Goal: Transaction & Acquisition: Purchase product/service

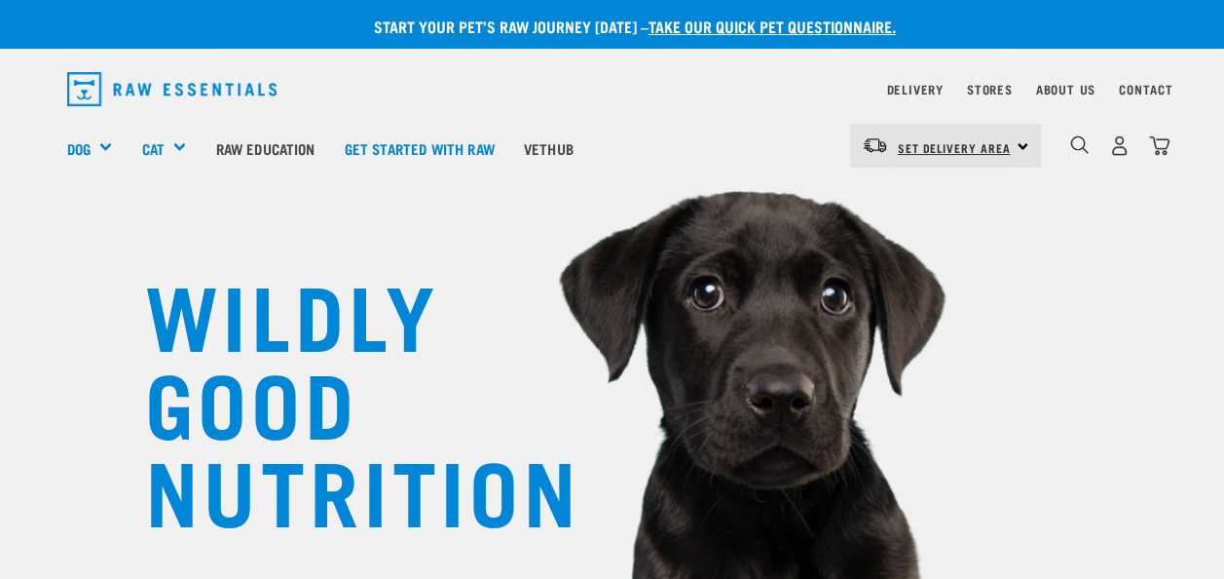
click at [1006, 147] on span "Set Delivery Area" at bounding box center [954, 147] width 113 height 7
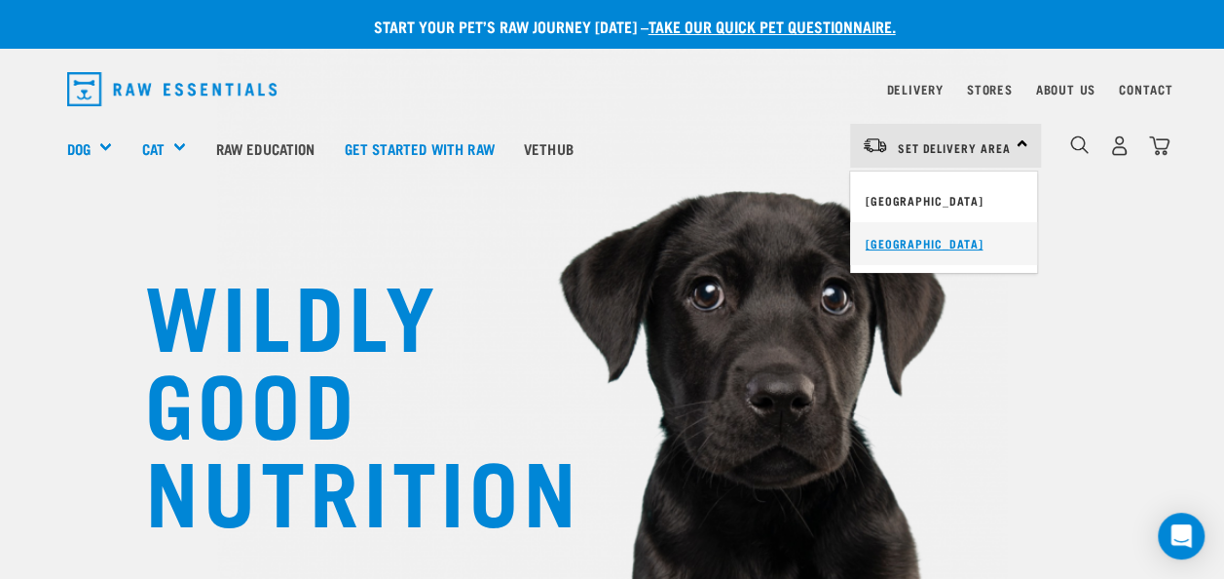
click at [929, 253] on link "[GEOGRAPHIC_DATA]" at bounding box center [943, 243] width 187 height 43
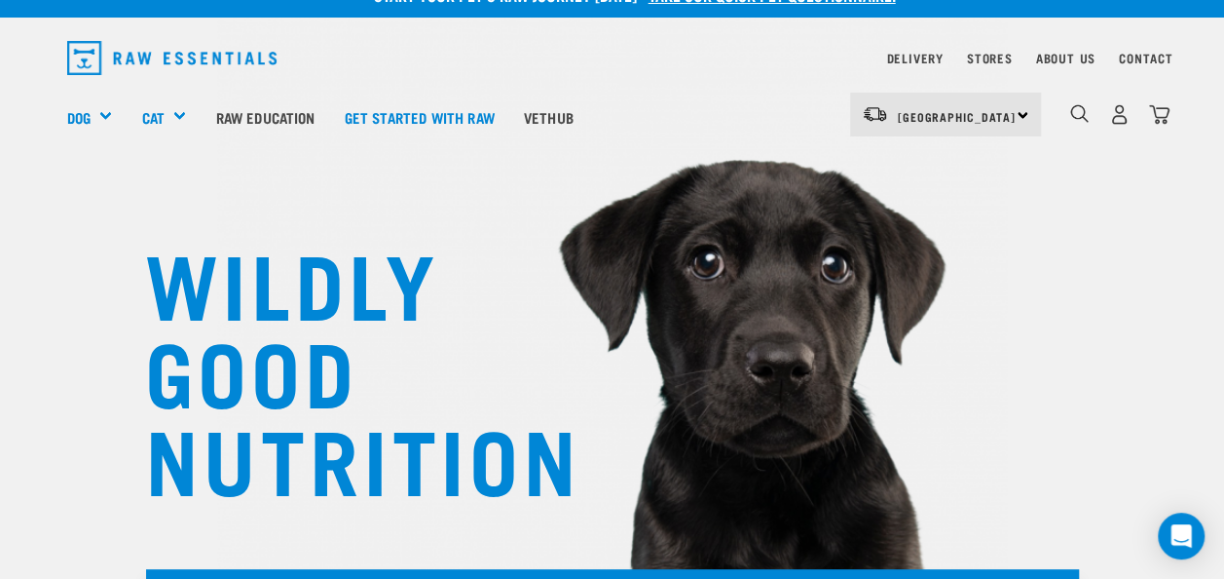
scroll to position [31, 0]
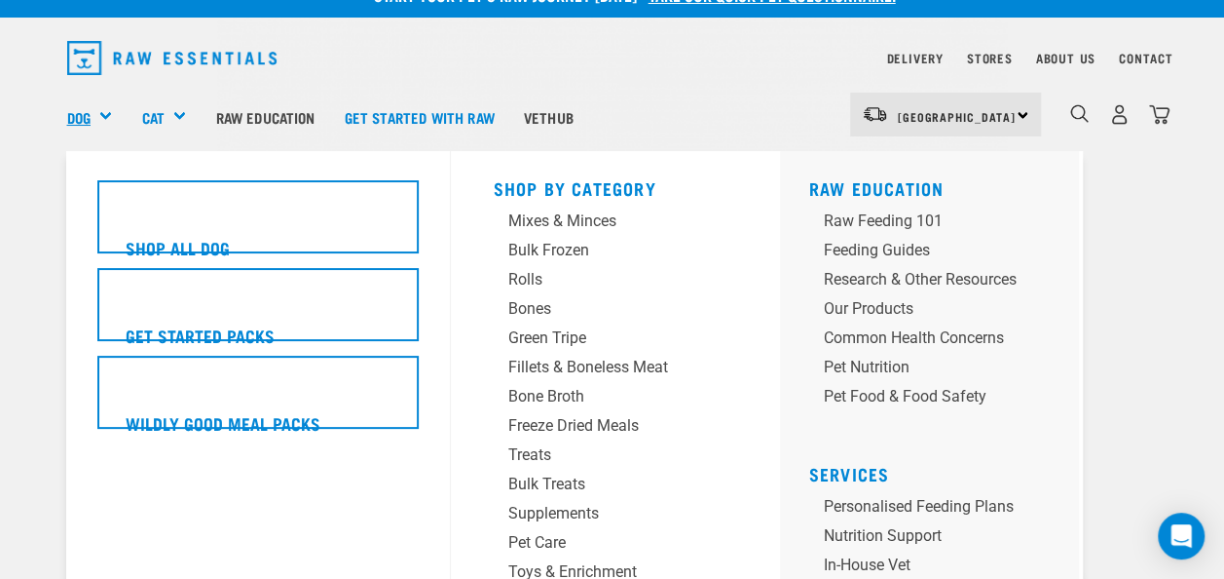
click at [91, 111] on link "Dog" at bounding box center [78, 117] width 23 height 22
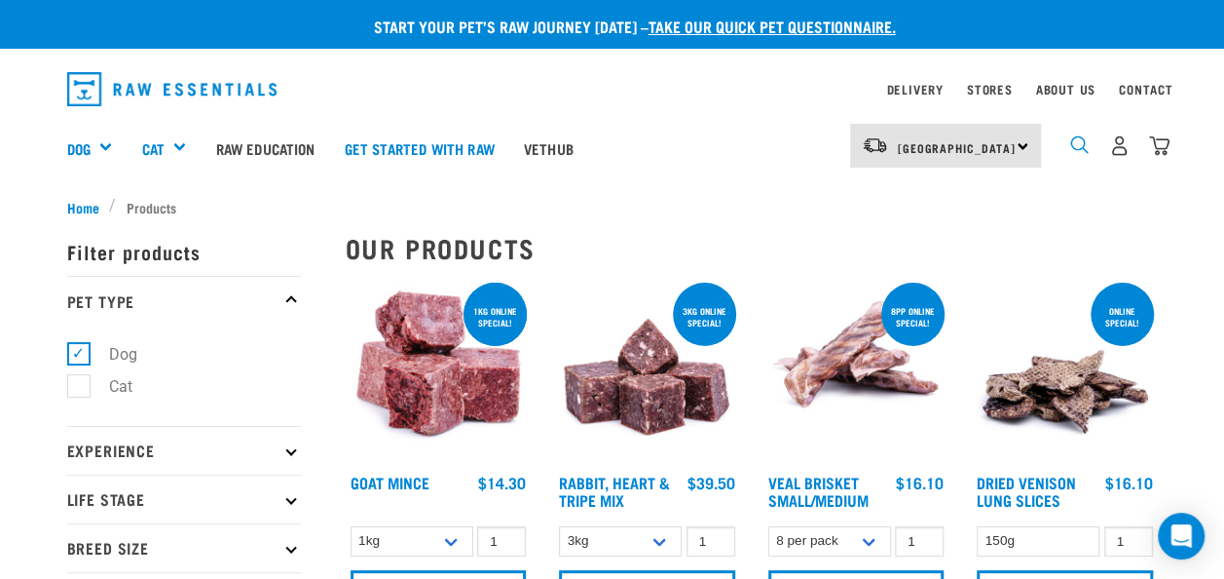
click at [1078, 144] on img "dropdown navigation" at bounding box center [1079, 144] width 19 height 19
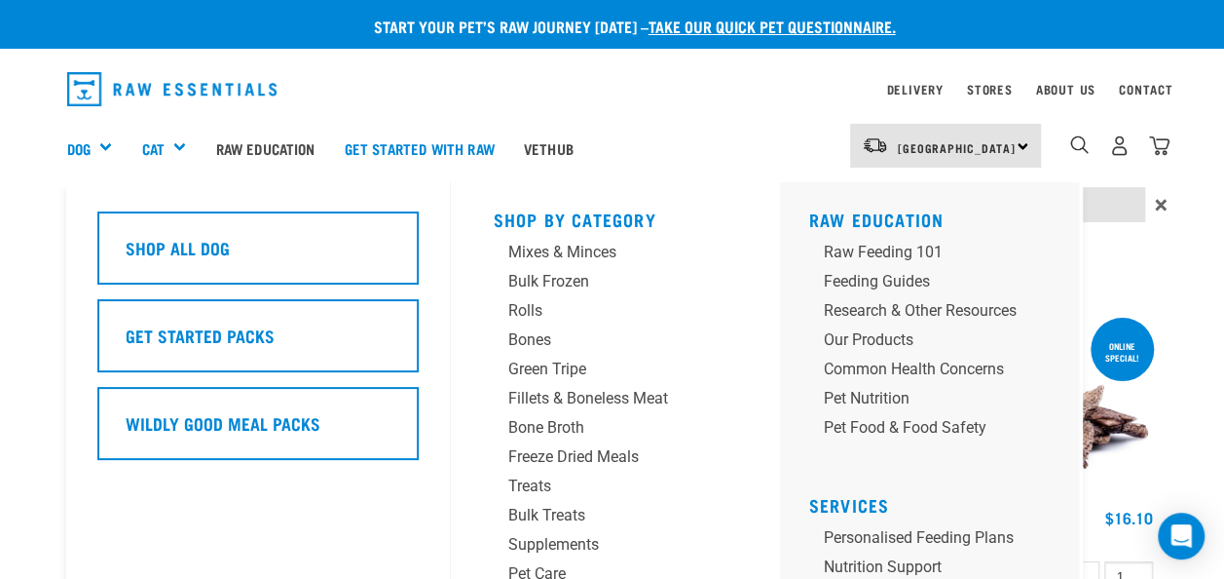
click at [121, 183] on div "Shop All Dog Get Started Packs Wildly Good Meal Packs Wildly Good Specials" at bounding box center [268, 464] width 365 height 565
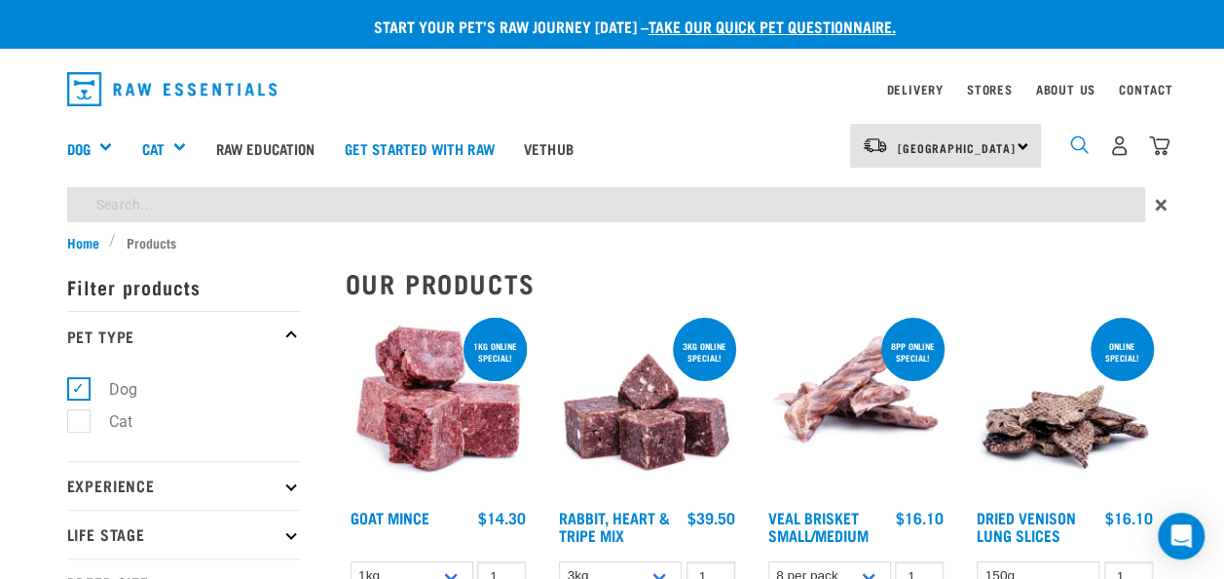
click at [1070, 152] on img "dropdown navigation" at bounding box center [1079, 144] width 19 height 19
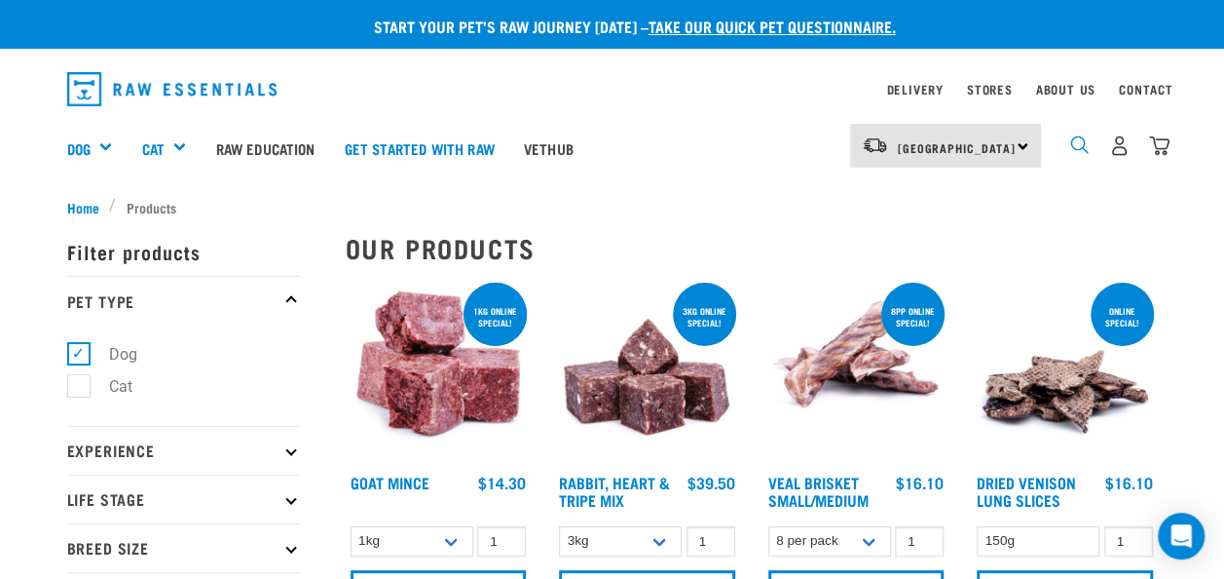
click at [1073, 150] on img "dropdown navigation" at bounding box center [1079, 144] width 19 height 19
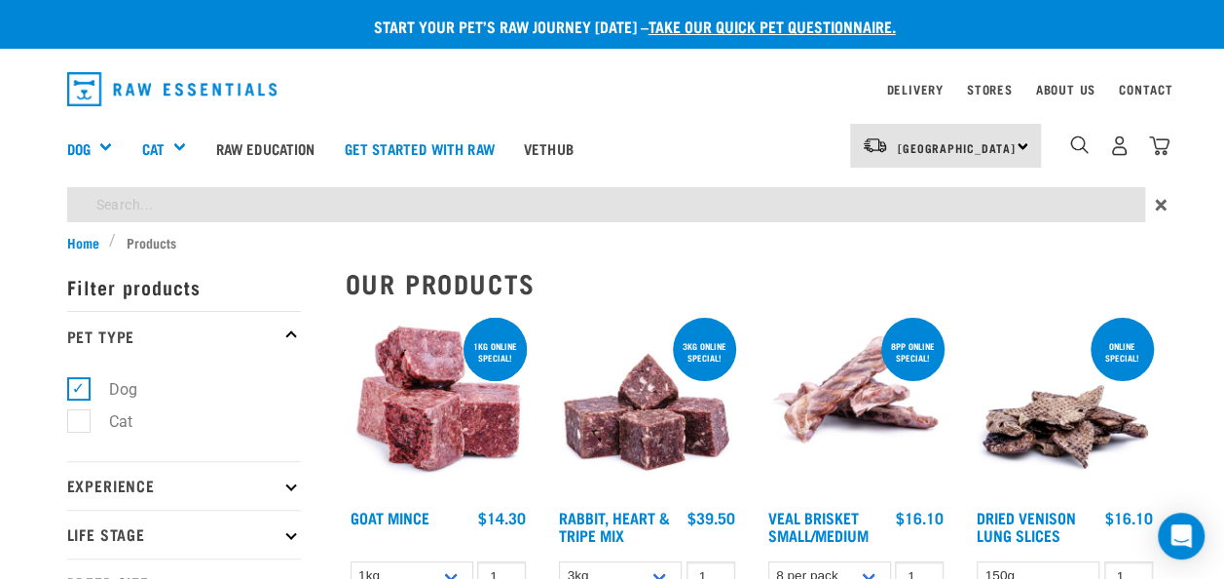
click at [108, 208] on input "search" at bounding box center [606, 204] width 1078 height 35
type input "chicken & wild"
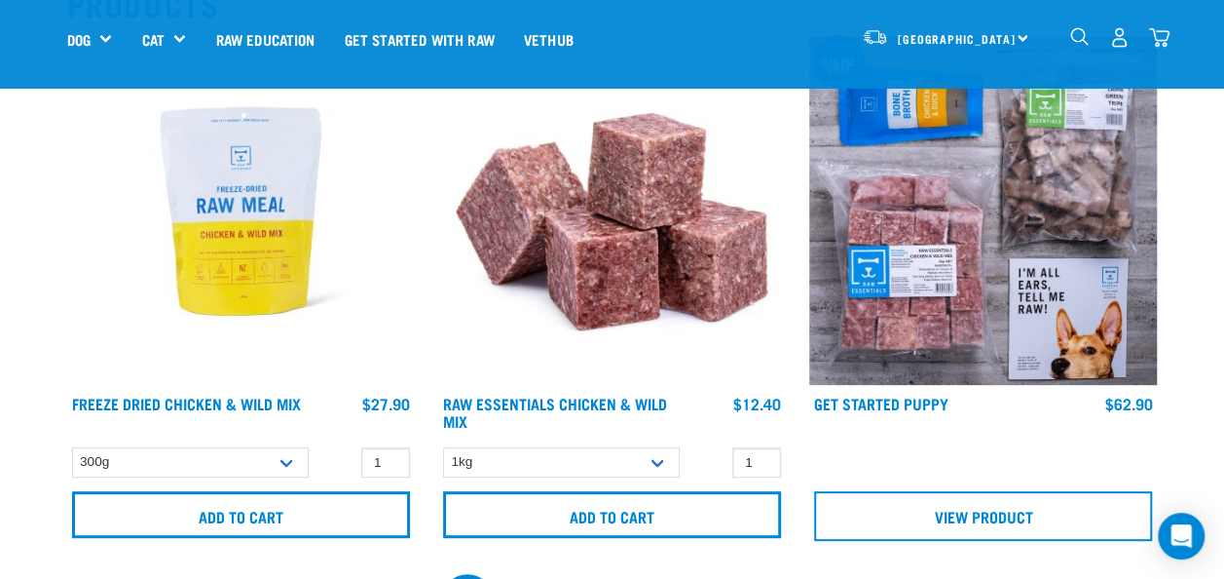
scroll to position [259, 0]
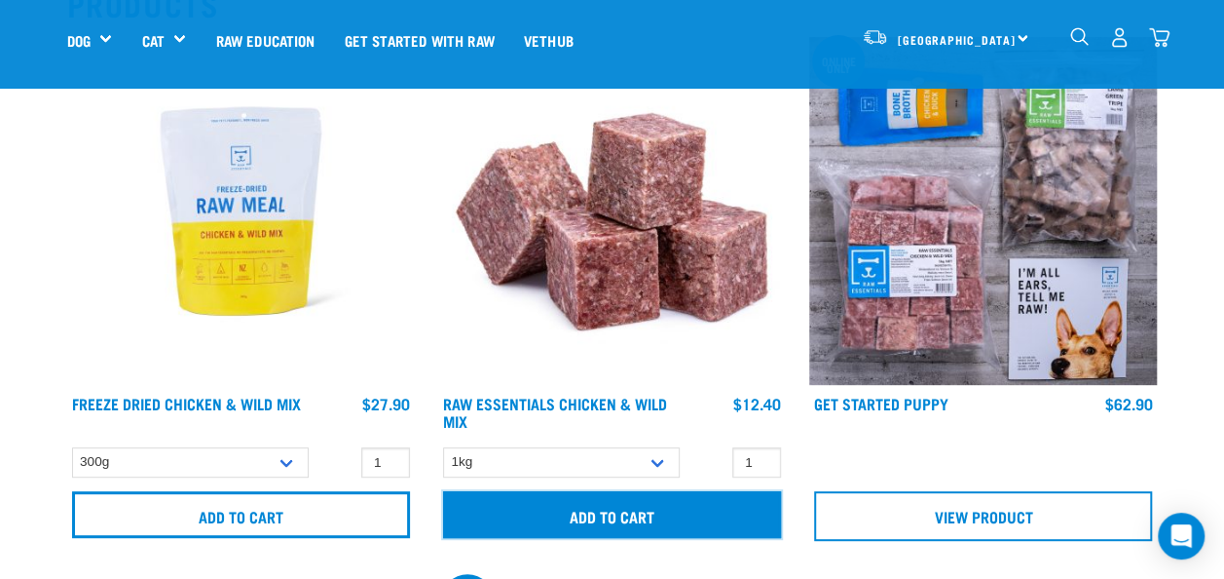
click at [592, 518] on input "Add to cart" at bounding box center [612, 514] width 338 height 47
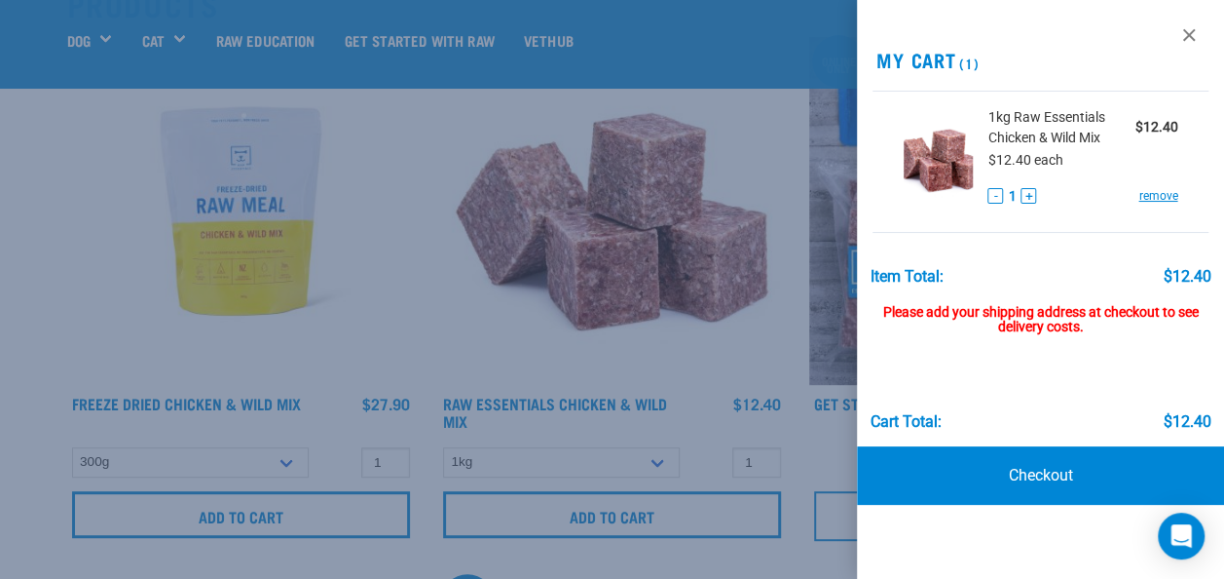
click at [1042, 52] on h2 "My Cart (1)" at bounding box center [1040, 60] width 367 height 22
click at [1188, 35] on link at bounding box center [1189, 34] width 31 height 31
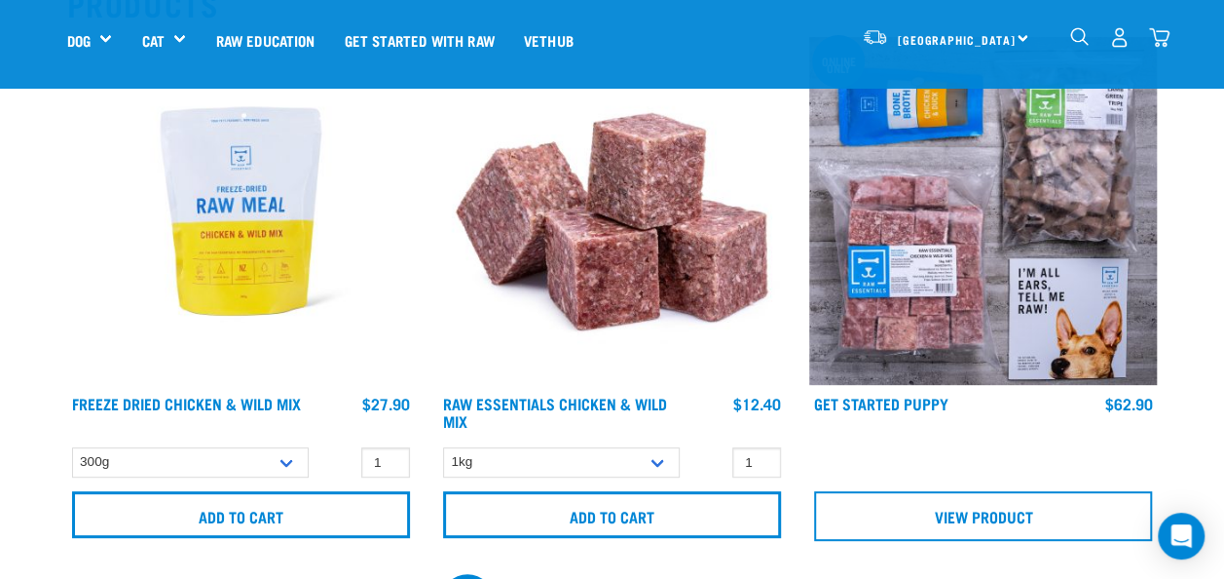
click at [1083, 29] on img "dropdown navigation" at bounding box center [1079, 36] width 19 height 19
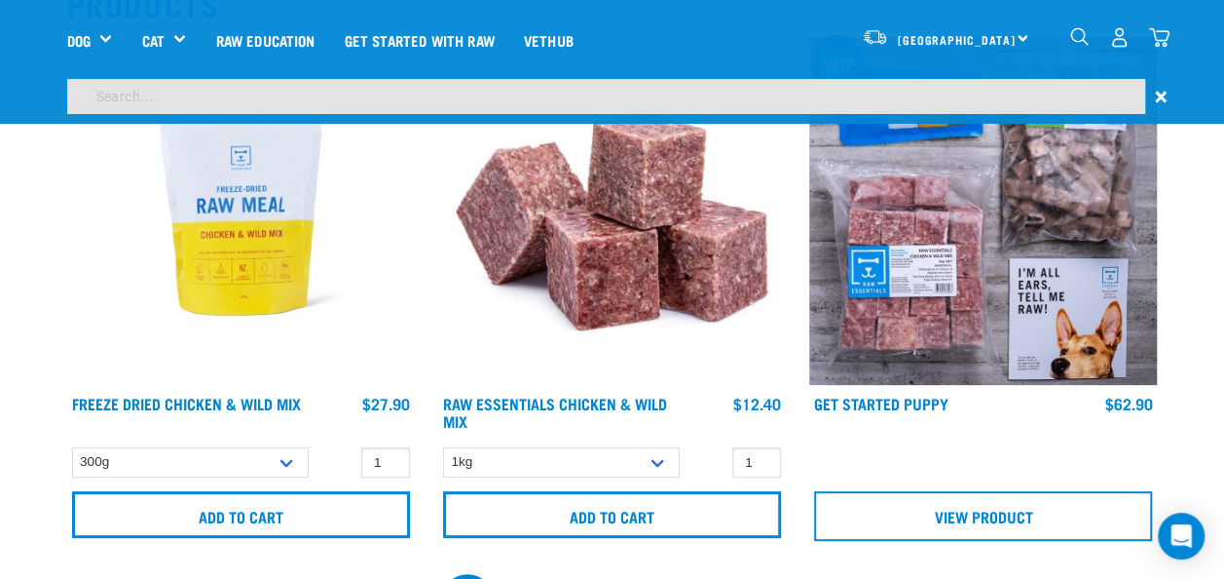
click at [111, 99] on input "search" at bounding box center [606, 96] width 1078 height 35
type input "salmon"
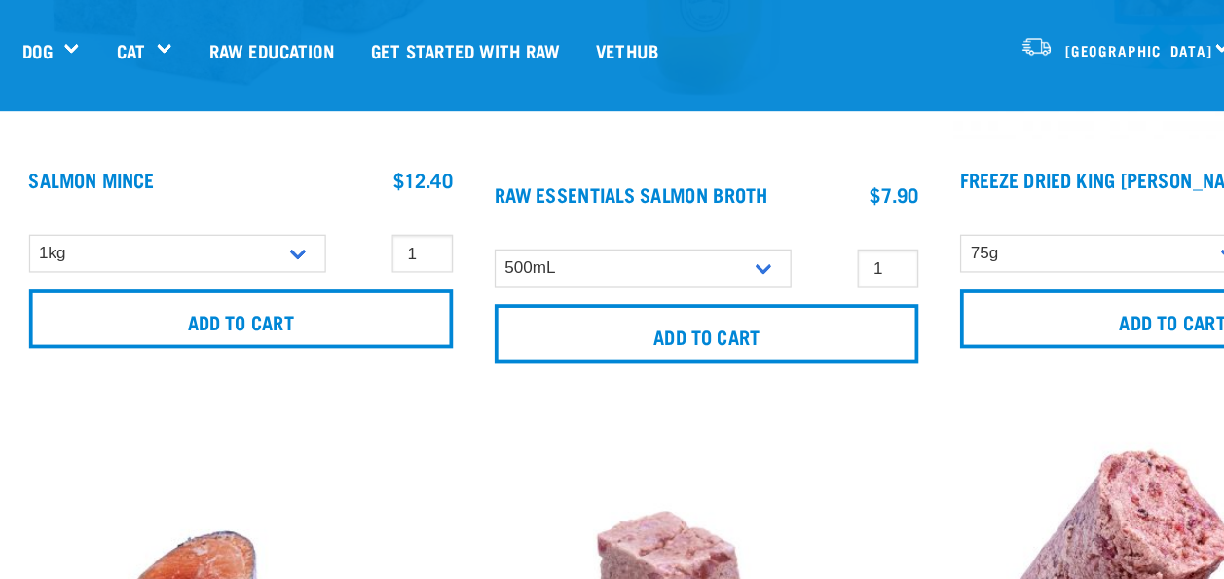
scroll to position [516, 0]
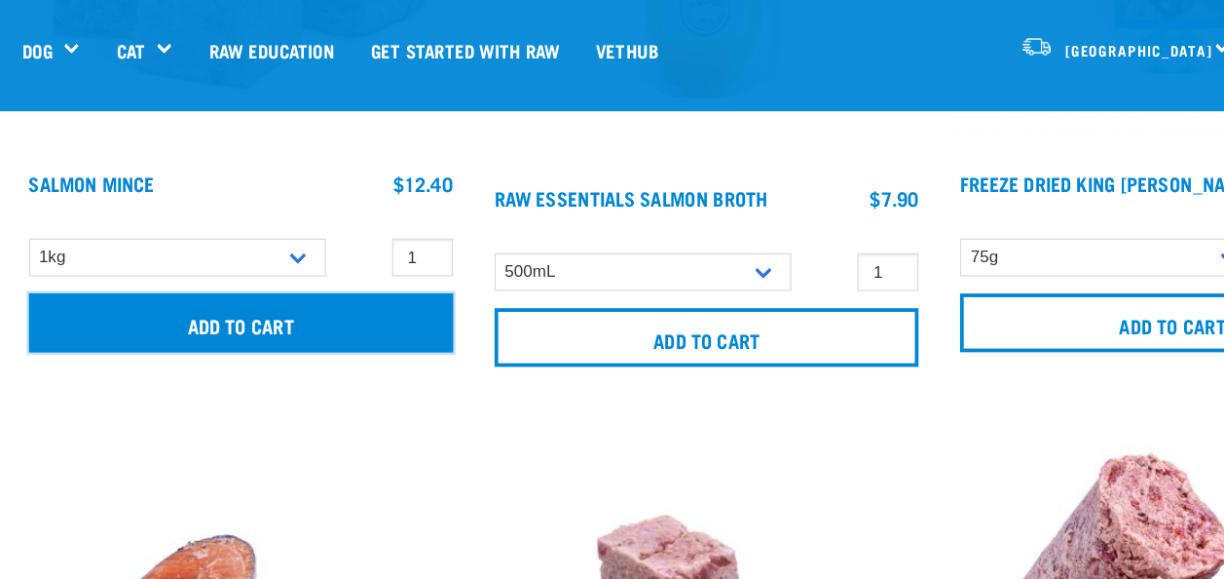
click at [206, 255] on input "Add to cart" at bounding box center [241, 257] width 338 height 47
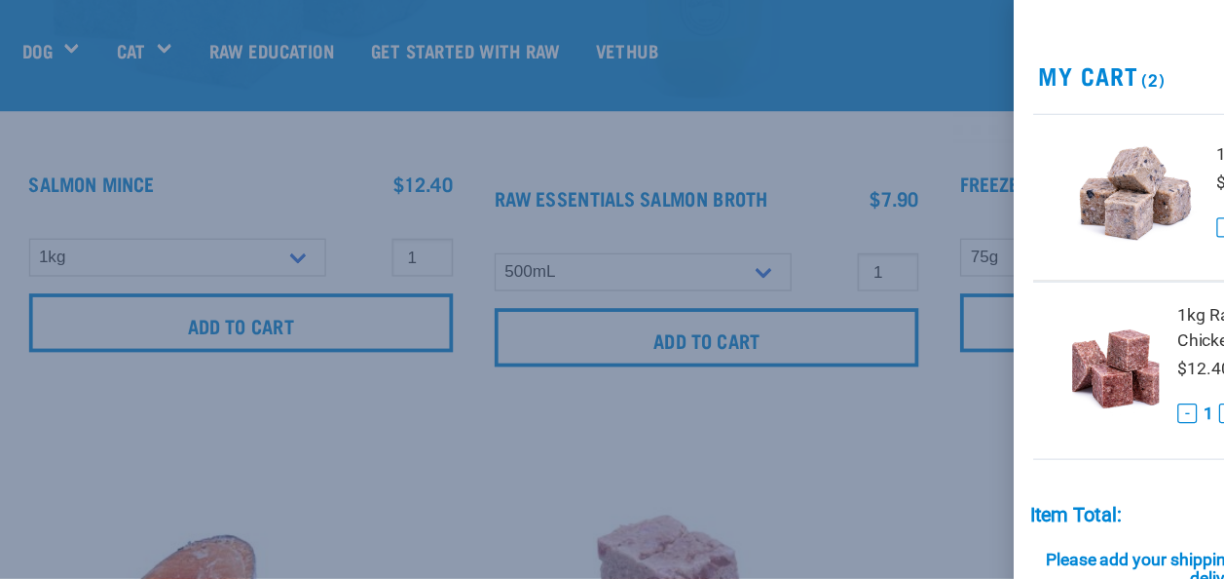
click at [715, 68] on div at bounding box center [612, 289] width 1224 height 579
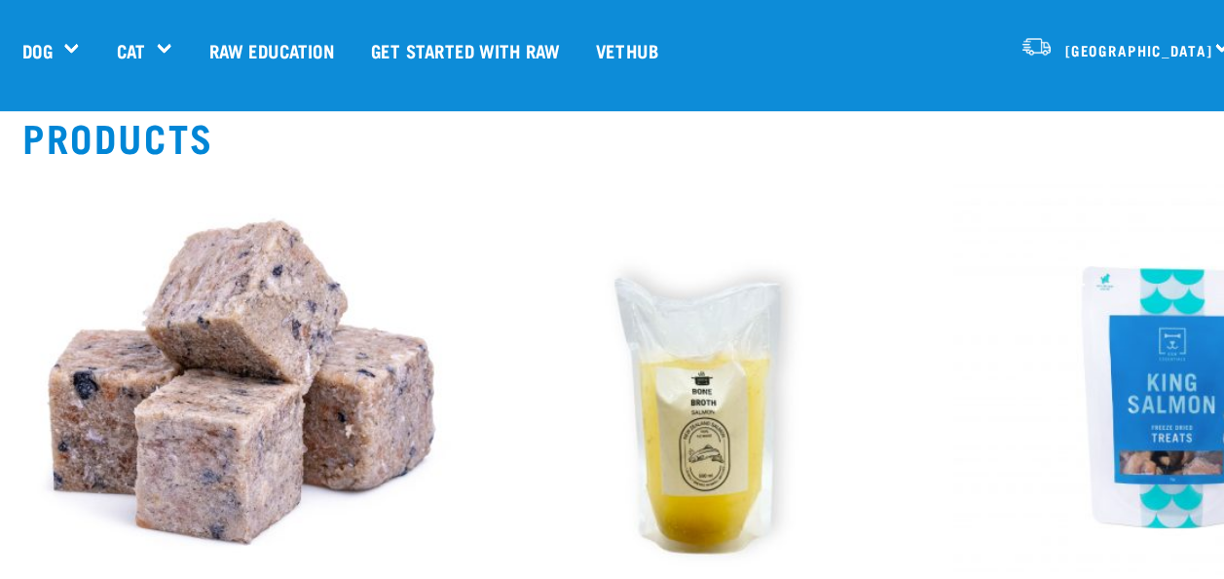
scroll to position [0, 0]
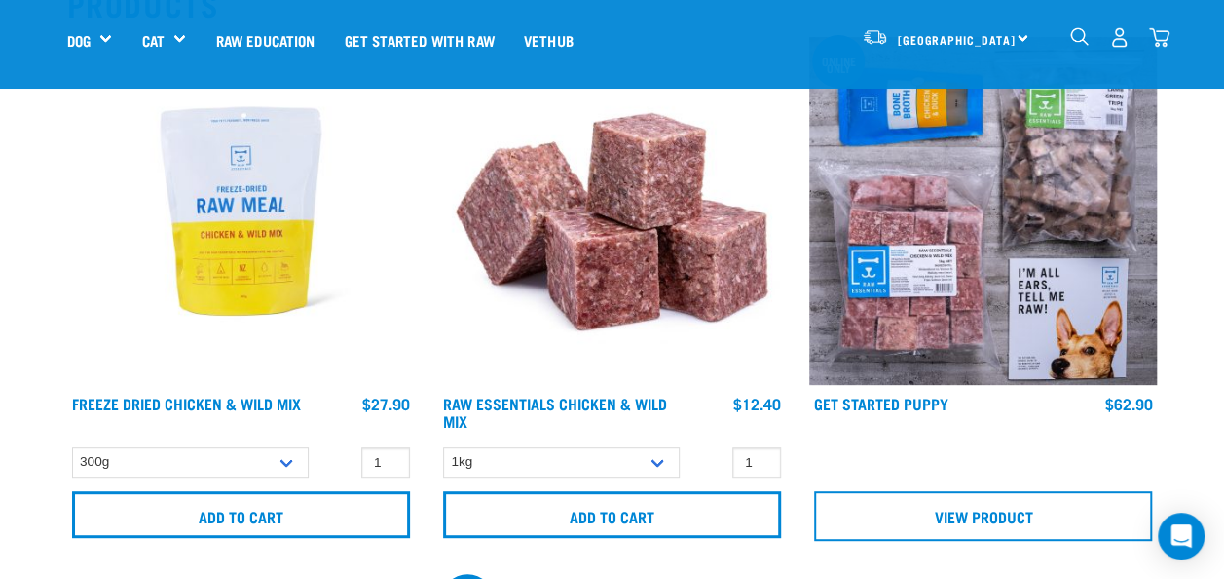
click at [1070, 28] on img "dropdown navigation" at bounding box center [1079, 36] width 19 height 19
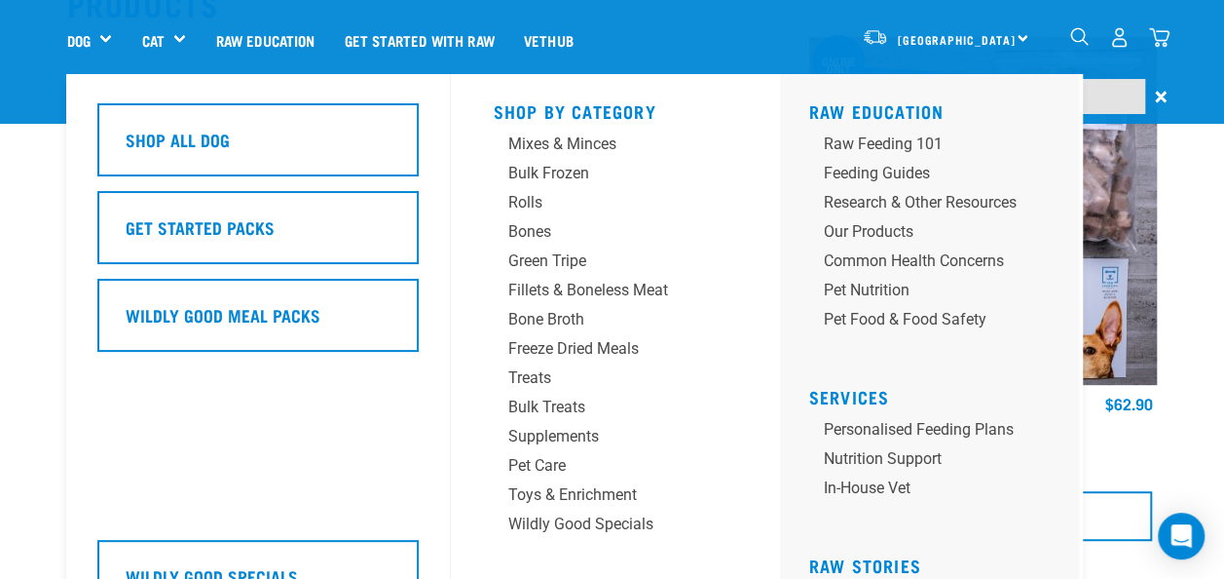
click at [101, 75] on div "Shop All Dog Get Started Packs Wildly Good Meal Packs Wildly Good Specials" at bounding box center [268, 356] width 365 height 565
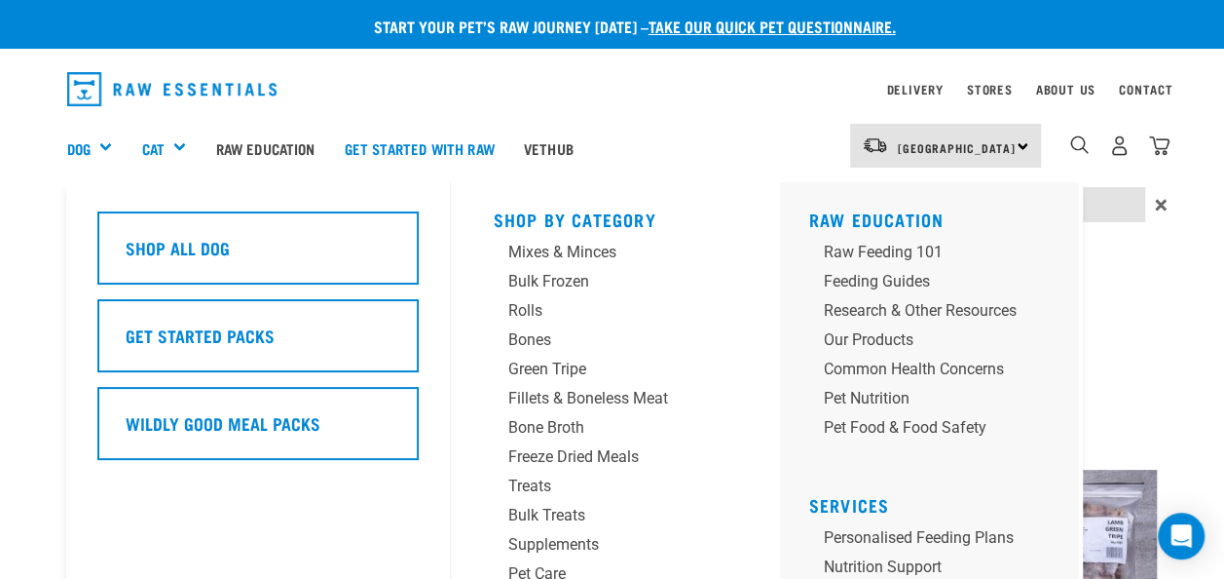
click at [1072, 148] on img "dropdown navigation" at bounding box center [1079, 144] width 19 height 19
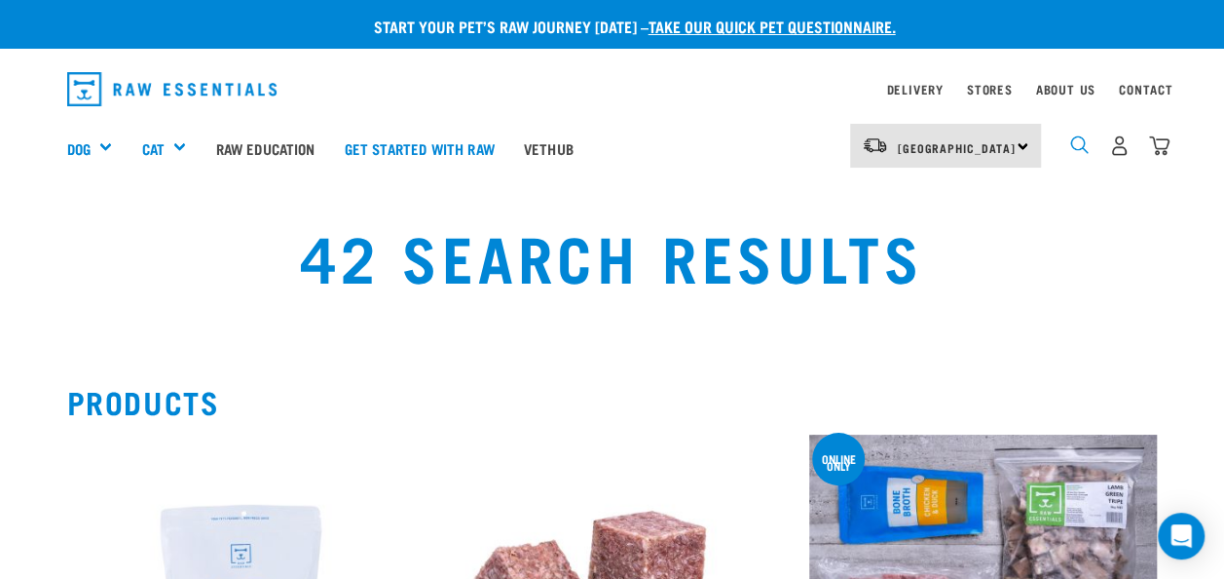
click at [1070, 144] on img "dropdown navigation" at bounding box center [1079, 144] width 19 height 19
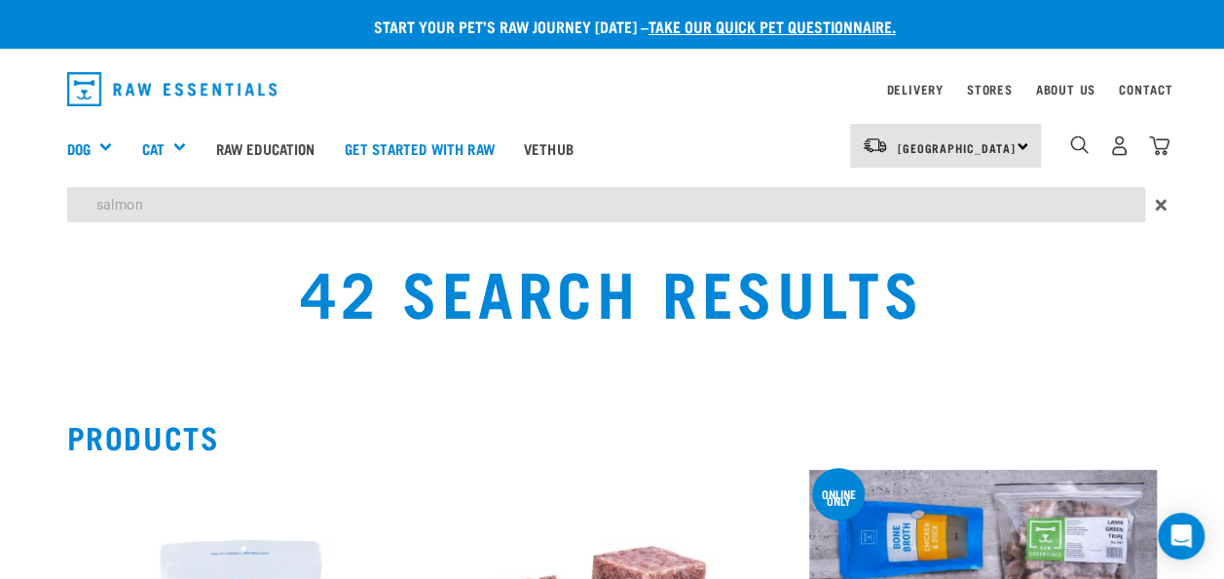
click at [160, 199] on input "salmon" at bounding box center [606, 204] width 1078 height 35
type input "s"
type input "c"
type input "veal & organ"
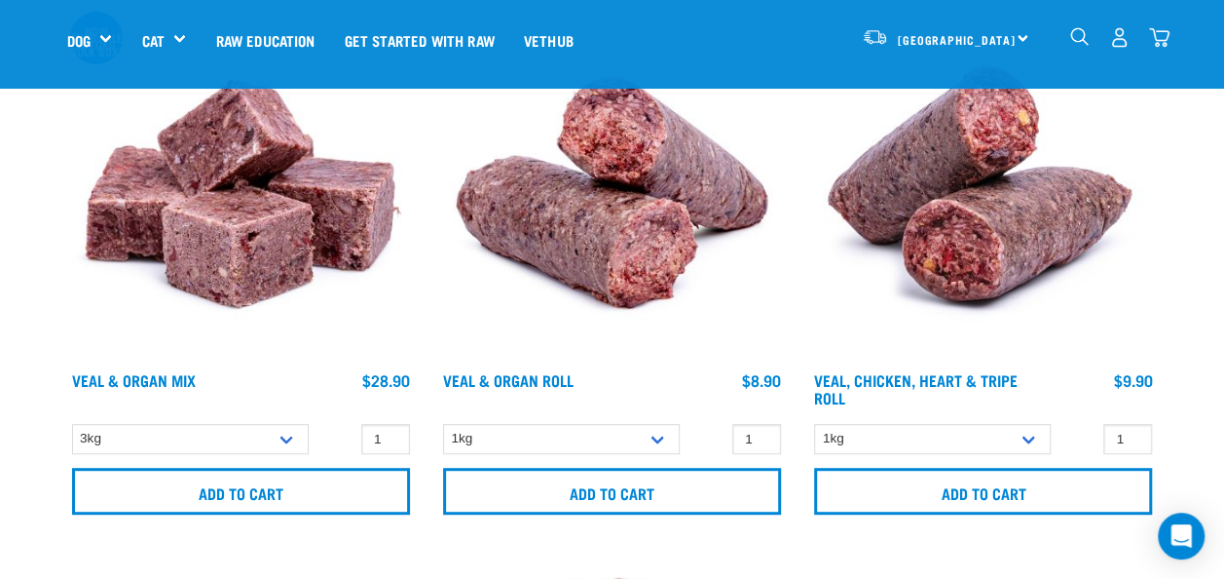
scroll to position [267, 0]
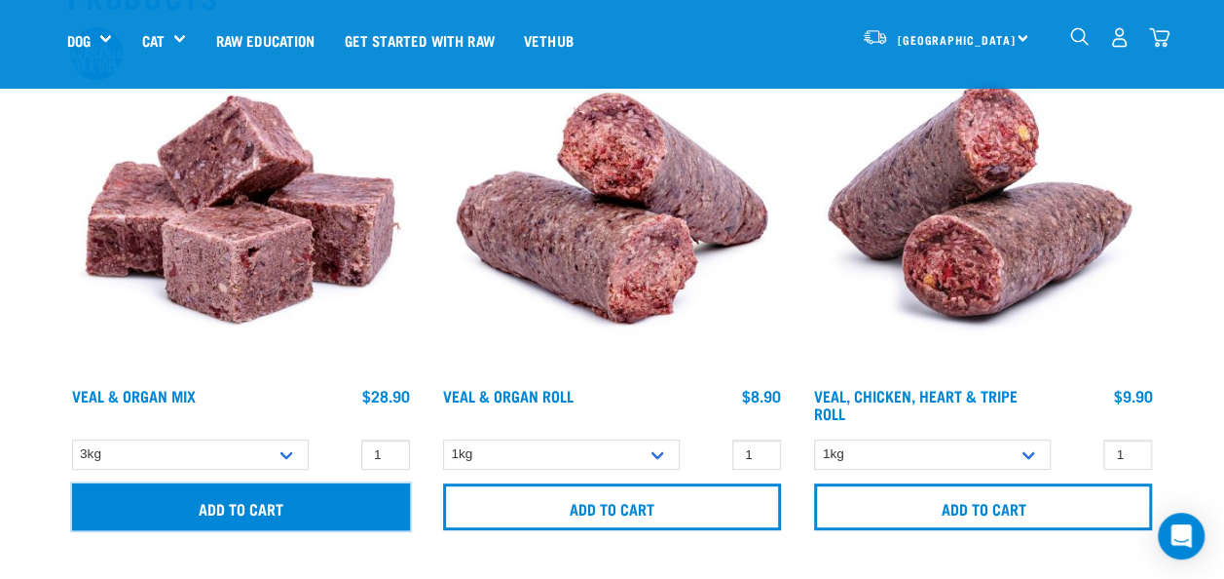
click at [202, 512] on input "Add to cart" at bounding box center [241, 506] width 338 height 47
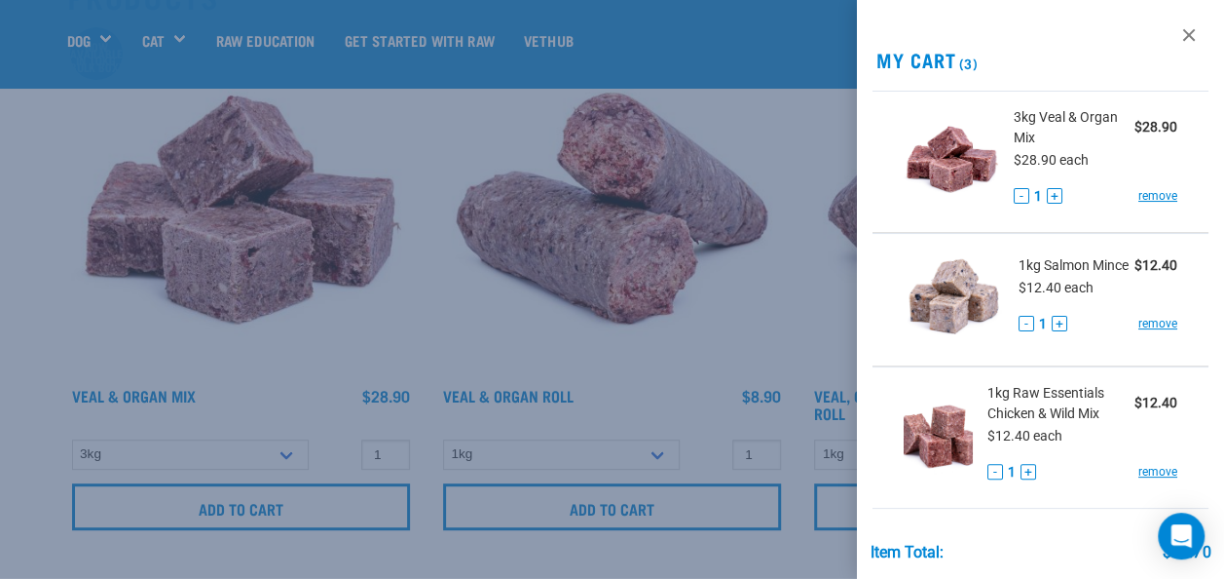
click at [44, 264] on div at bounding box center [612, 289] width 1224 height 579
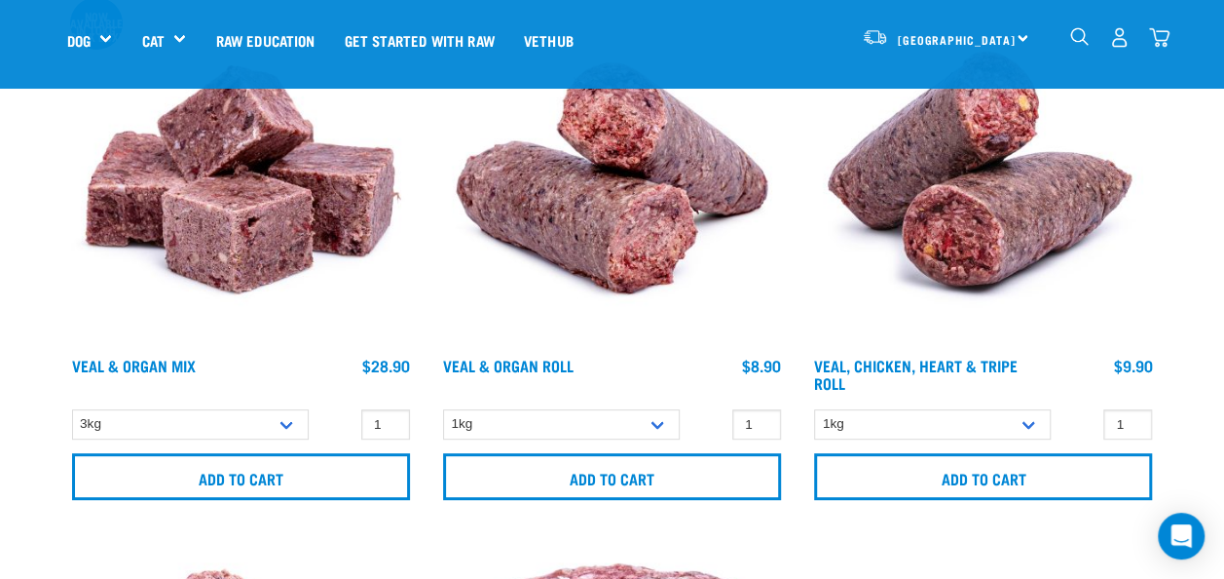
scroll to position [296, 0]
click at [118, 370] on link "Veal & Organ Mix" at bounding box center [134, 365] width 124 height 9
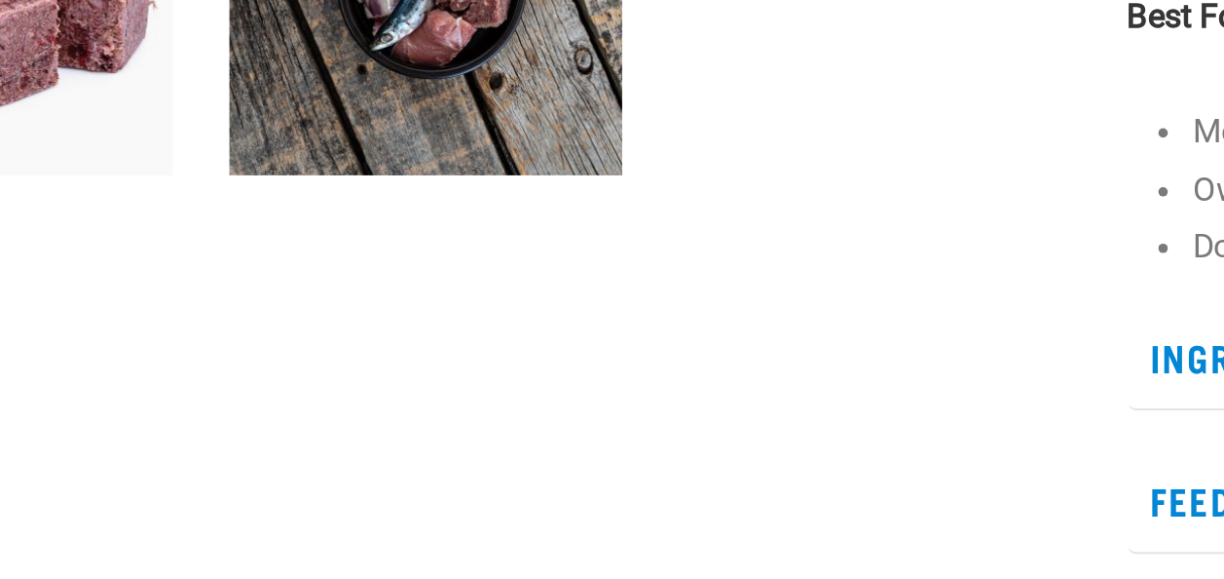
scroll to position [526, 0]
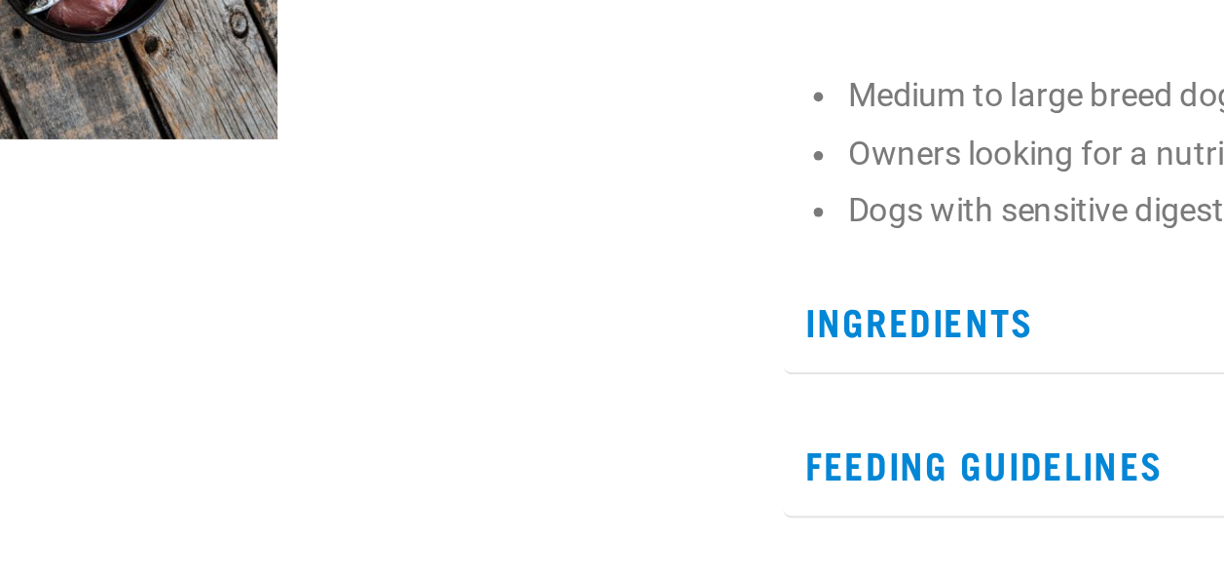
click at [652, 468] on p "Feeding Guidelines" at bounding box center [891, 467] width 534 height 44
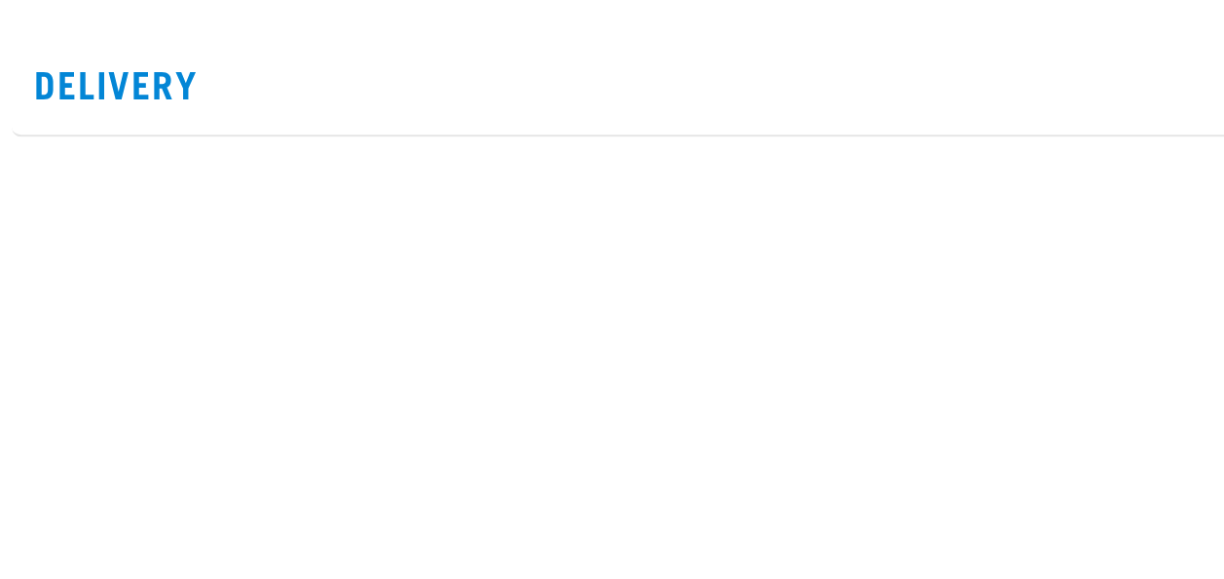
scroll to position [966, 0]
click at [672, 370] on p "Delivery" at bounding box center [891, 374] width 534 height 44
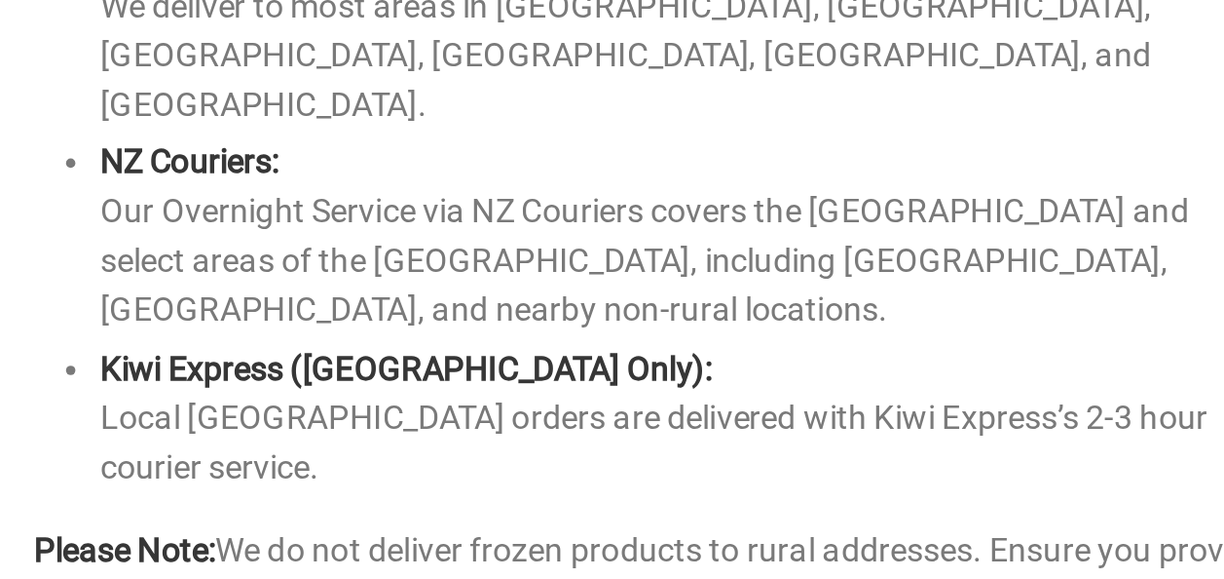
scroll to position [1227, 0]
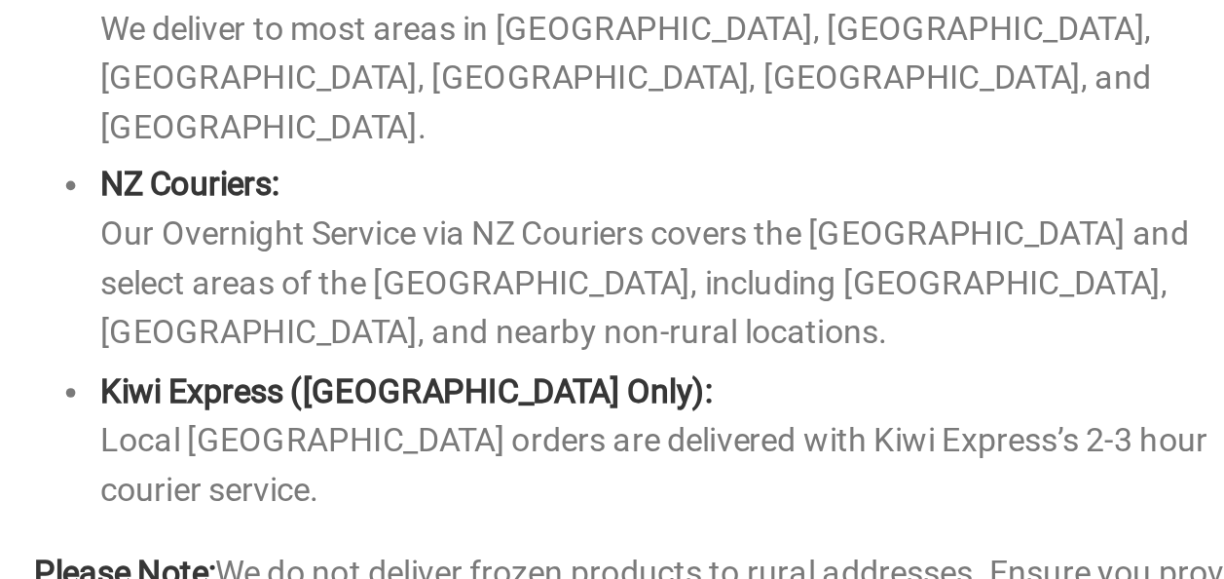
click at [642, 484] on section "We work with a variety of trusted courier companies to ensure your frozen produ…" at bounding box center [891, 506] width 514 height 702
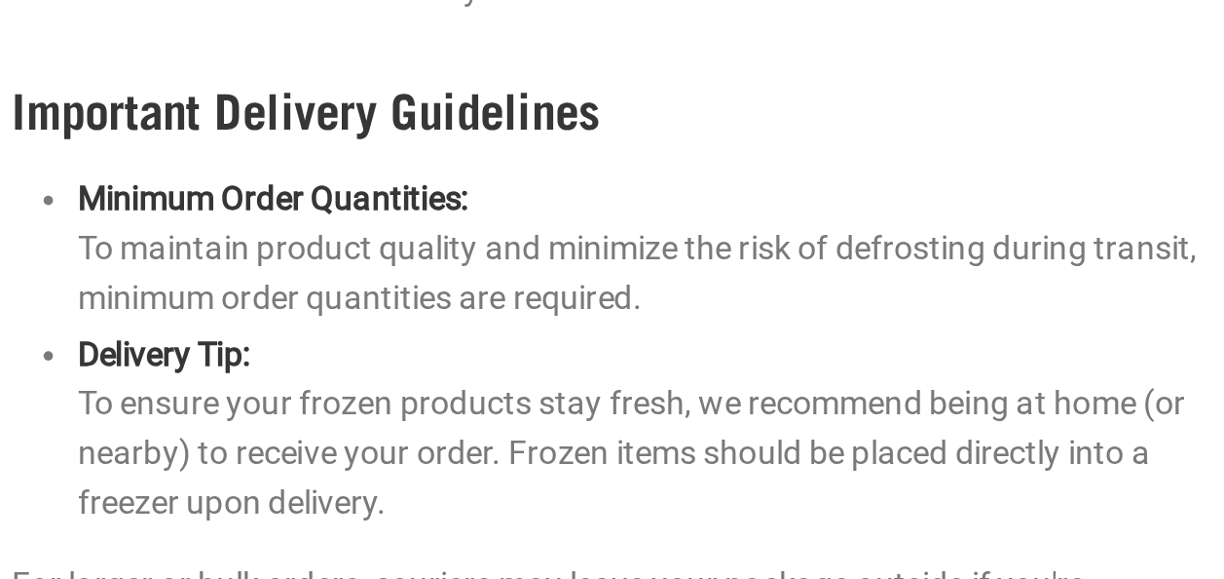
scroll to position [1452, 0]
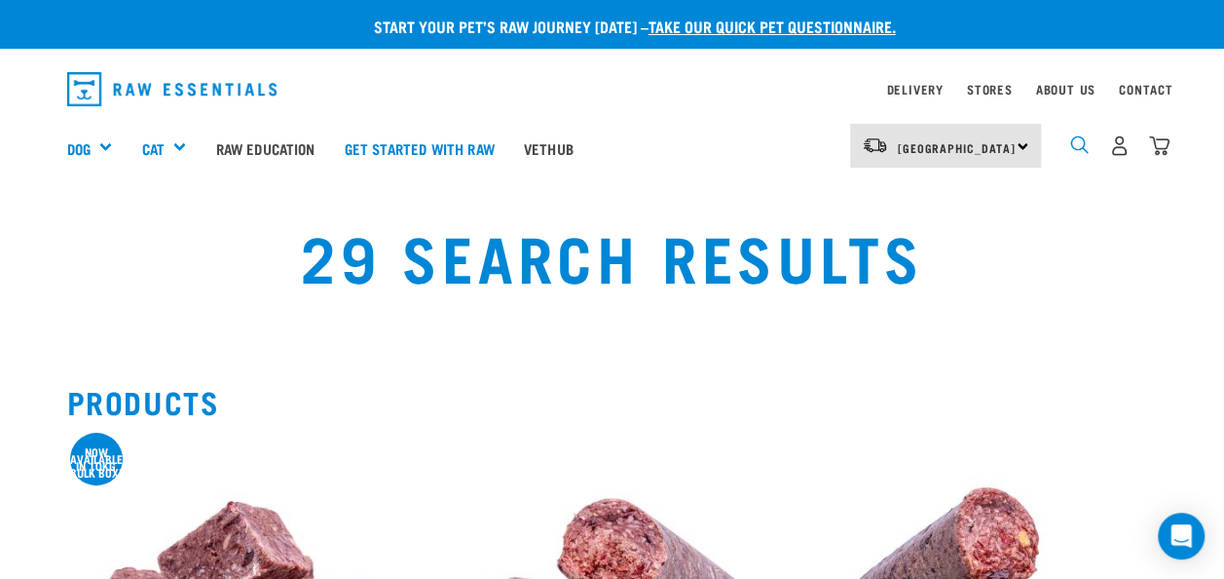
click at [1084, 142] on img "dropdown navigation" at bounding box center [1079, 144] width 19 height 19
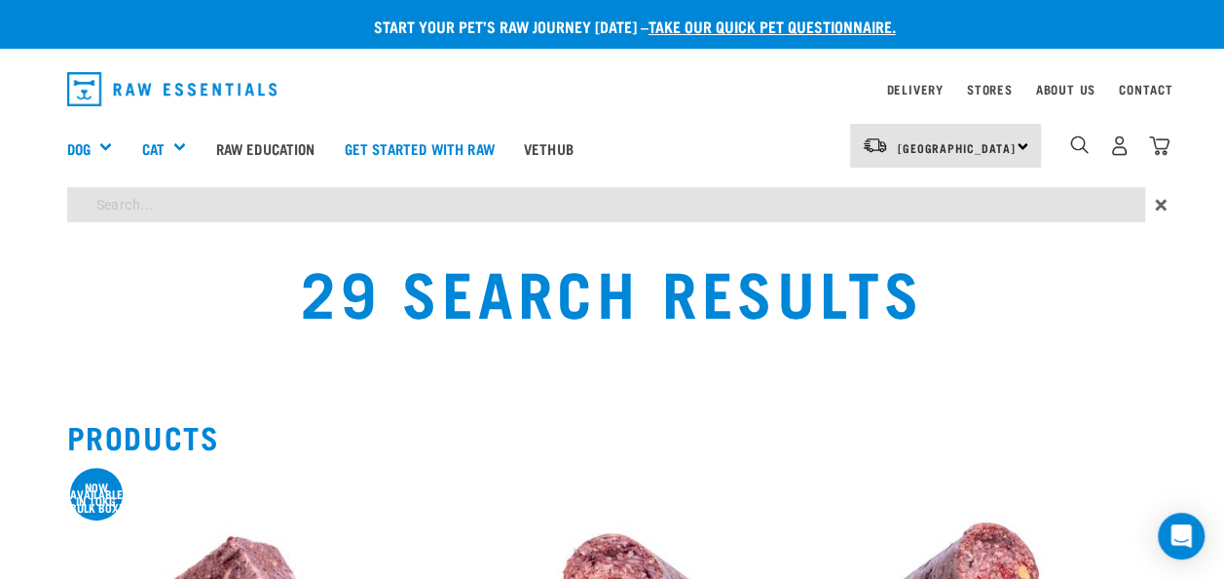
click at [295, 208] on input "search" at bounding box center [606, 204] width 1078 height 35
type input "green tripe"
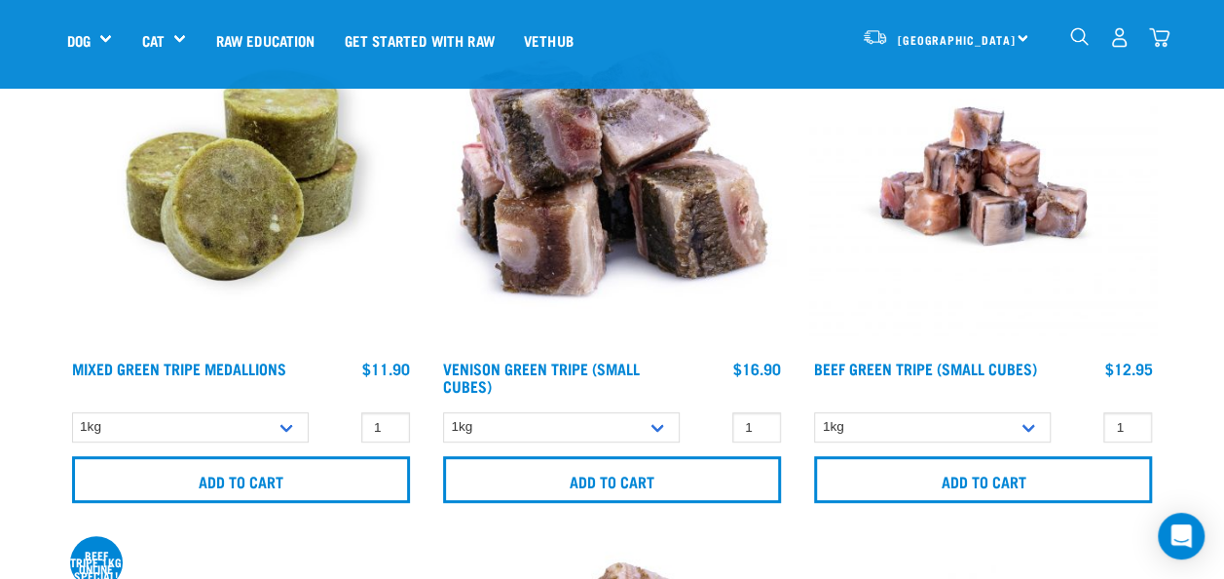
scroll to position [284, 0]
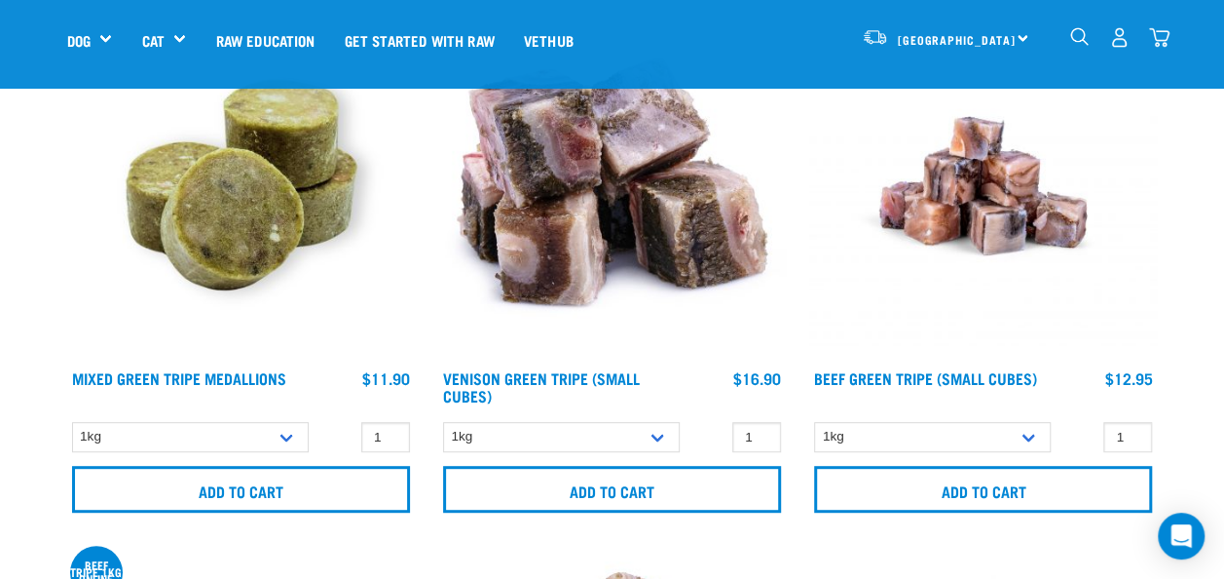
click at [562, 533] on div "Venison Green Tripe (Small Cubes) 1 0" at bounding box center [612, 268] width 371 height 536
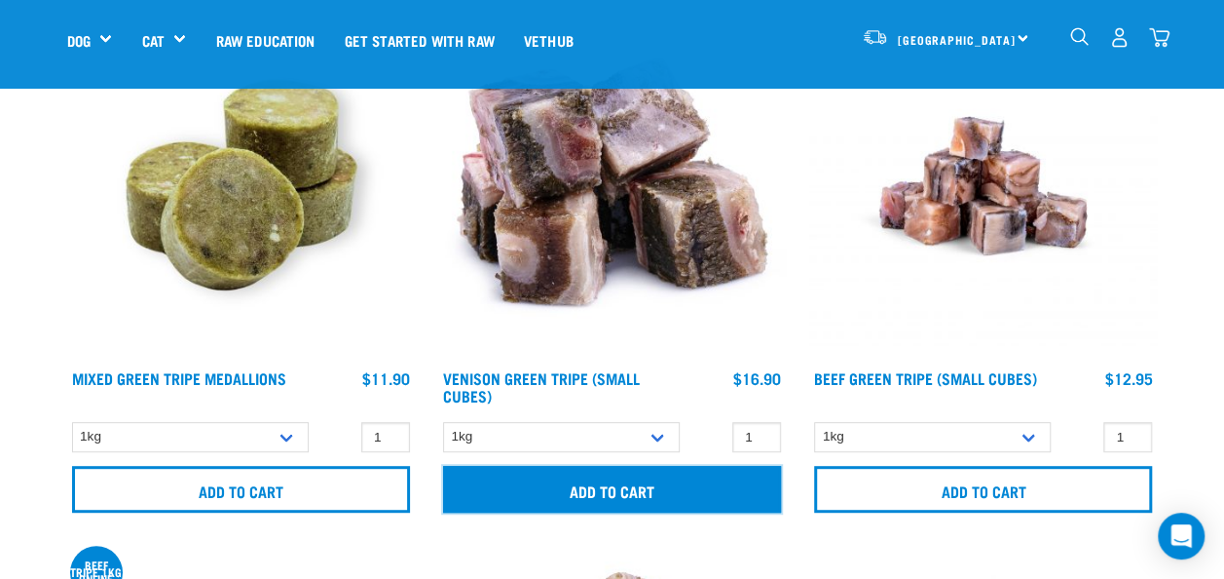
click at [601, 491] on input "Add to cart" at bounding box center [612, 489] width 338 height 47
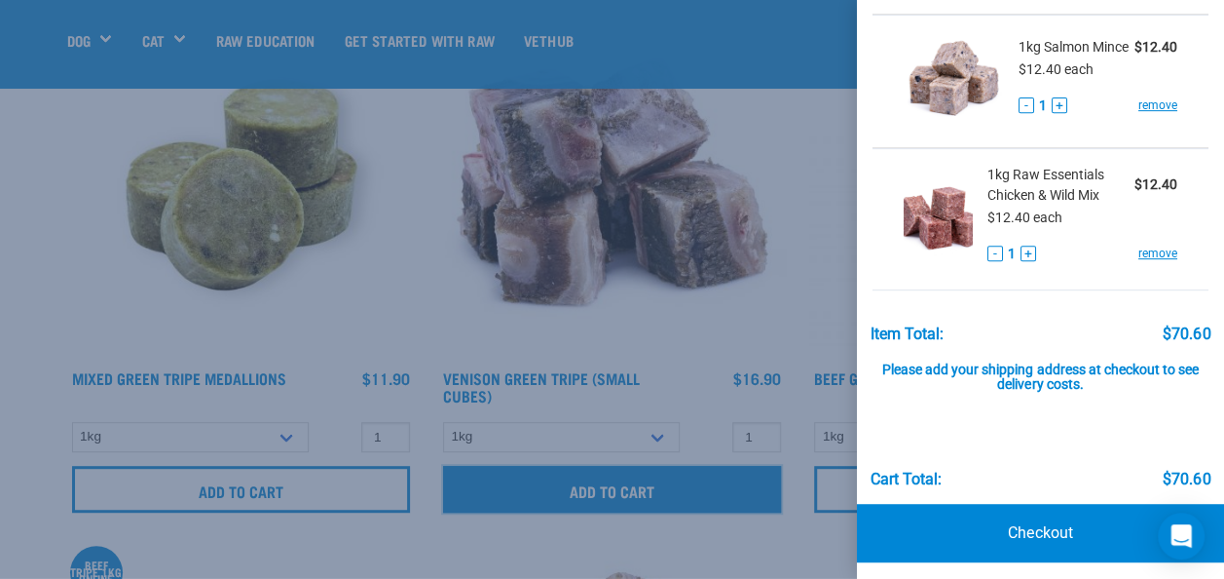
scroll to position [373, 0]
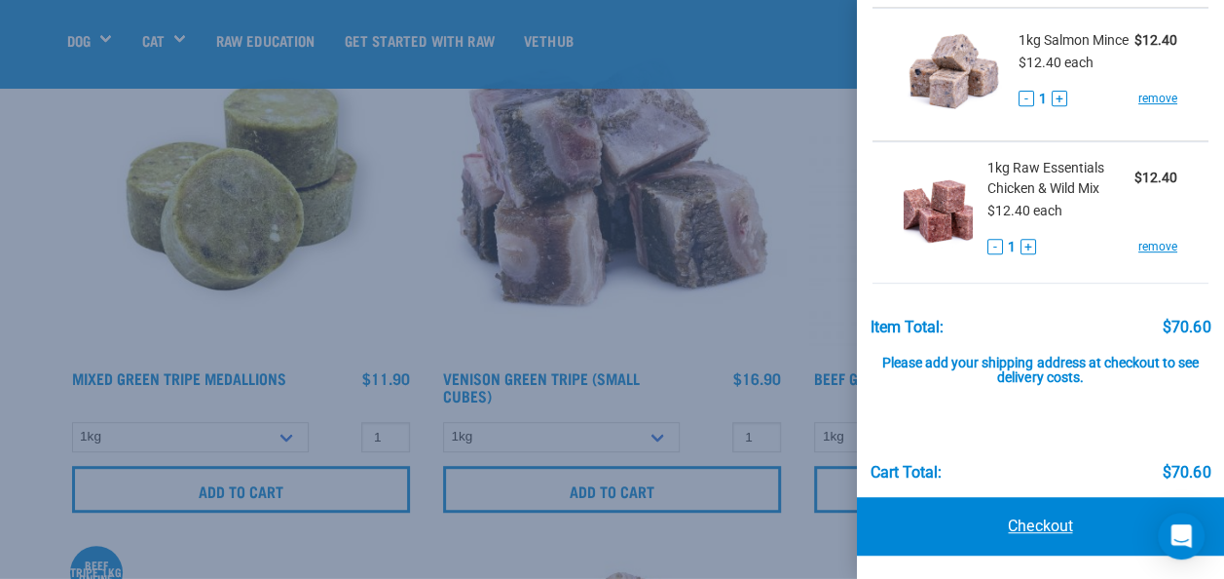
click at [1022, 531] on link "Checkout" at bounding box center [1040, 526] width 367 height 58
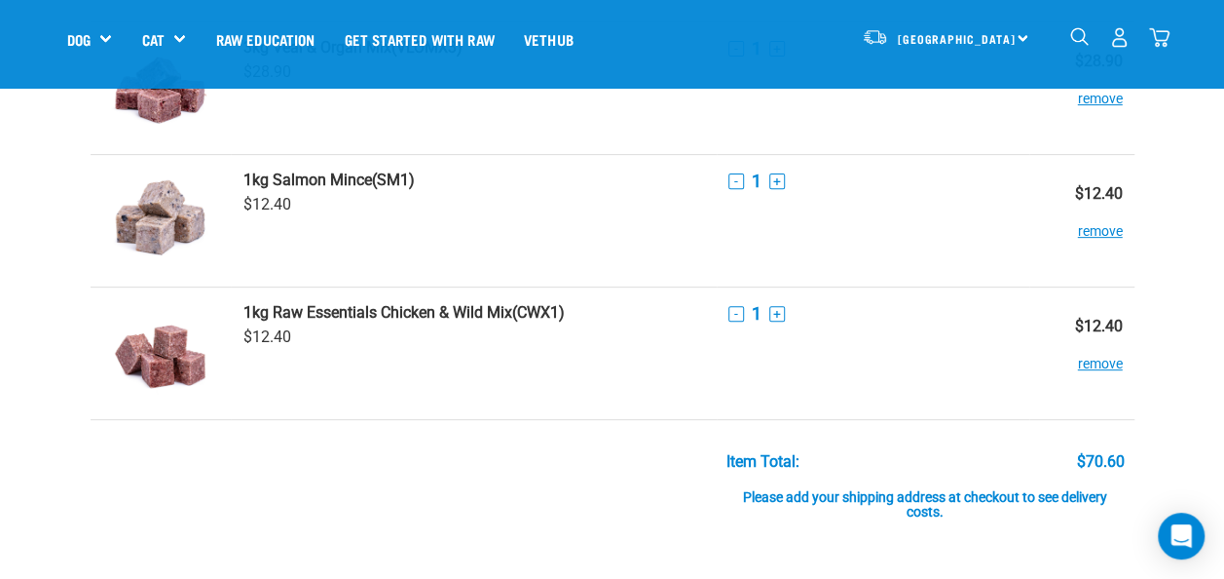
scroll to position [277, 0]
click at [840, 510] on div "Please add your shipping address at checkout to see delivery costs." at bounding box center [925, 495] width 397 height 51
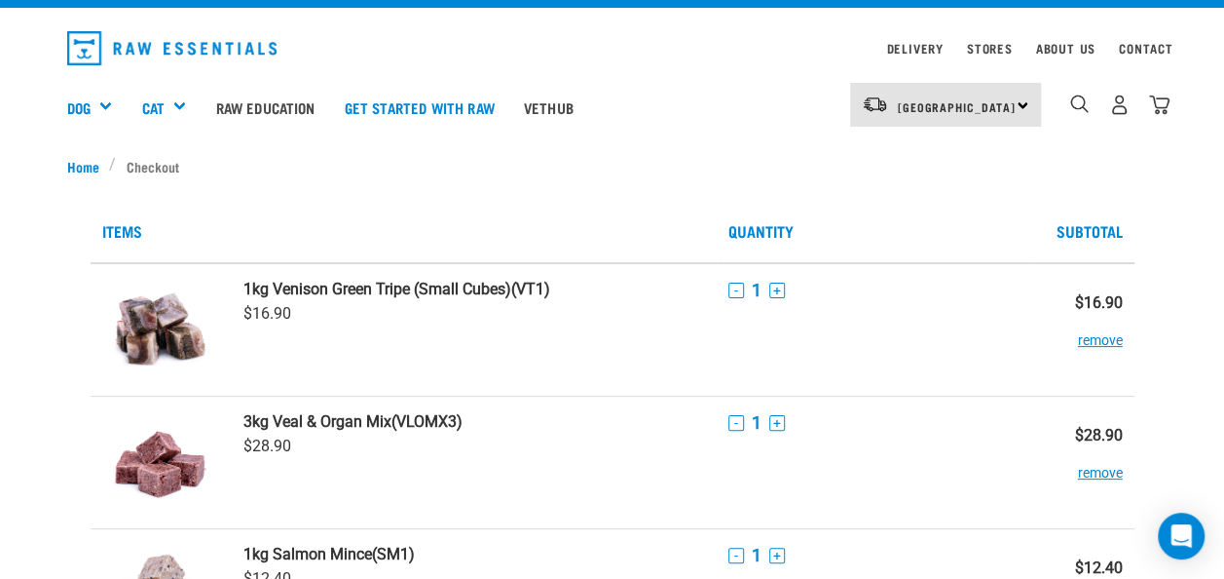
scroll to position [0, 0]
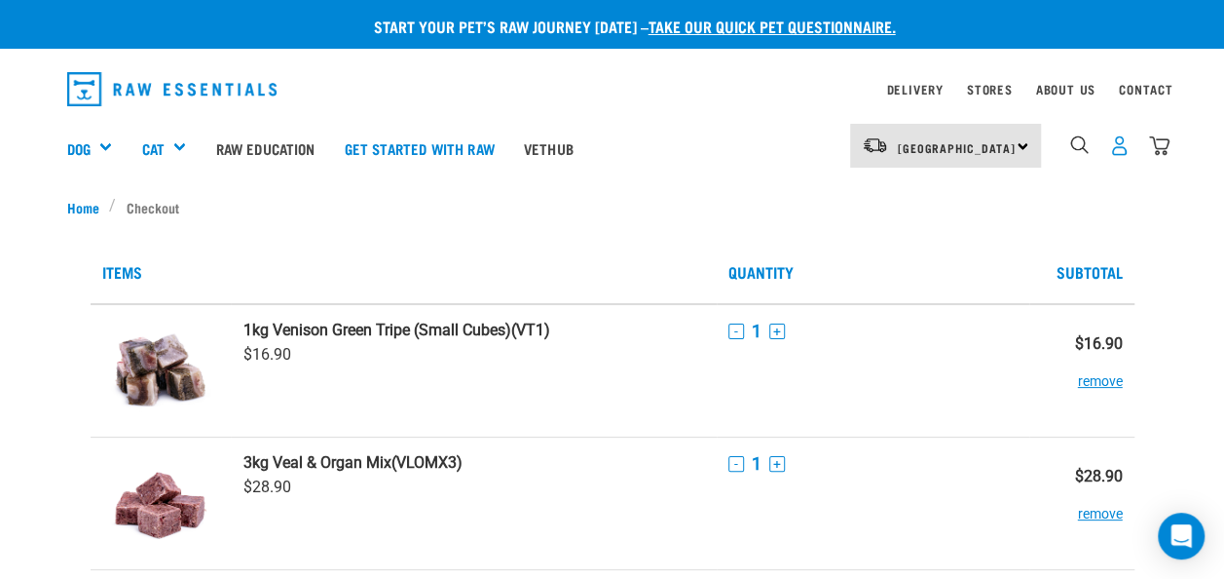
click at [1120, 152] on img "dropdown navigation" at bounding box center [1119, 145] width 20 height 20
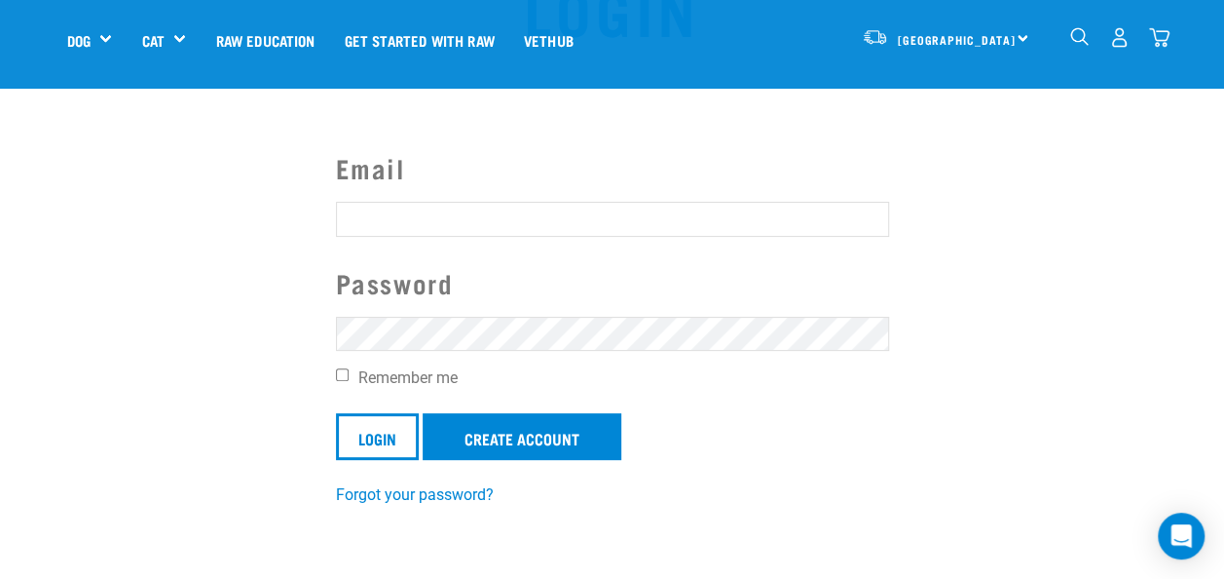
scroll to position [110, 0]
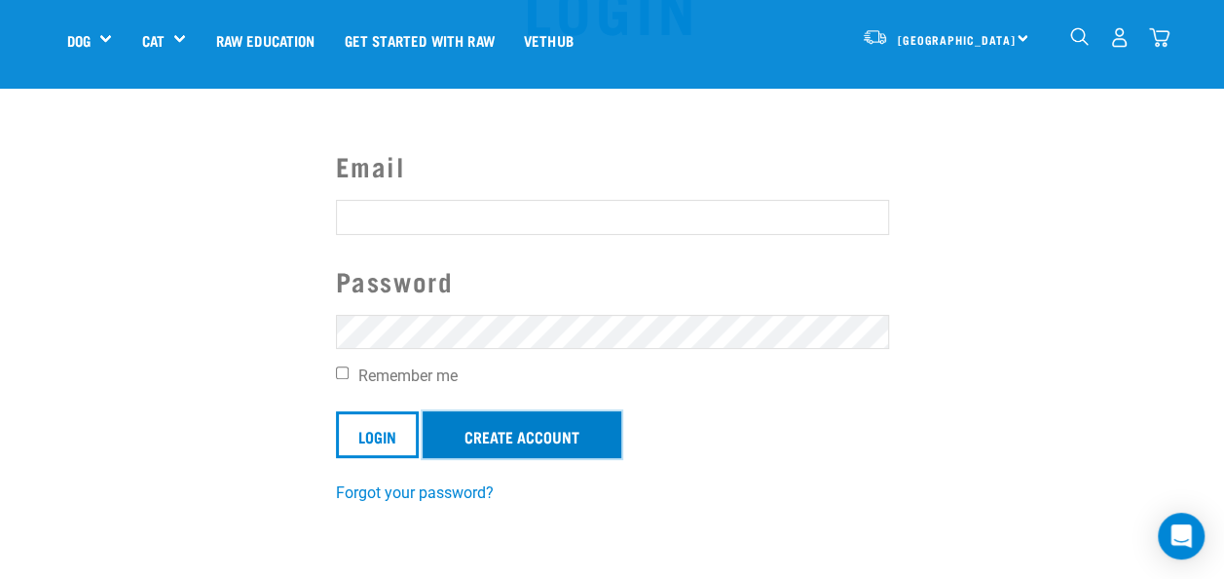
click at [485, 432] on link "Create Account" at bounding box center [522, 434] width 199 height 47
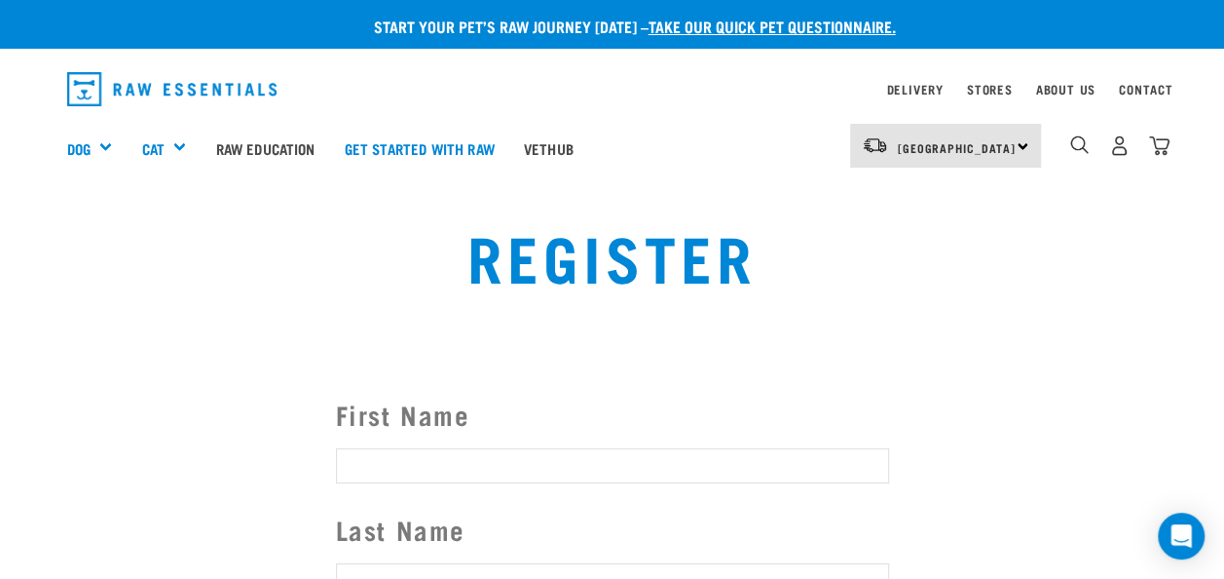
click at [383, 466] on input "First Name" at bounding box center [612, 465] width 553 height 35
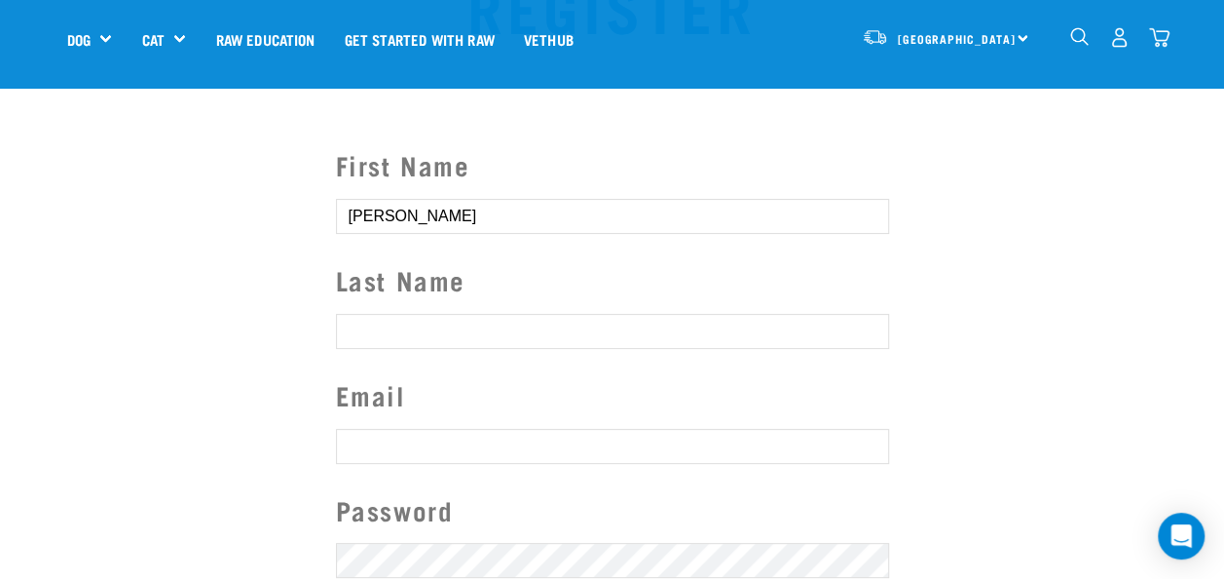
scroll to position [113, 0]
type input "Faye"
click at [370, 331] on input "Last Name" at bounding box center [612, 329] width 553 height 35
type input "McLennan"
type input "faye_mclennan@hotmail.com"
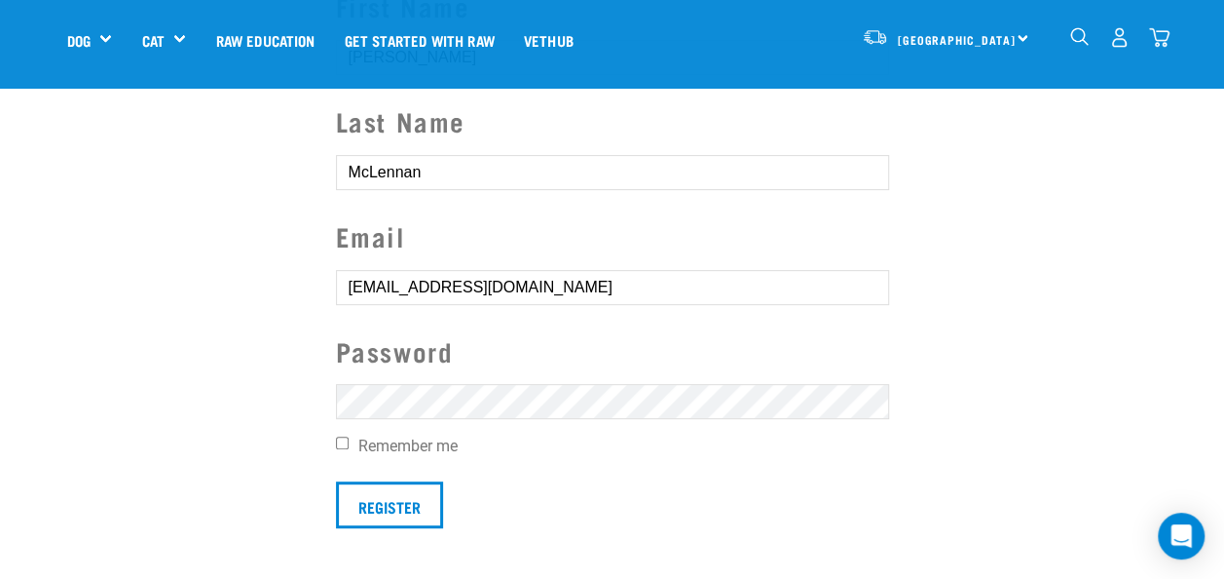
scroll to position [277, 0]
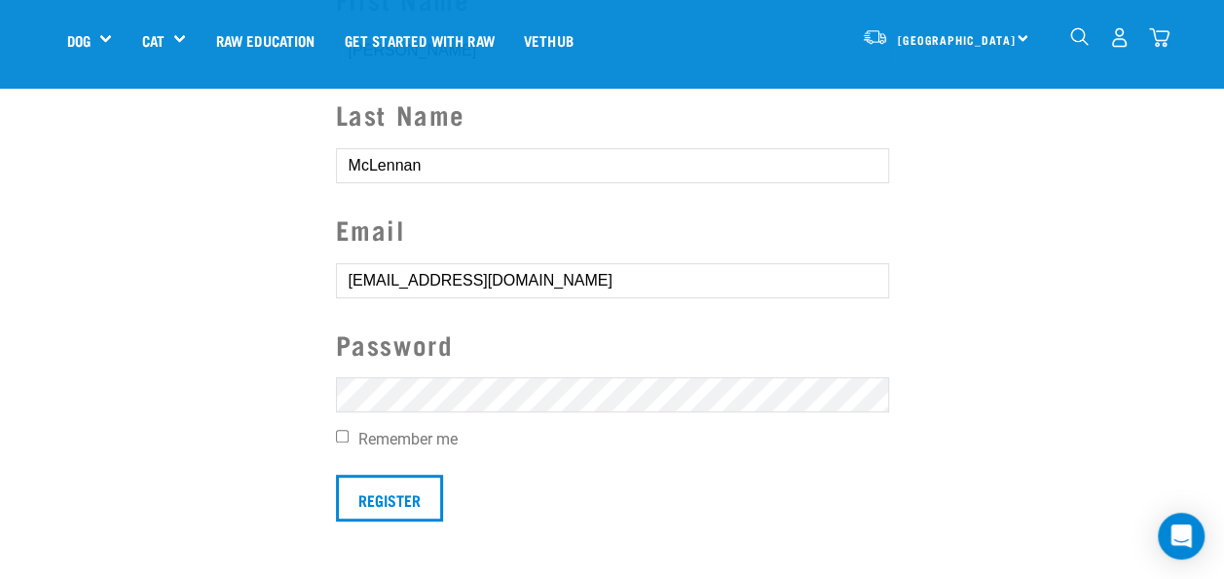
click at [343, 438] on input "Remember me" at bounding box center [342, 436] width 13 height 13
checkbox input "true"
click at [366, 482] on input "Register" at bounding box center [389, 497] width 107 height 47
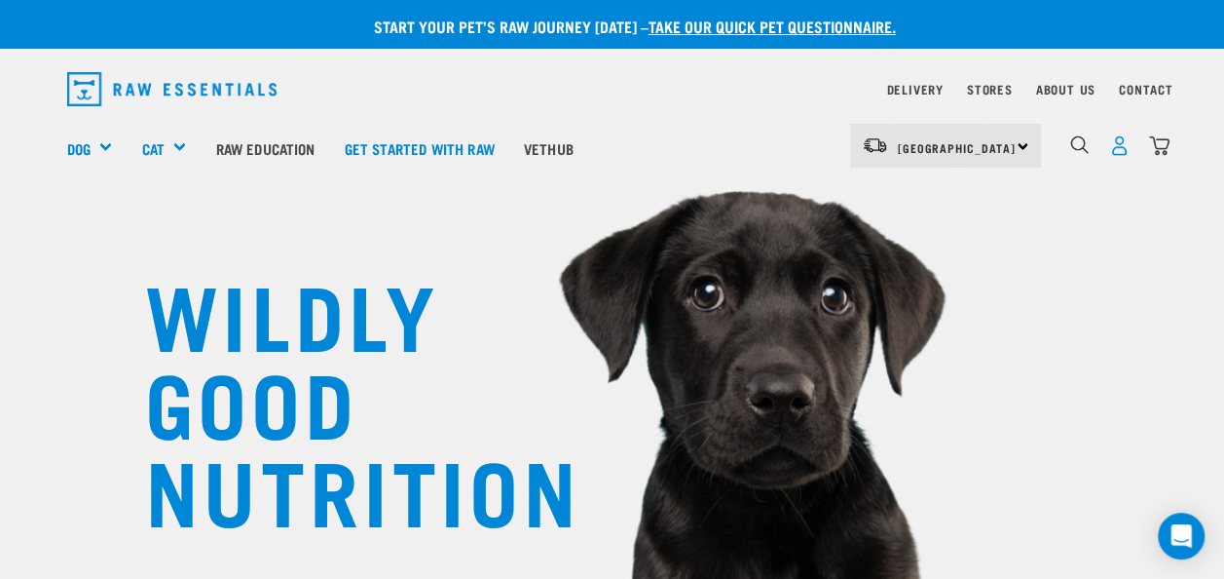
click at [1114, 142] on img "dropdown navigation" at bounding box center [1119, 145] width 20 height 20
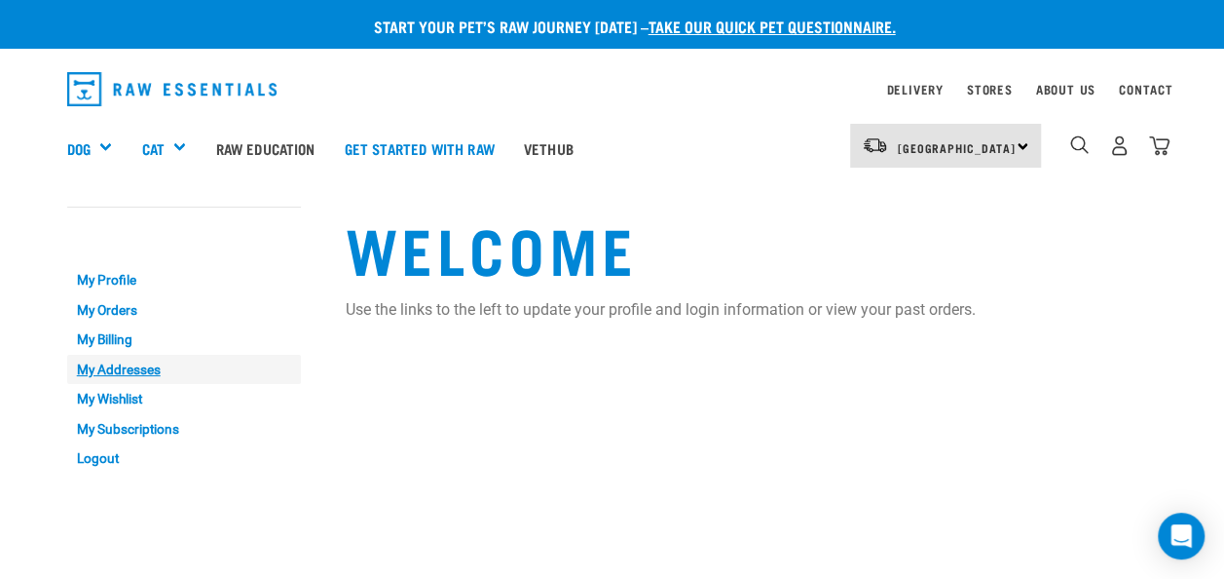
click at [117, 367] on link "My Addresses" at bounding box center [184, 370] width 234 height 30
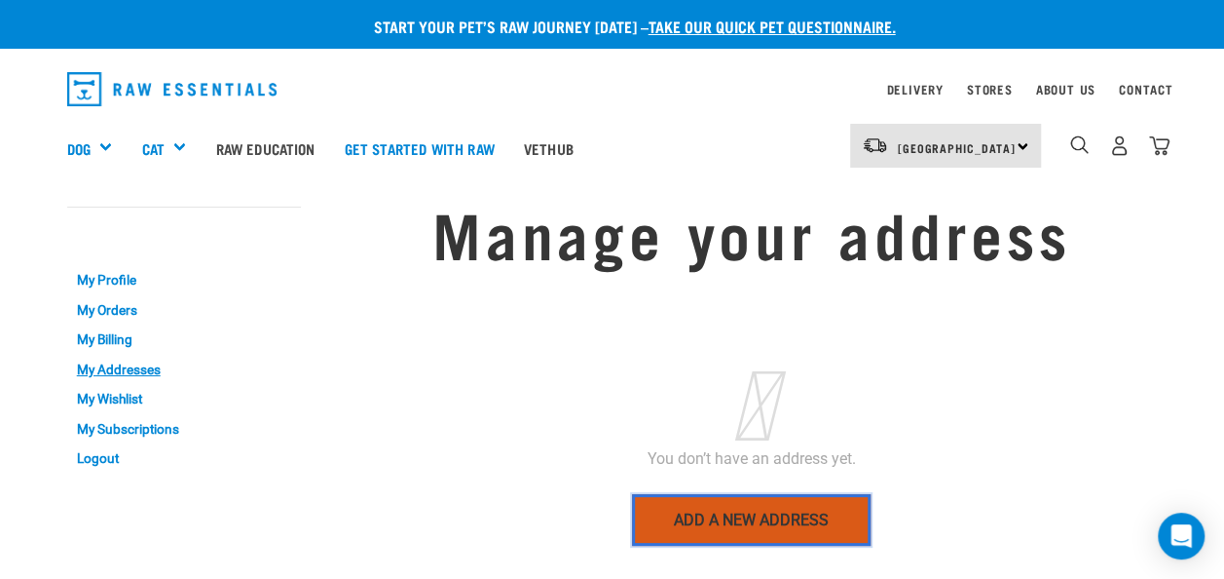
click at [698, 519] on link "Add a new address" at bounding box center [751, 519] width 239 height 51
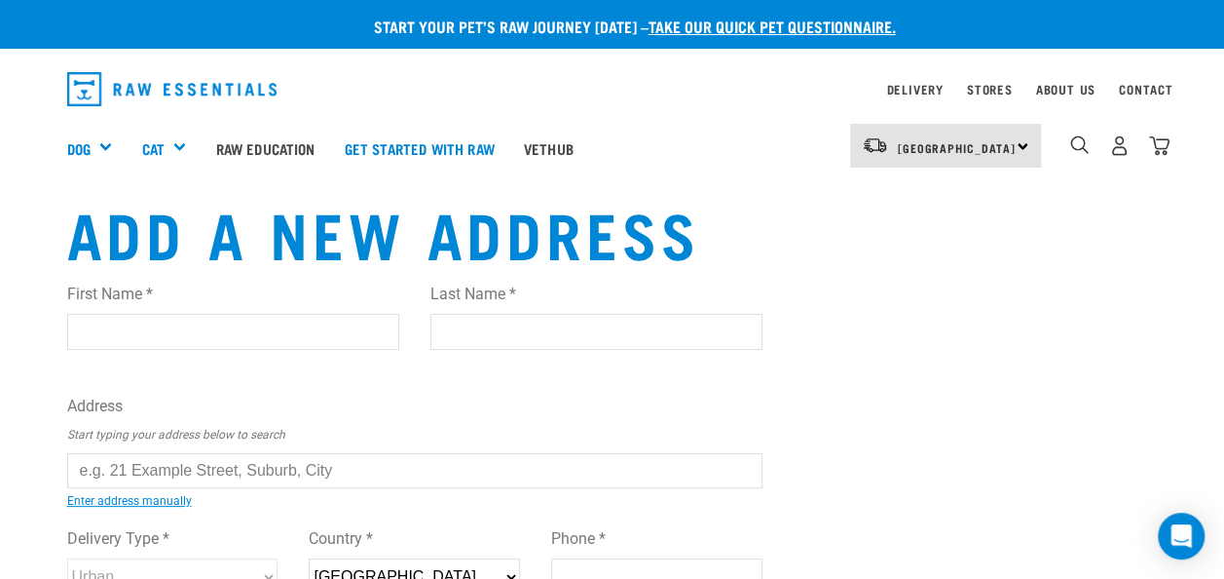
drag, startPoint x: 348, startPoint y: 465, endPoint x: 148, endPoint y: 462, distance: 199.7
click at [148, 462] on input "text" at bounding box center [415, 470] width 696 height 35
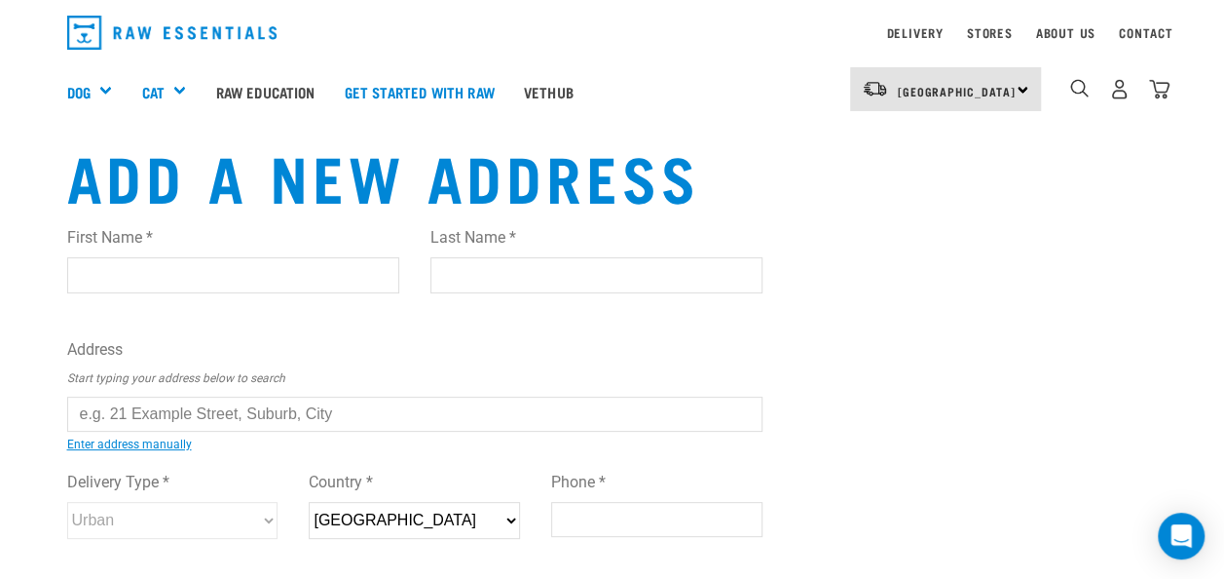
scroll to position [63, 0]
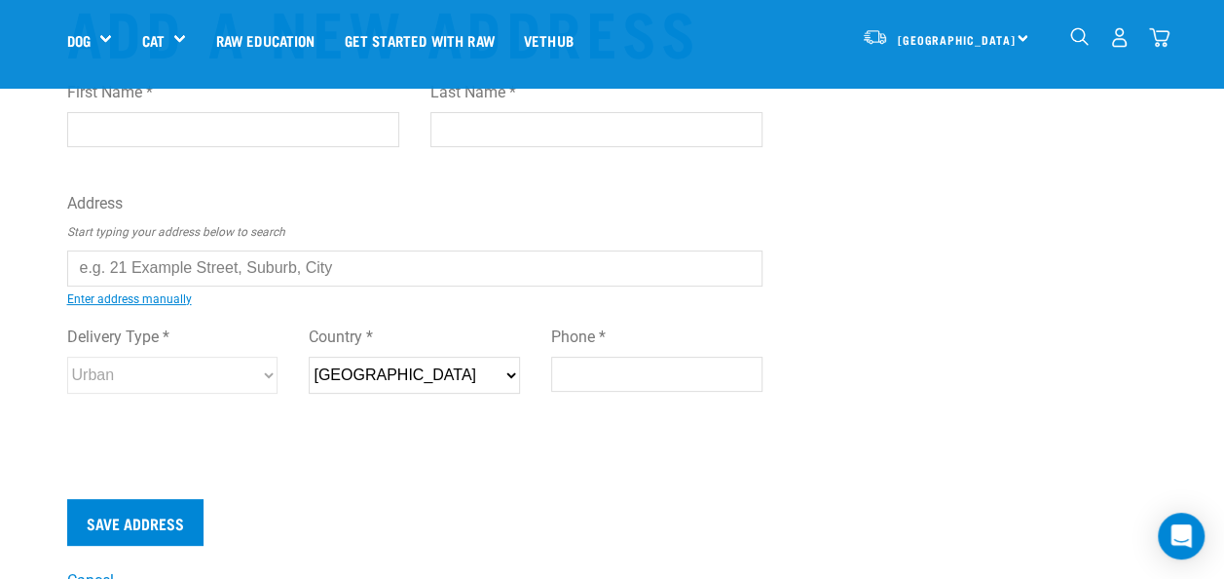
drag, startPoint x: 338, startPoint y: 273, endPoint x: 173, endPoint y: 273, distance: 164.6
click at [173, 273] on input "text" at bounding box center [415, 267] width 696 height 35
drag, startPoint x: 339, startPoint y: 271, endPoint x: 94, endPoint y: 255, distance: 246.0
click at [94, 255] on input "text" at bounding box center [415, 267] width 696 height 35
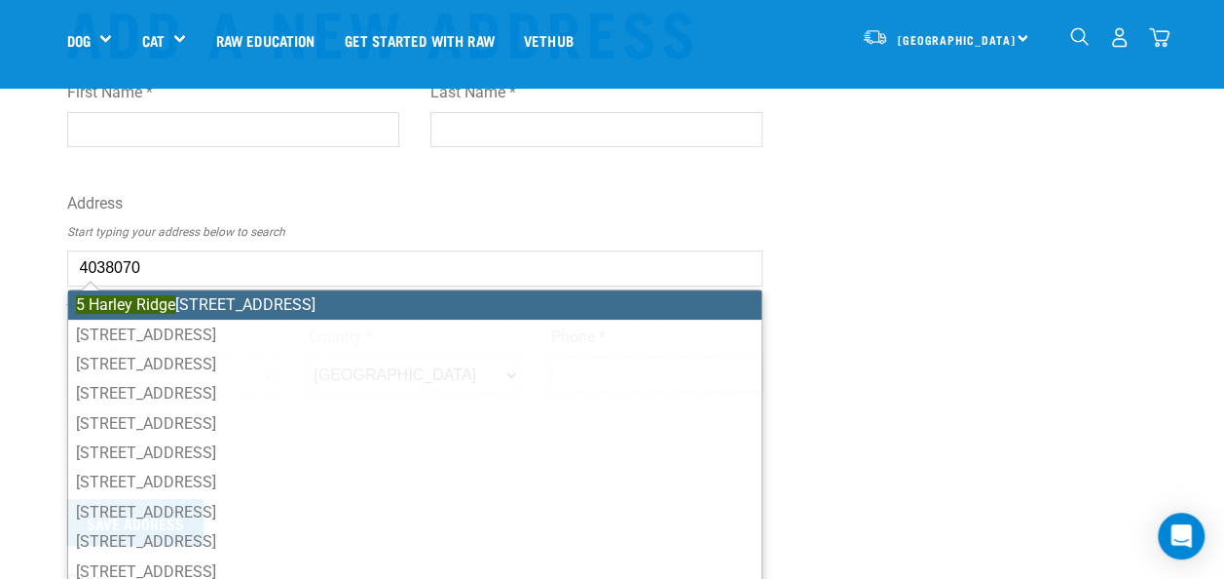
click at [152, 300] on ul "5 Harley Ridge , RD 2, Upper Moutere 7175 100 Harley Ridge, Tasman, Upper Moute…" at bounding box center [415, 438] width 696 height 298
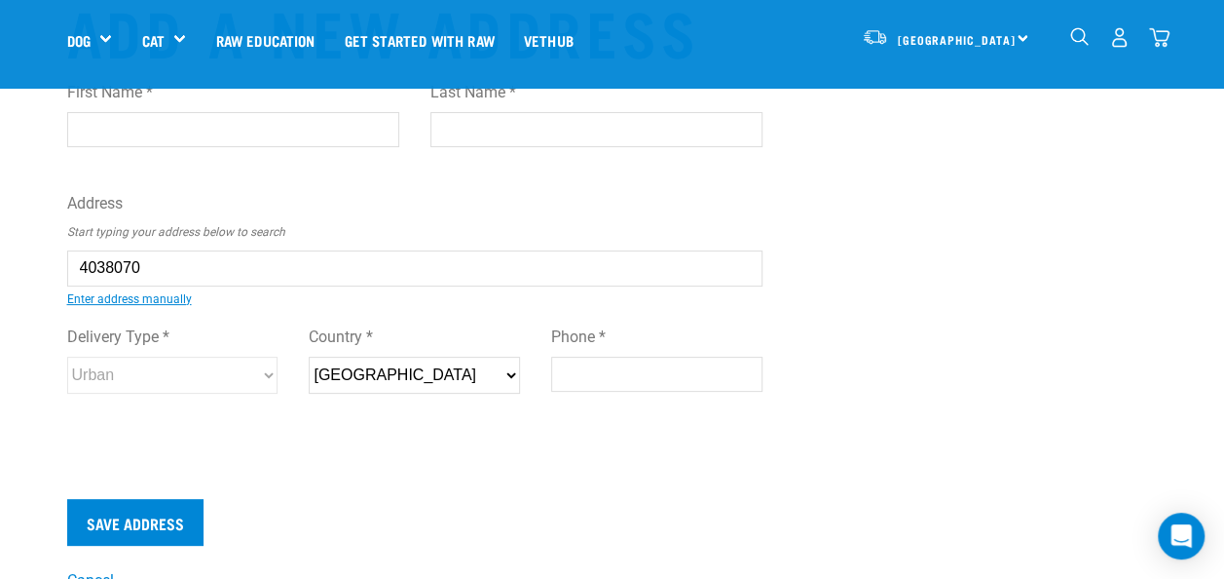
type input "5 Harley Ridge, RD 2, Upper Moutere 7175"
type input "5 Harley Ridge"
type input "RD 2"
type input "Upper Moutere"
type input "Tasman"
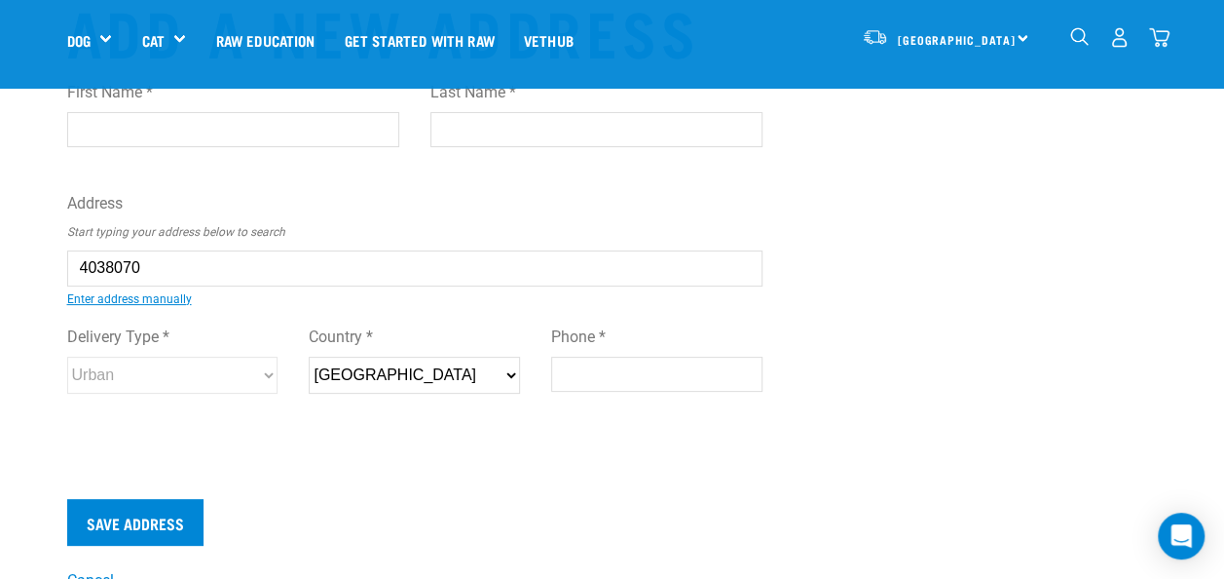
select select "TAS"
type input "7175"
select select "Rural"
type input "5 Harley Ridge, RD 2, Upper Moutere 7175"
click at [576, 372] on input "Phone *" at bounding box center [656, 374] width 211 height 35
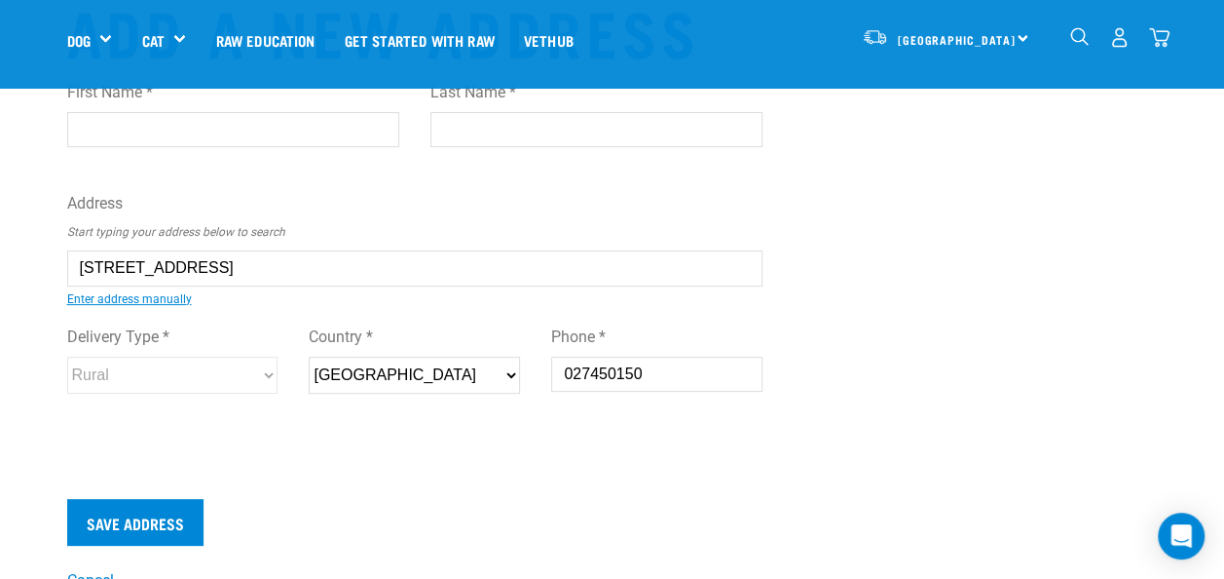
type input "0274501501"
type input "Faye"
type input "McLennan"
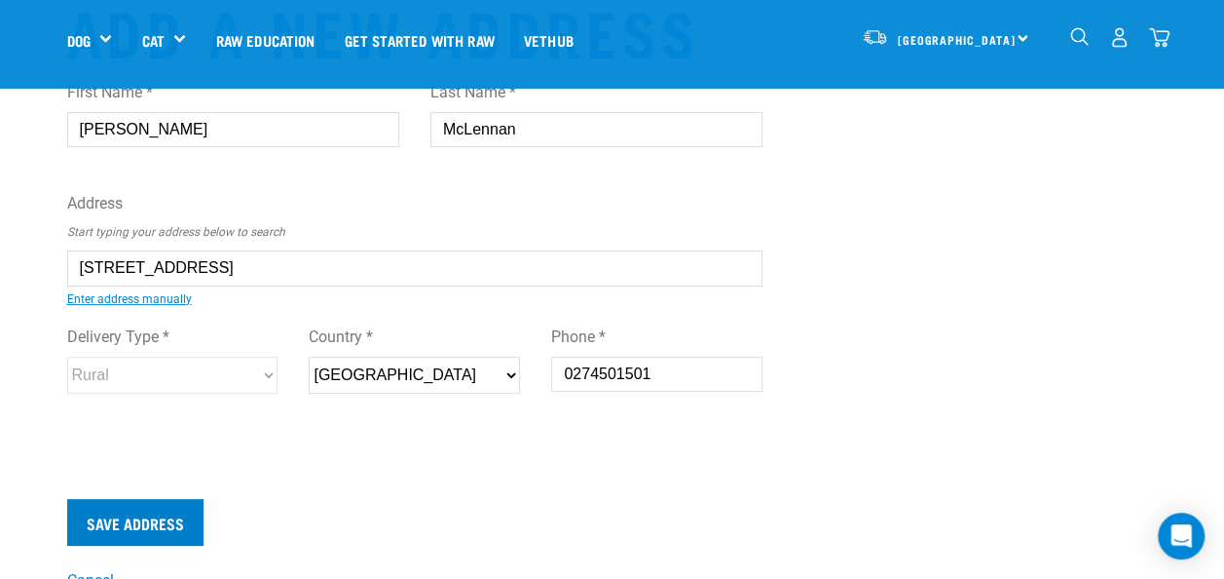
type input "0274501501"
click at [141, 520] on input "Save Address" at bounding box center [135, 522] width 136 height 47
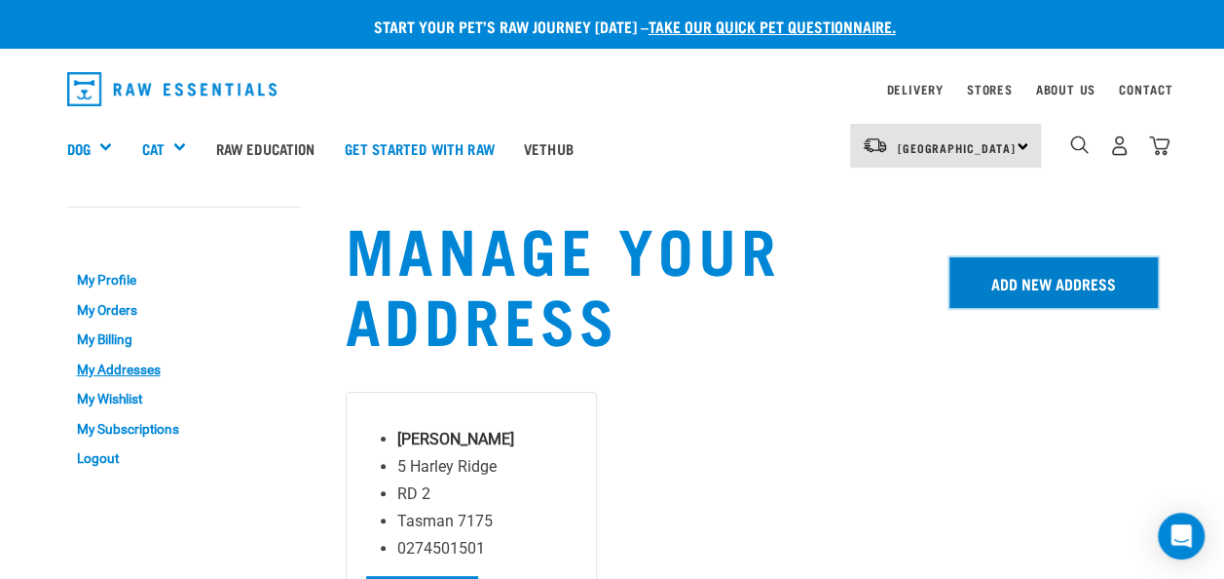
click at [1029, 273] on link "Add New Address" at bounding box center [1054, 282] width 208 height 51
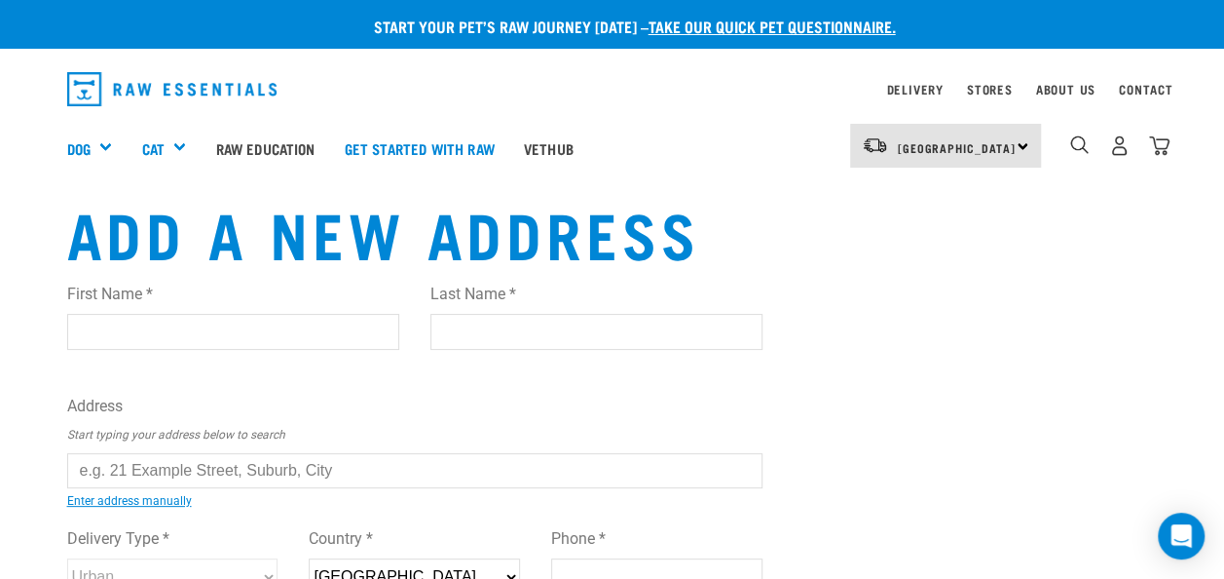
drag, startPoint x: 351, startPoint y: 466, endPoint x: 166, endPoint y: 466, distance: 185.1
click at [166, 466] on input "text" at bounding box center [415, 470] width 696 height 35
click at [339, 468] on input "text" at bounding box center [415, 470] width 696 height 35
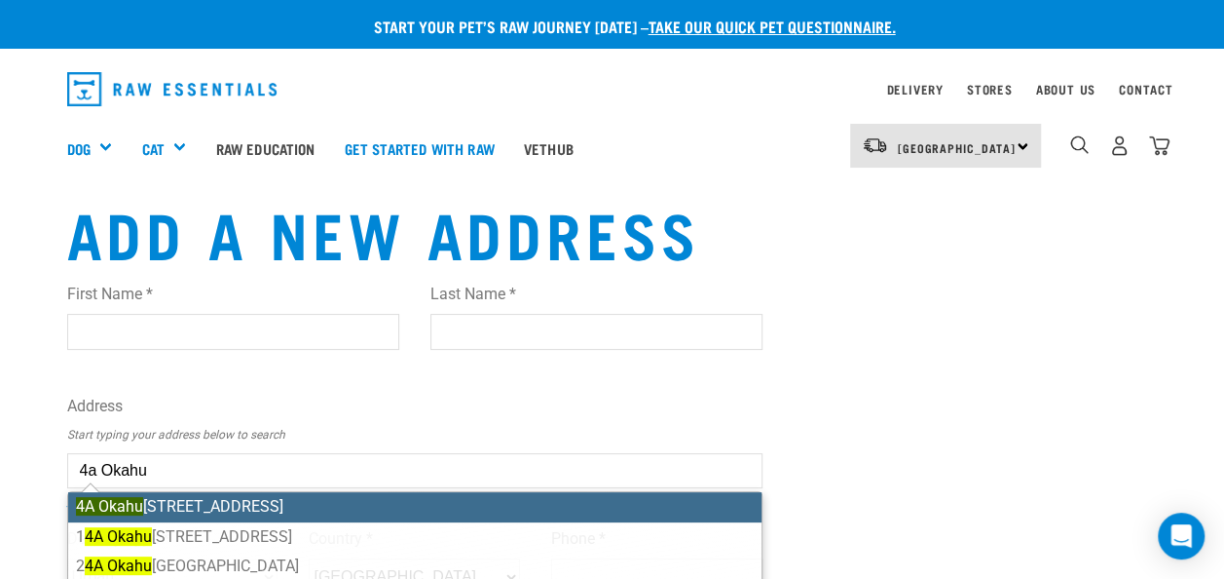
click at [178, 509] on li "[STREET_ADDRESS]" at bounding box center [415, 506] width 695 height 29
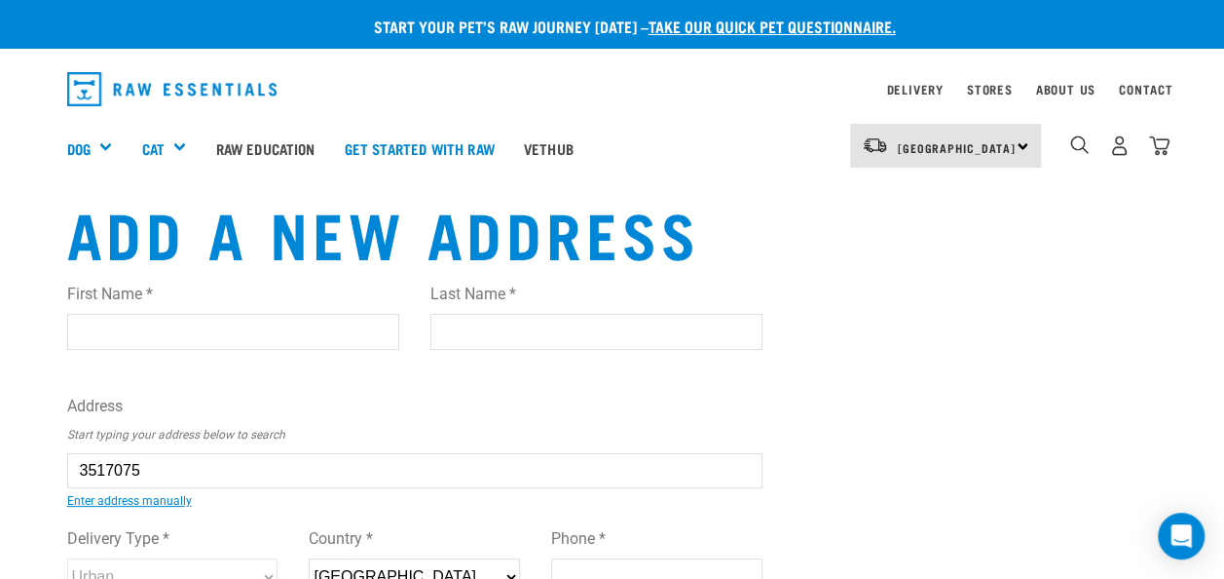
type input "[STREET_ADDRESS]"
type input "Orakei"
type input "[GEOGRAPHIC_DATA]"
select select "AUK"
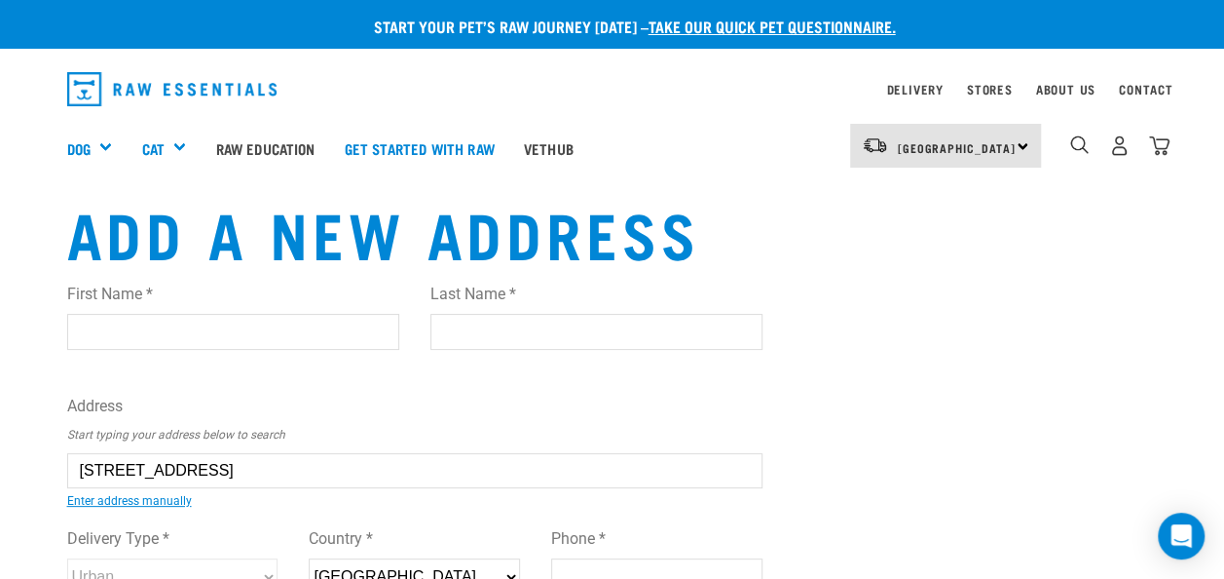
type input "1071"
select select "Urban"
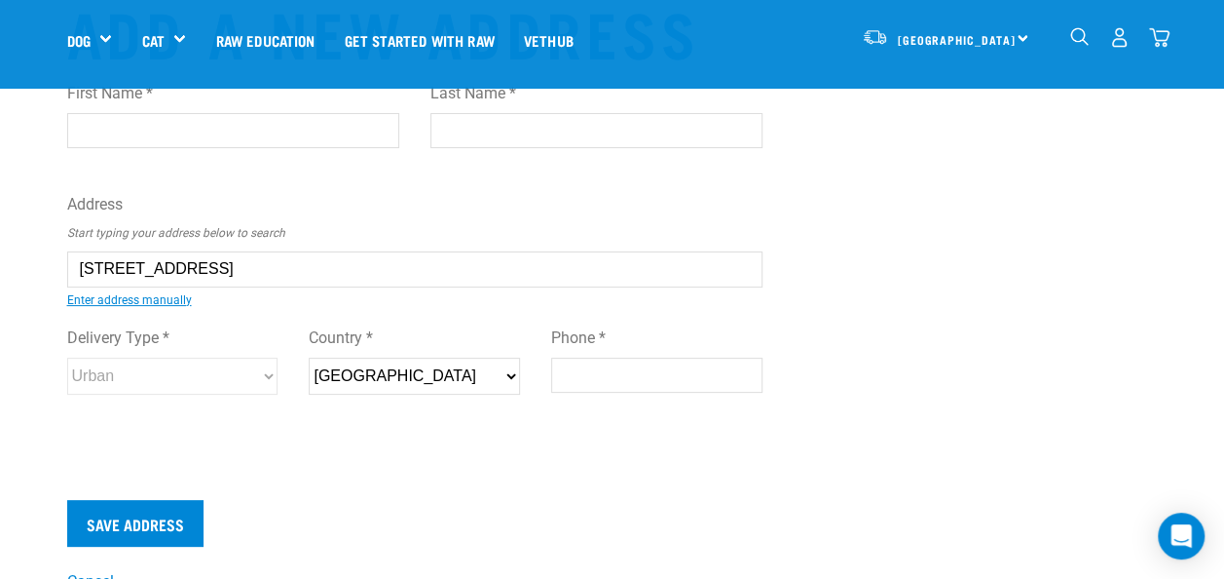
scroll to position [68, 0]
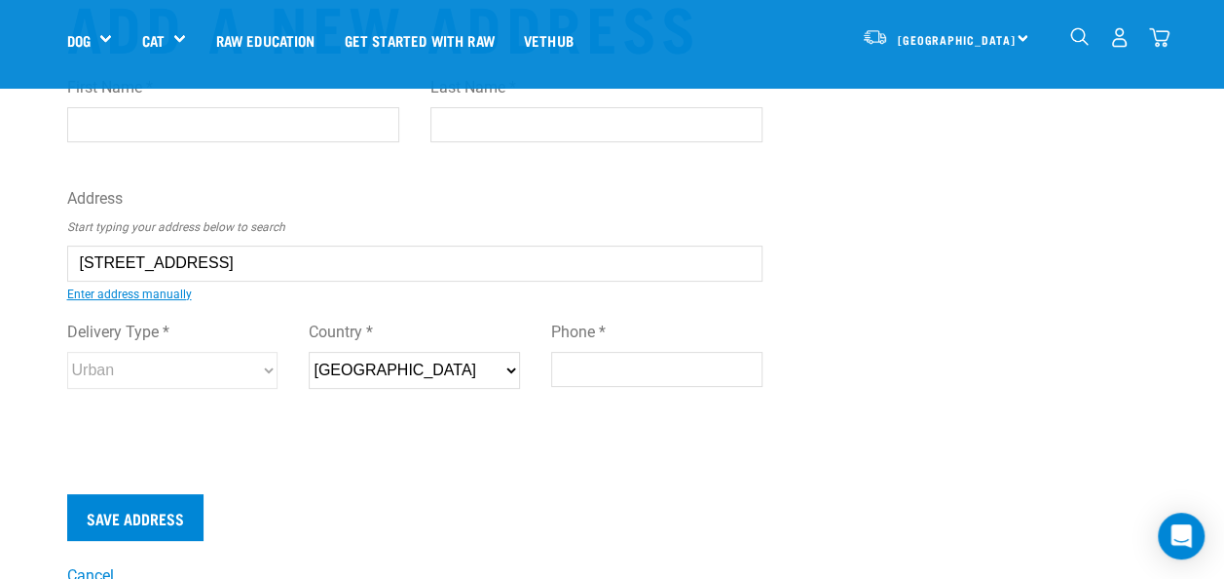
type input "[STREET_ADDRESS]"
click at [590, 371] on input "Phone *" at bounding box center [656, 369] width 211 height 35
type input "0274501501"
click at [136, 534] on input "Save Address" at bounding box center [135, 517] width 136 height 47
type input "faye_mclennan@hotmail.com"
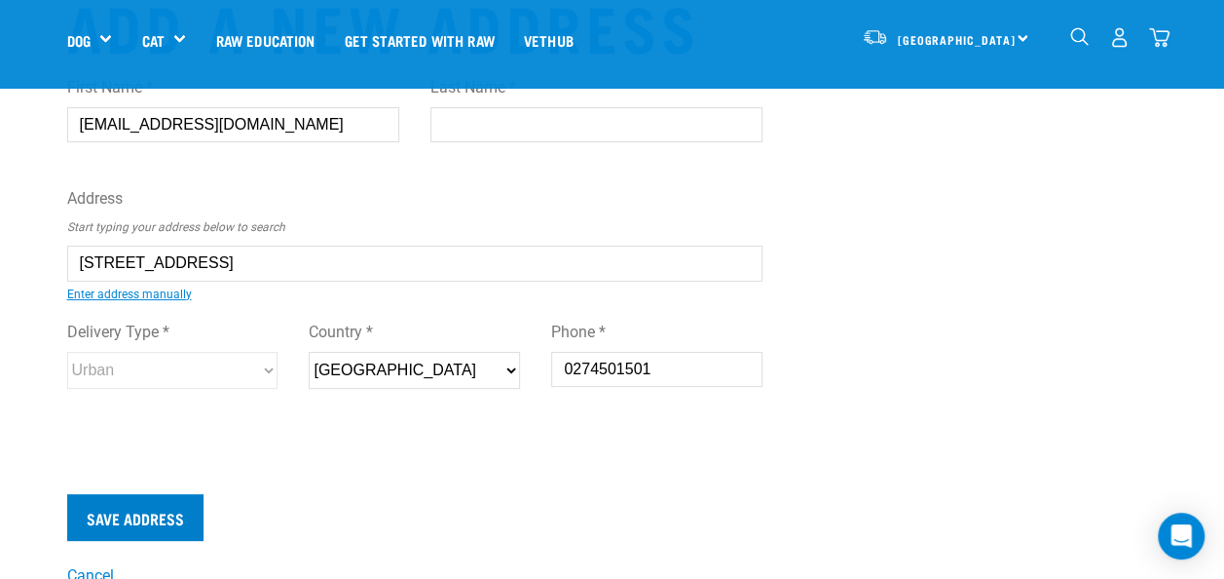
type input "McLennan"
click at [144, 526] on input "Save Address" at bounding box center [135, 517] width 136 height 47
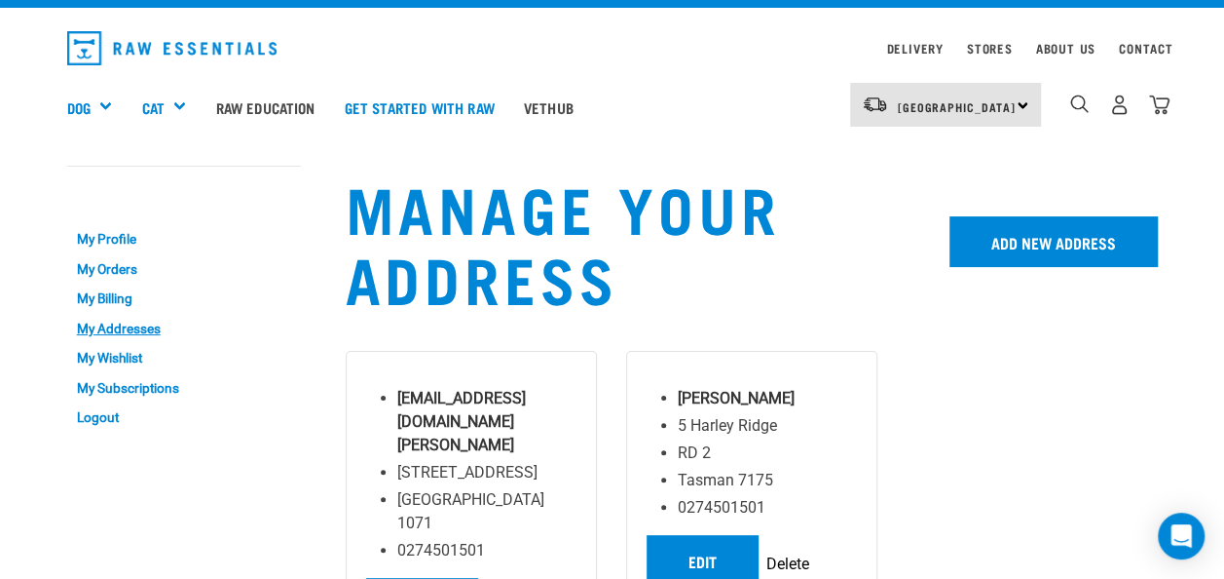
scroll to position [29, 0]
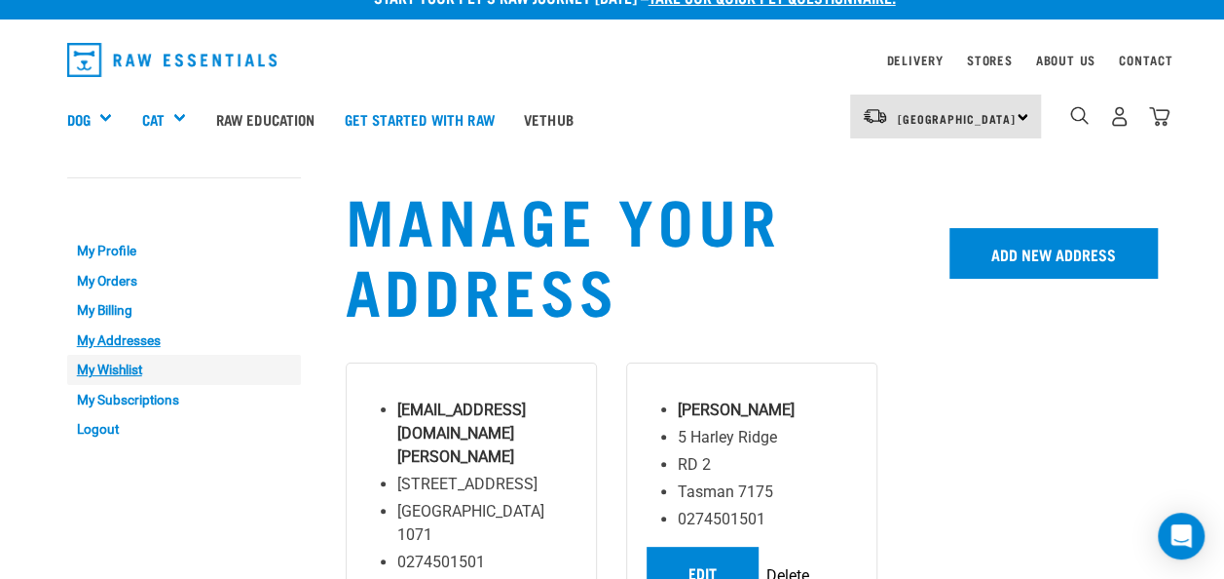
click at [106, 366] on link "My Wishlist" at bounding box center [184, 370] width 234 height 30
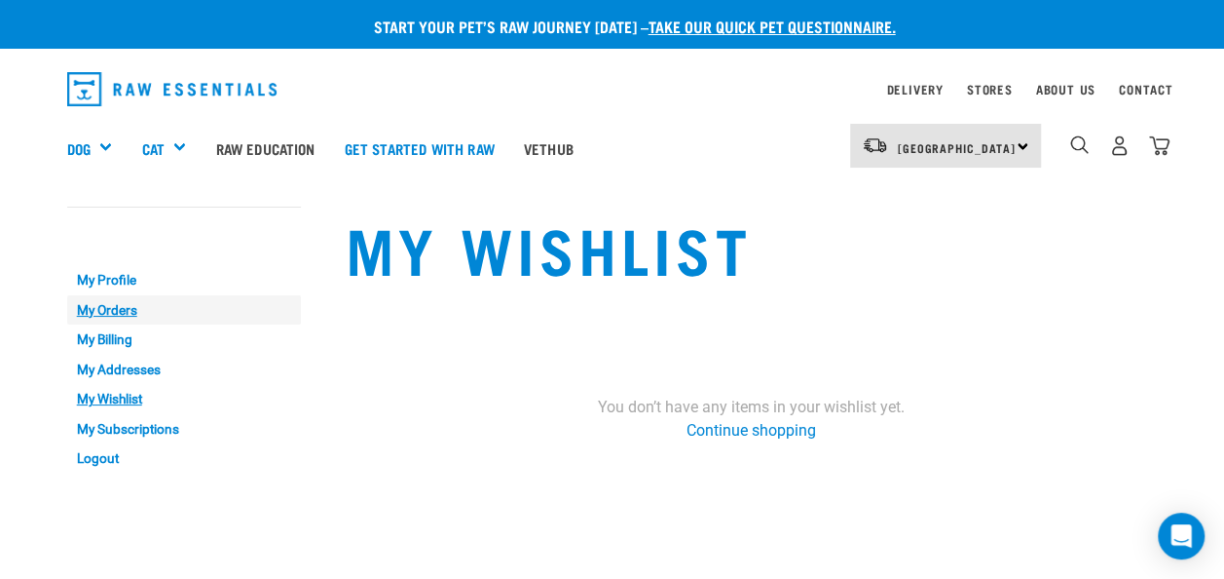
click at [107, 315] on link "My Orders" at bounding box center [184, 310] width 234 height 30
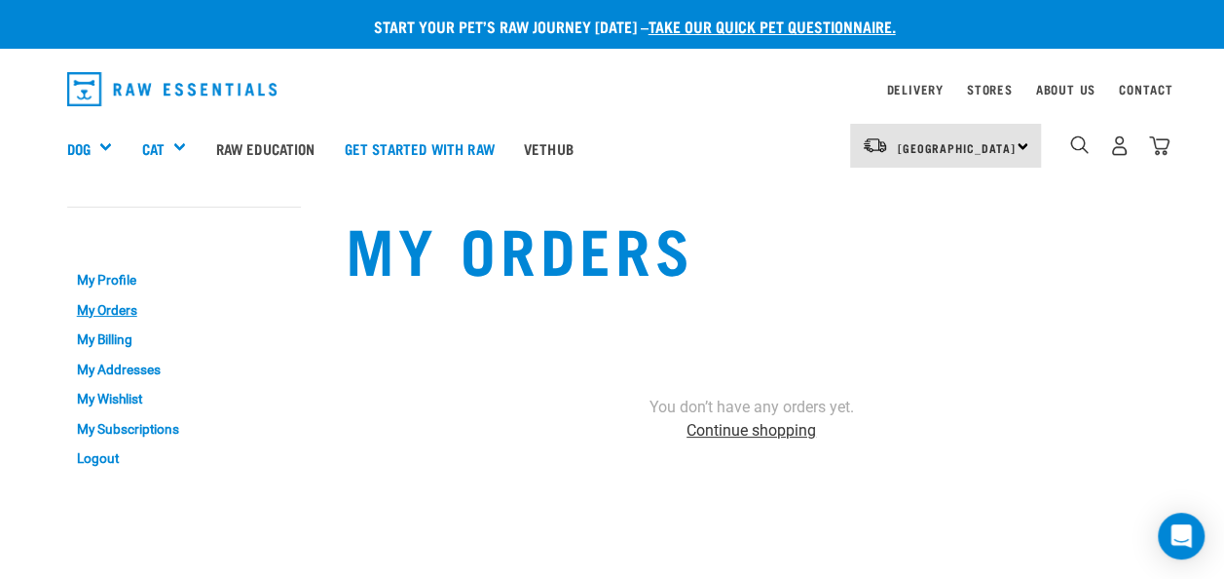
click at [754, 436] on link "Continue shopping" at bounding box center [752, 430] width 130 height 19
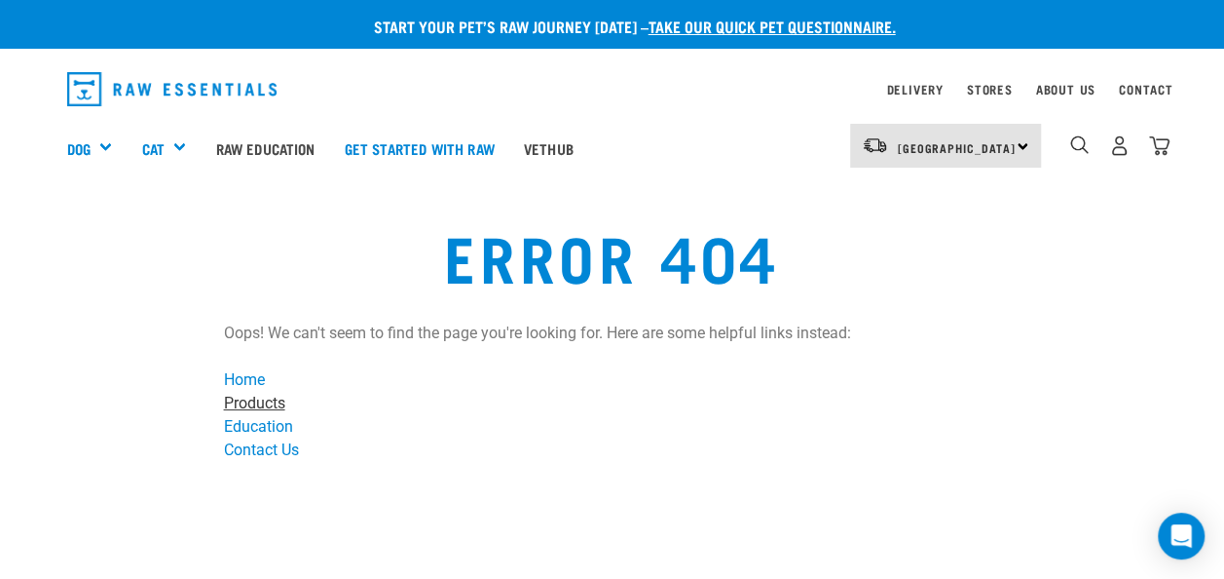
click at [267, 406] on link "Products" at bounding box center [254, 403] width 61 height 19
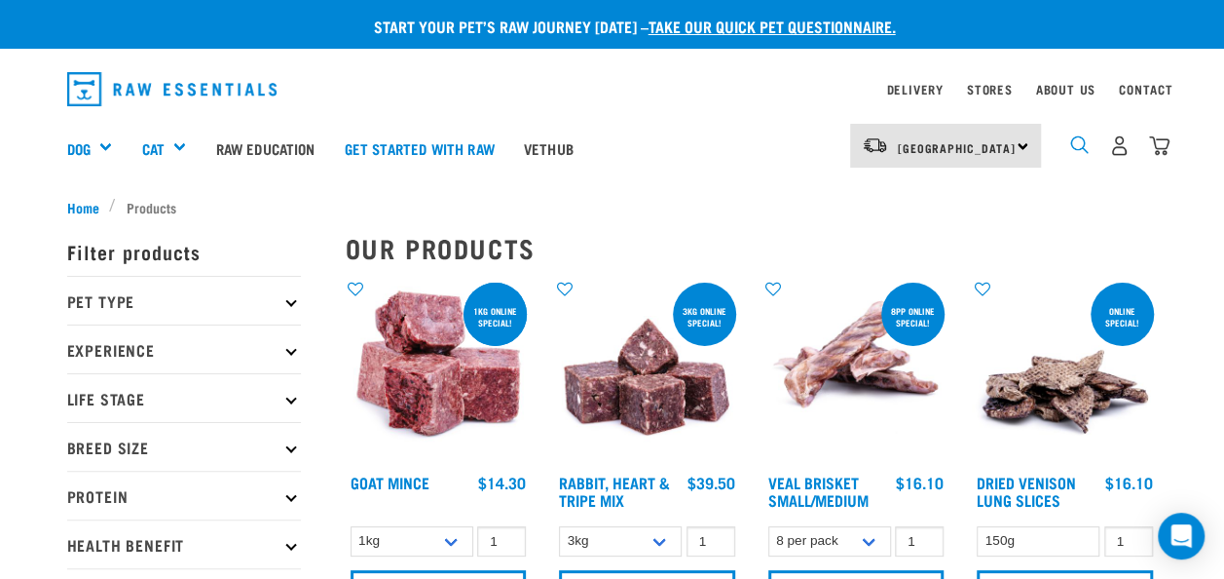
click at [1070, 148] on img "dropdown navigation" at bounding box center [1079, 144] width 19 height 19
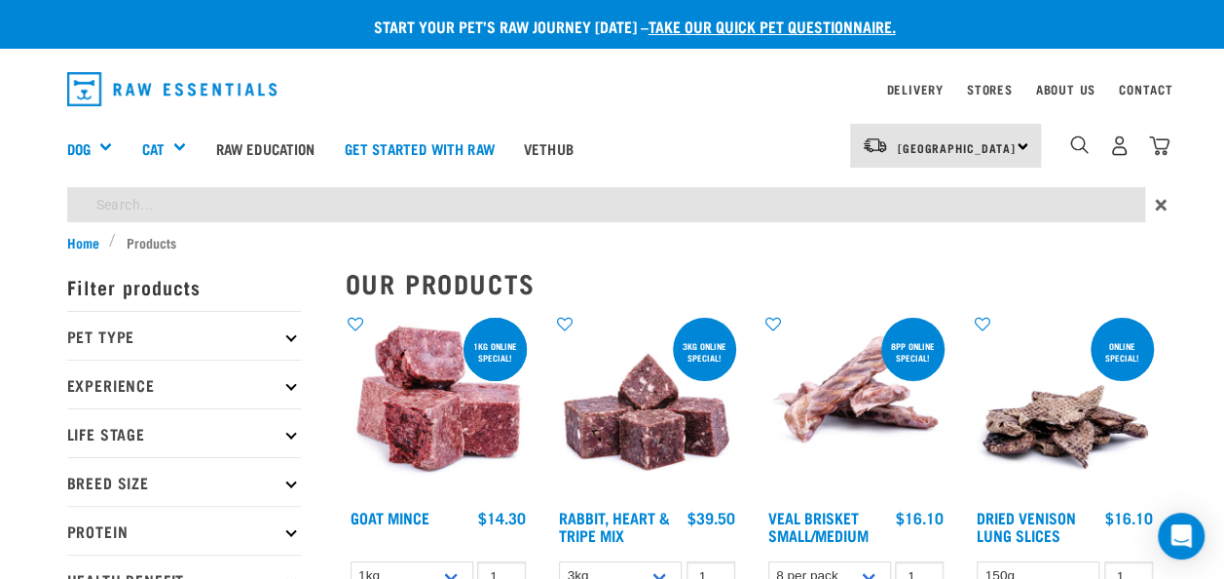
click at [191, 208] on input "search" at bounding box center [606, 204] width 1078 height 35
type input "chicken & wild"
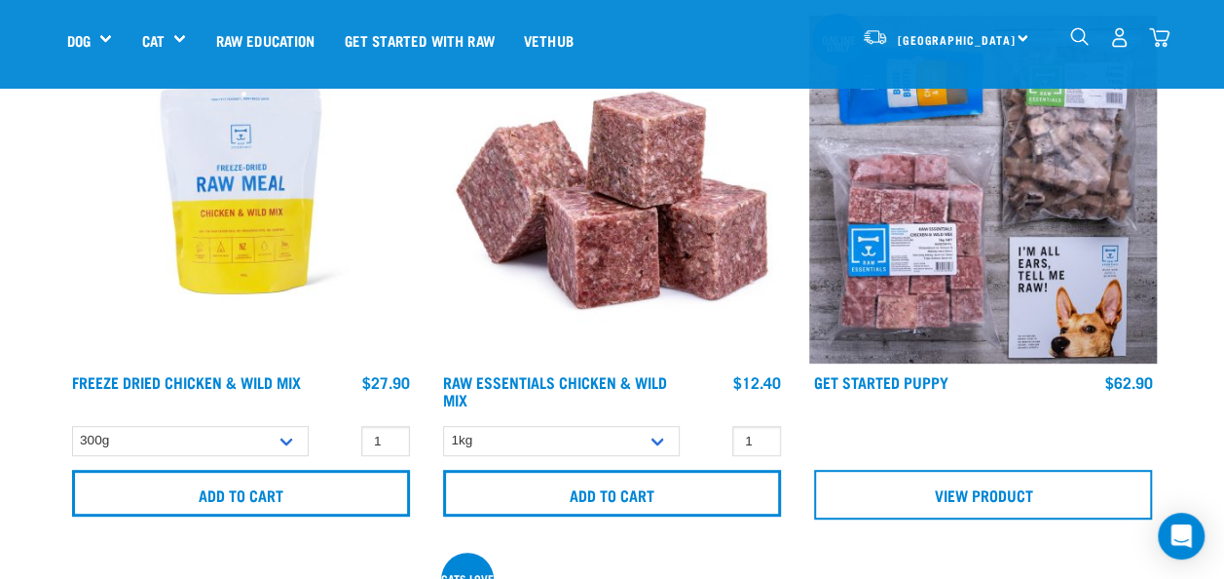
scroll to position [287, 0]
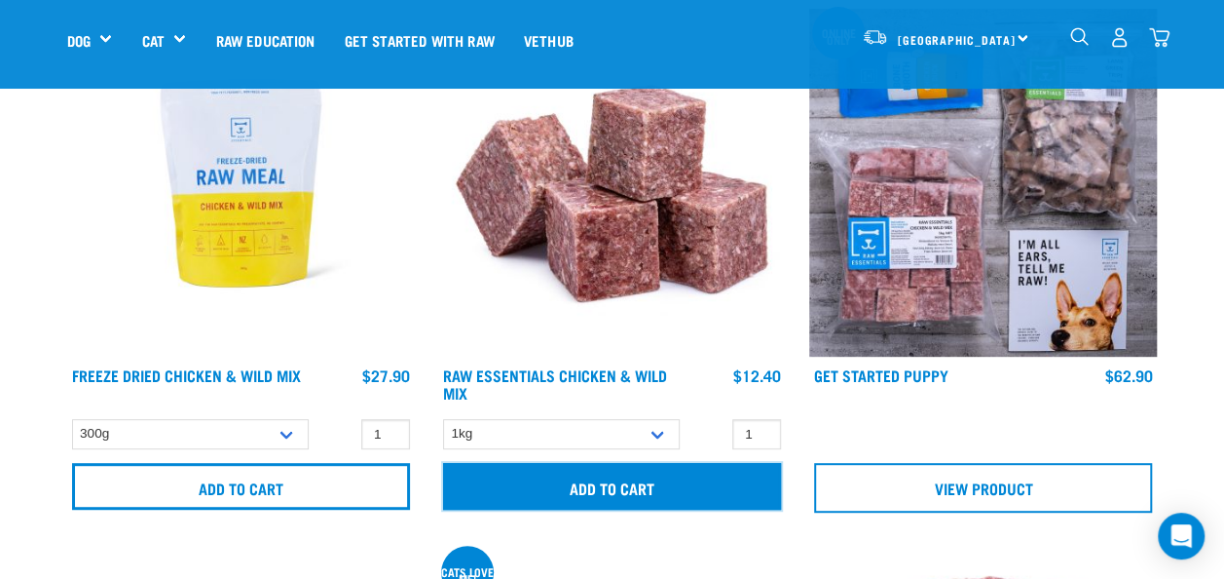
click at [598, 489] on input "Add to cart" at bounding box center [612, 486] width 338 height 47
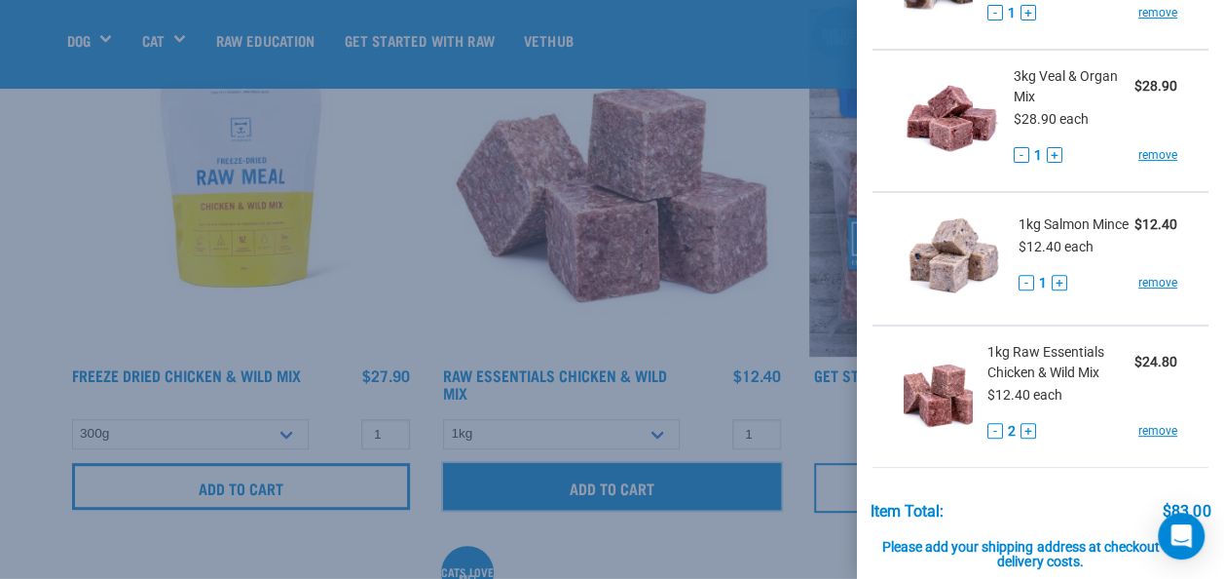
scroll to position [227, 0]
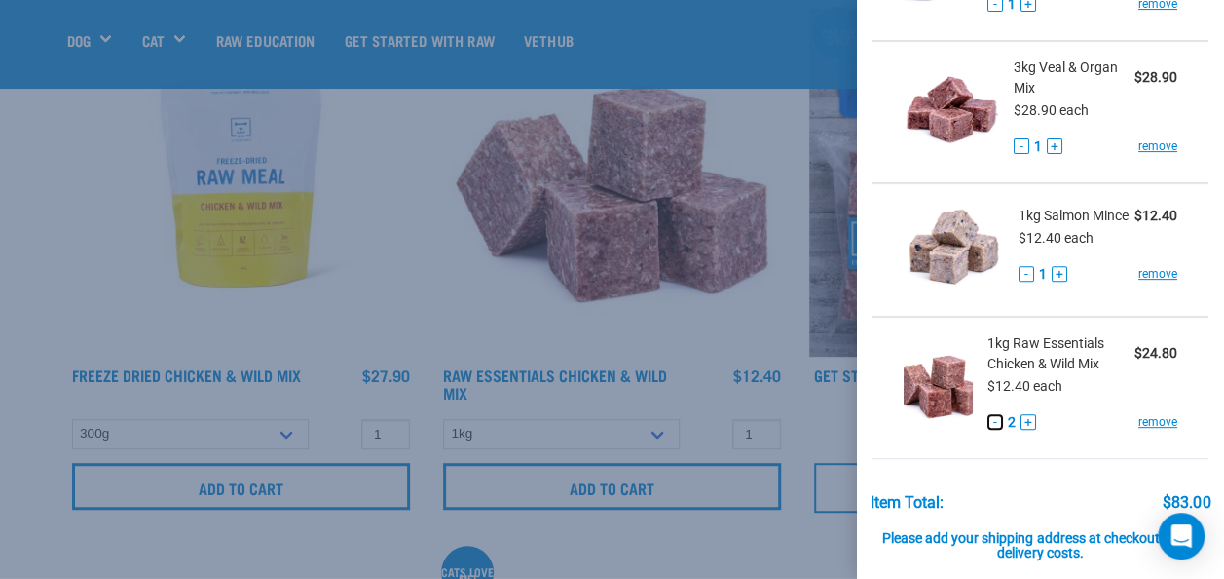
click at [988, 428] on button "-" at bounding box center [996, 422] width 16 height 16
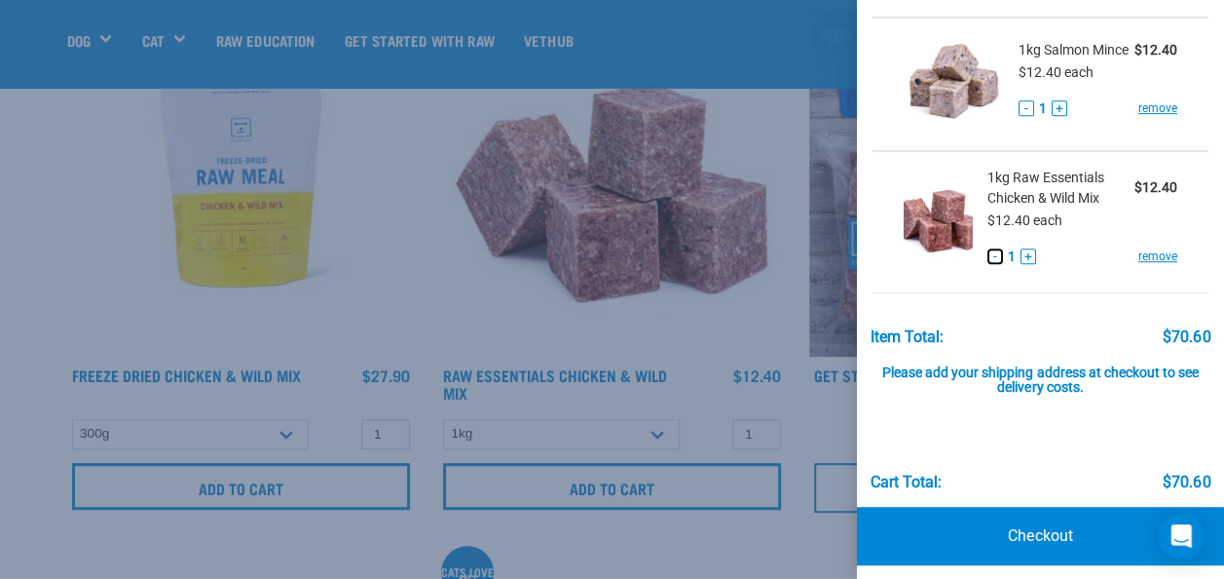
scroll to position [408, 0]
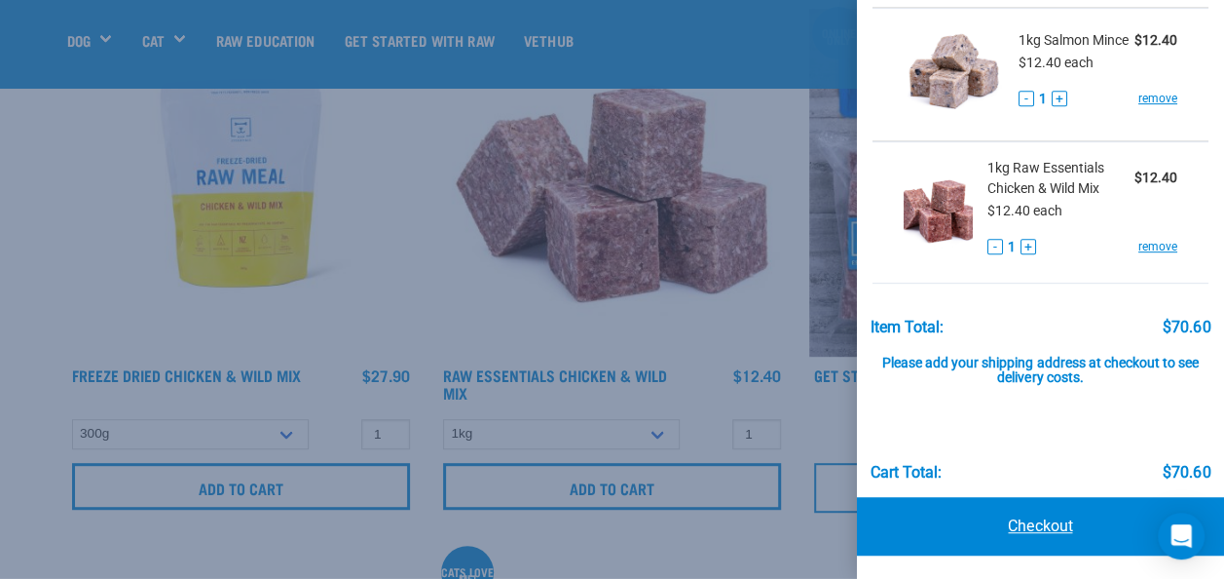
click at [1029, 530] on link "Checkout" at bounding box center [1040, 526] width 367 height 58
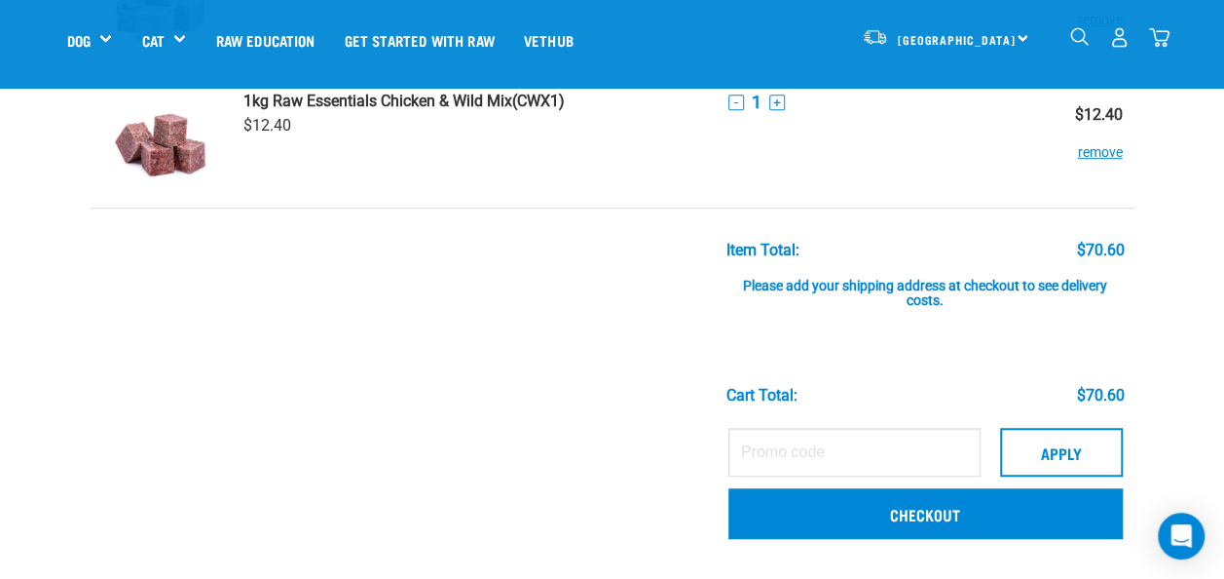
scroll to position [489, 0]
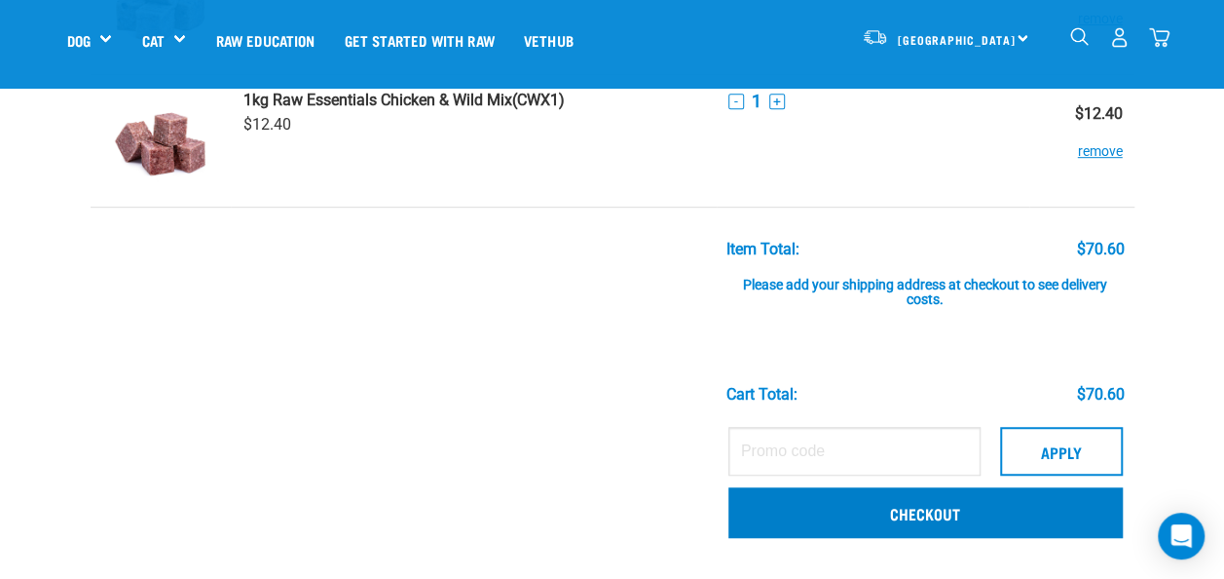
click at [920, 518] on link "Checkout" at bounding box center [926, 512] width 394 height 51
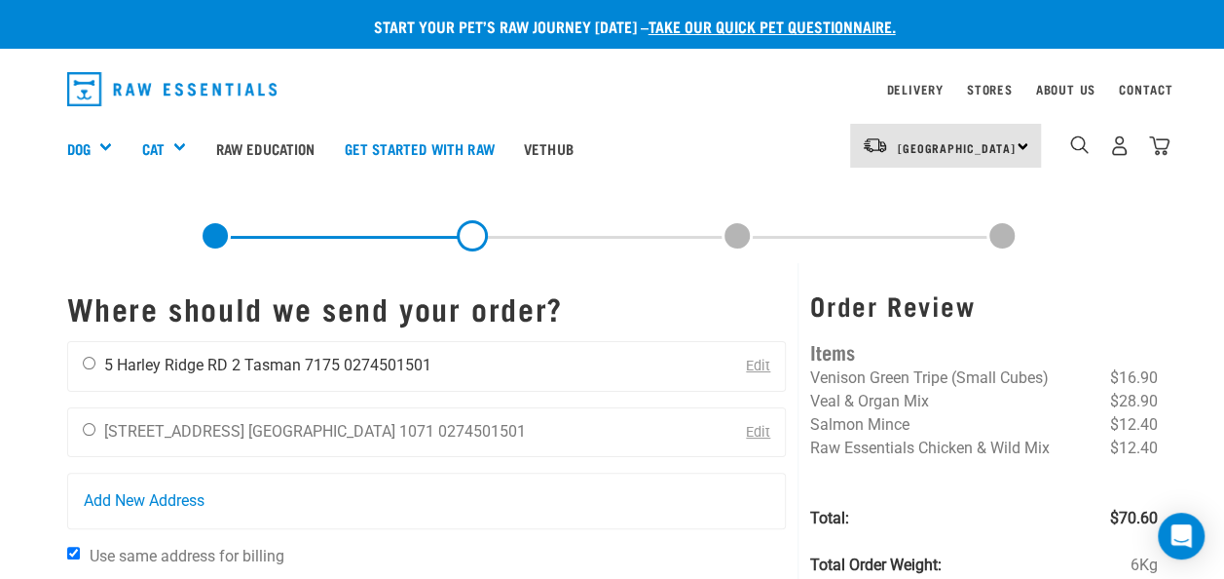
click at [84, 362] on input "radio" at bounding box center [89, 363] width 13 height 13
radio input "true"
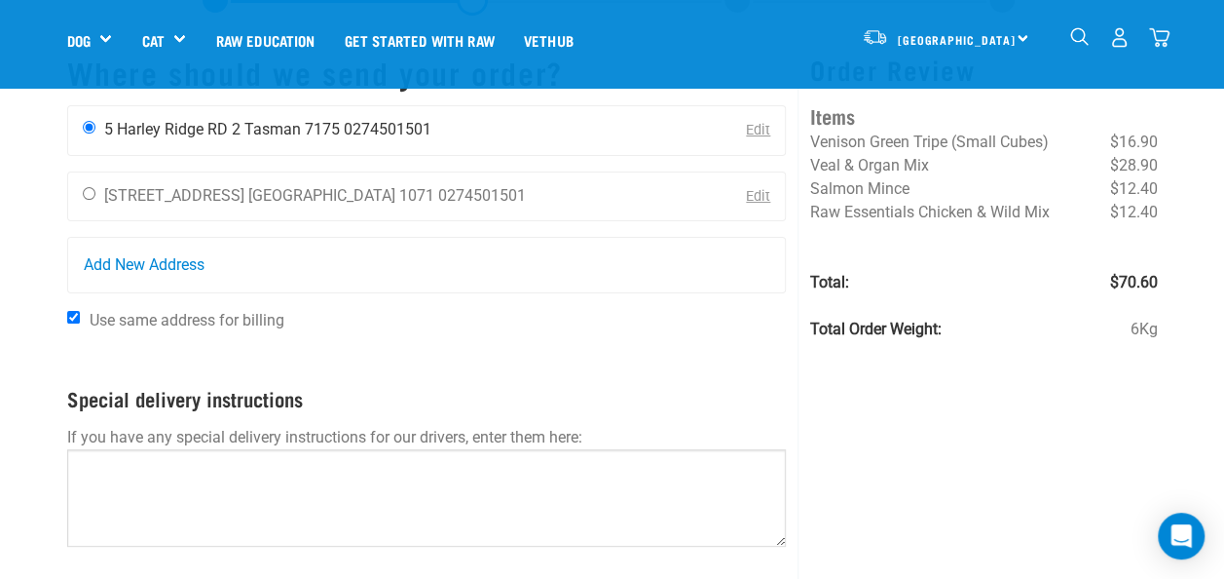
scroll to position [97, 0]
click at [72, 317] on input "Use same address for billing" at bounding box center [73, 317] width 13 height 13
checkbox input "false"
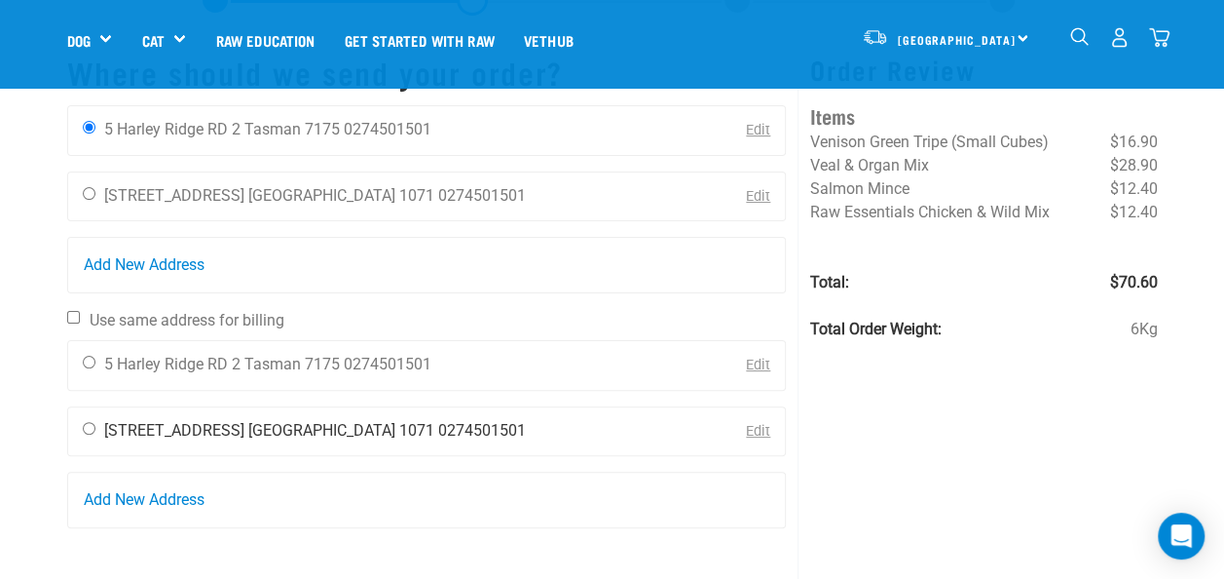
click at [87, 427] on input "radio" at bounding box center [89, 428] width 13 height 13
radio input "true"
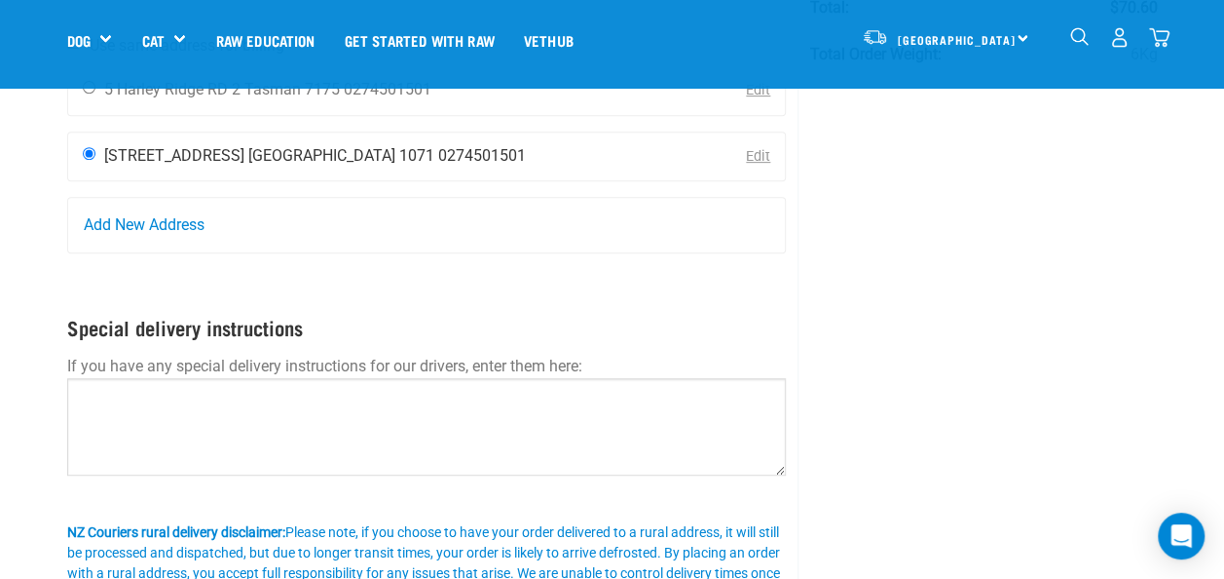
scroll to position [379, 0]
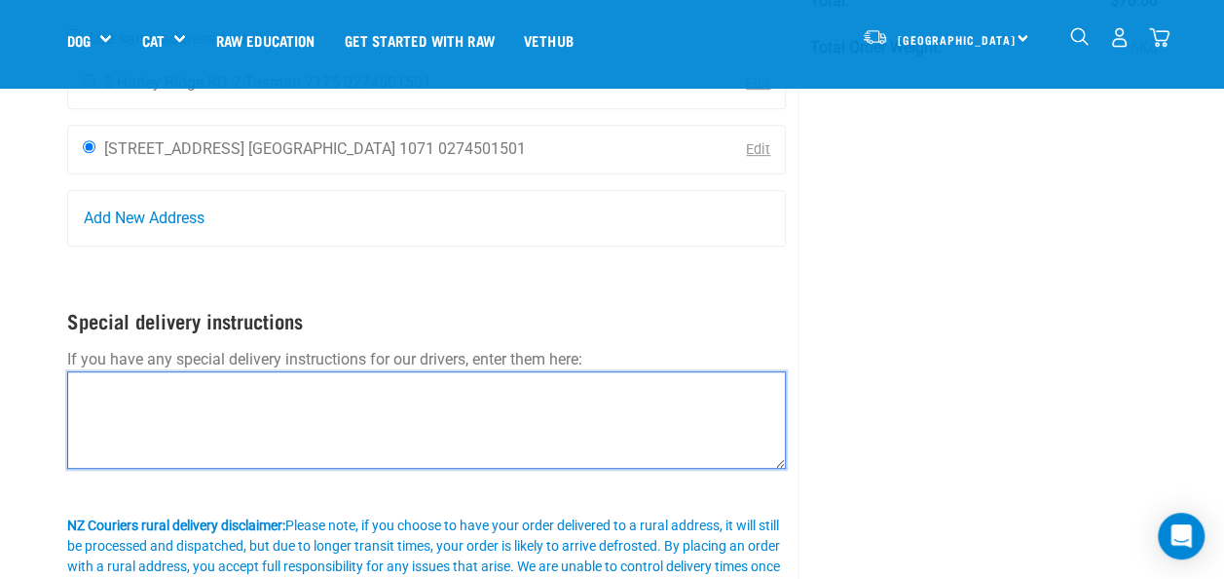
click at [77, 393] on textarea at bounding box center [427, 419] width 720 height 97
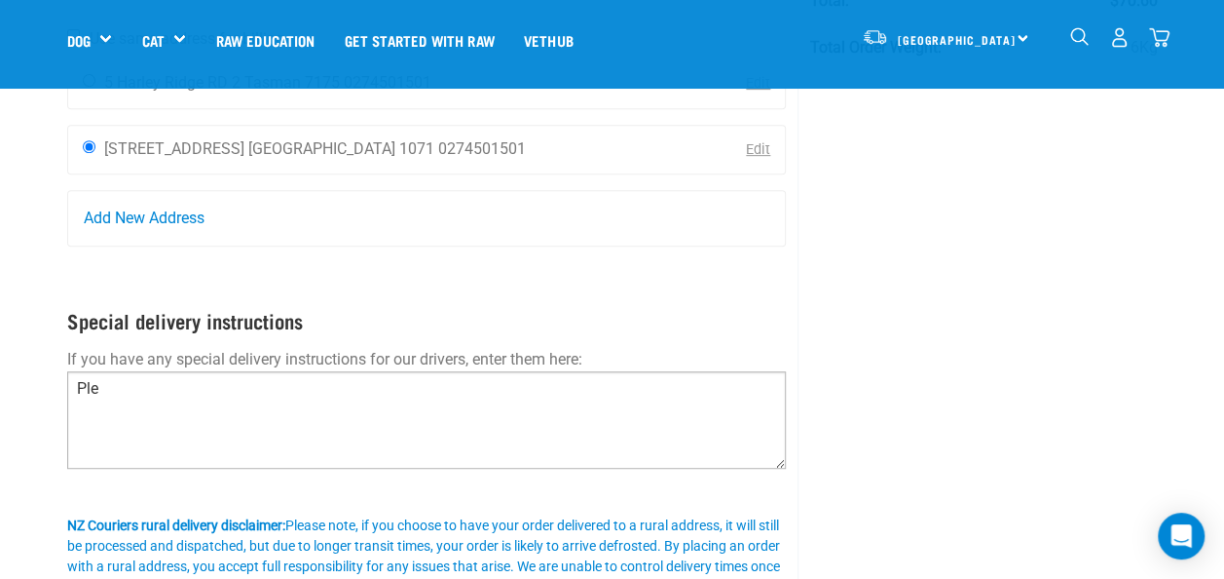
click at [339, 469] on p at bounding box center [427, 480] width 720 height 23
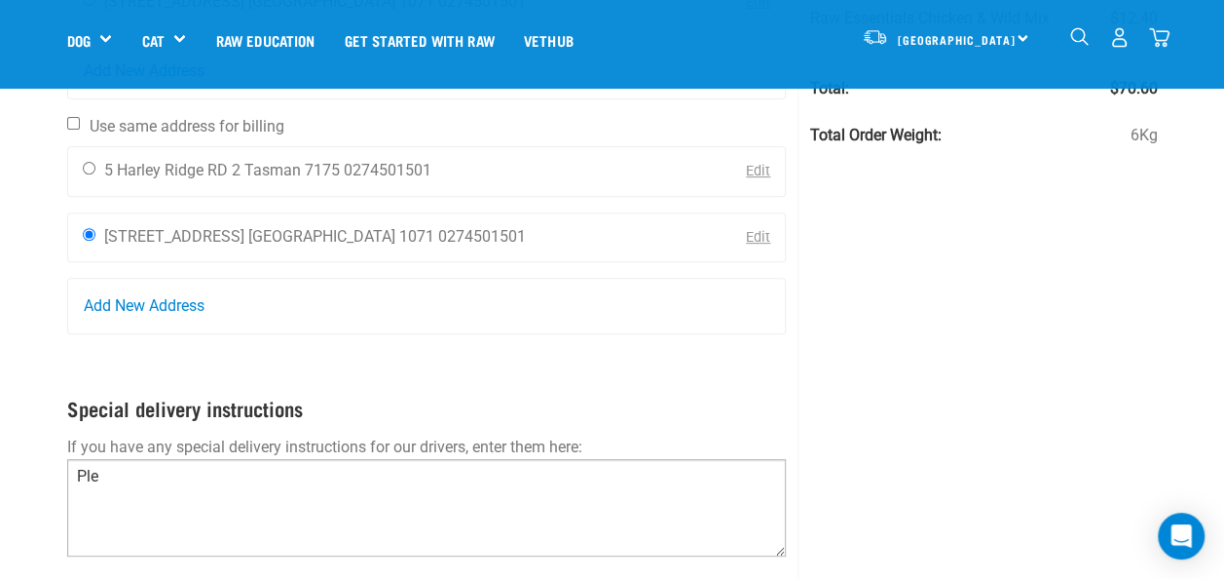
scroll to position [298, 0]
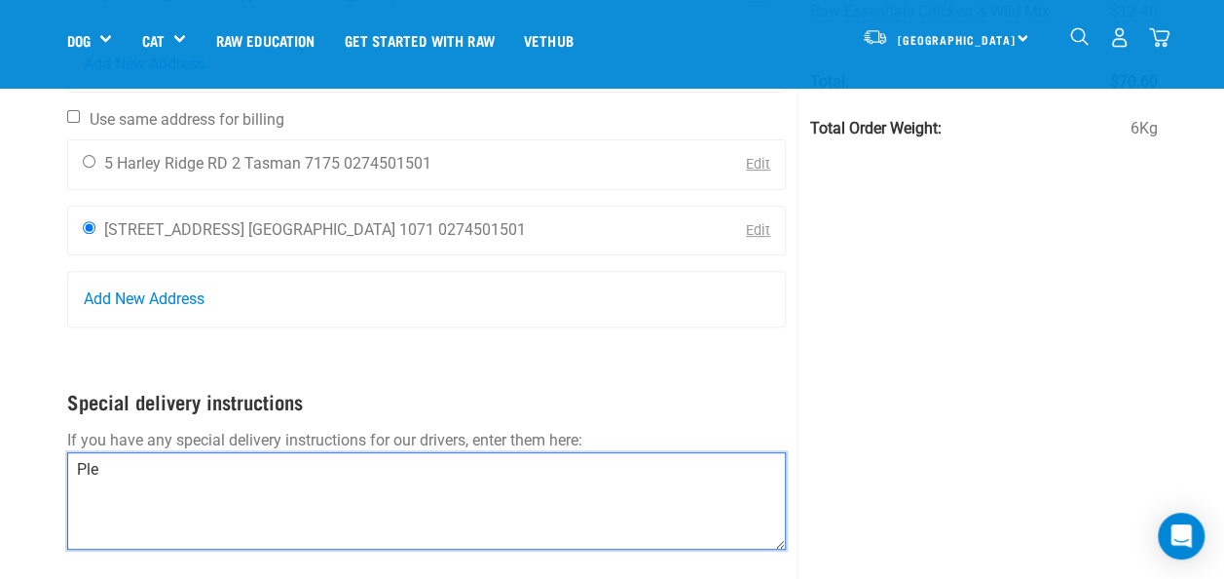
click at [115, 469] on textarea "Ple" at bounding box center [427, 500] width 720 height 97
click at [366, 473] on textarea "Please leave by back door and carport," at bounding box center [427, 500] width 720 height 97
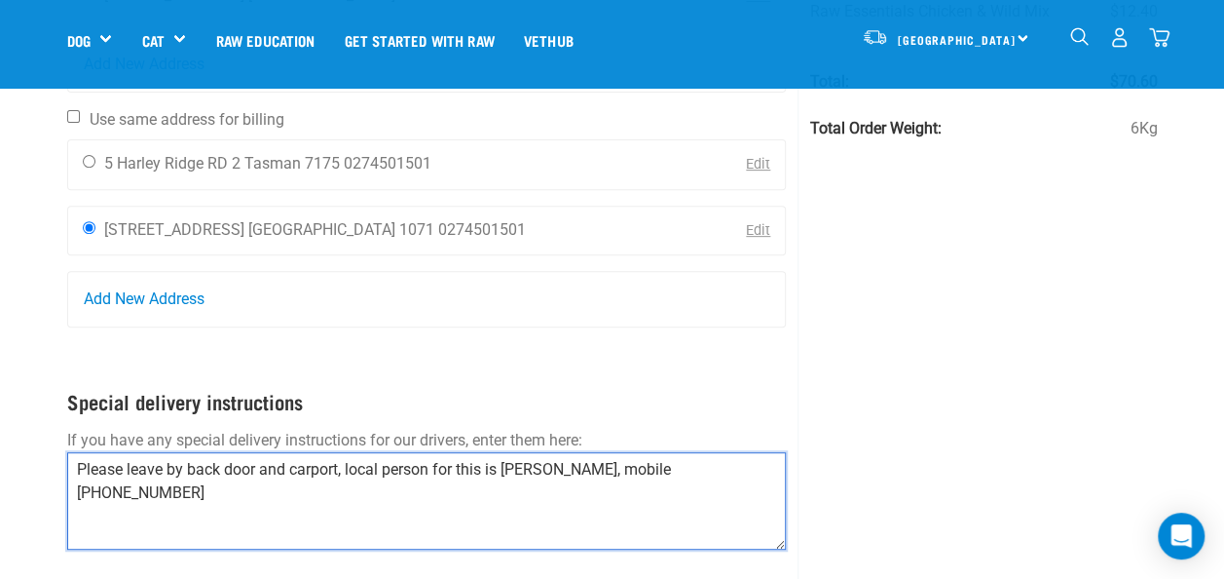
click at [729, 459] on textarea "Please leave by back door and carport, local person for this is Tui Davenport, …" at bounding box center [427, 500] width 720 height 97
click at [716, 469] on textarea "Please leave by back door and carport, local person for this is Tui Davenport, …" at bounding box center [427, 500] width 720 height 97
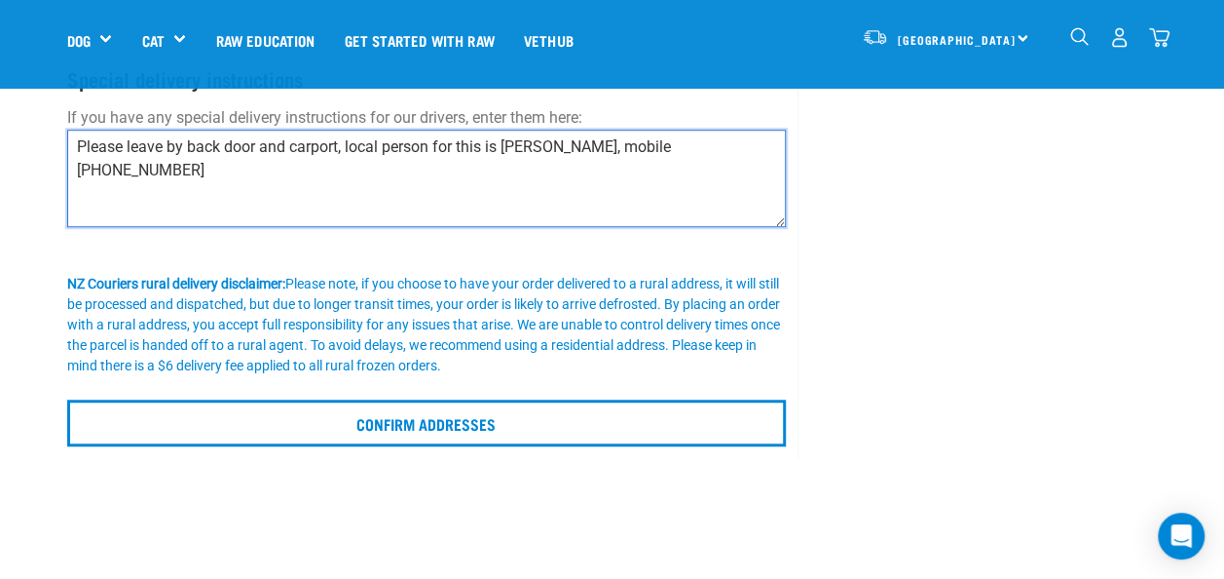
scroll to position [621, 0]
type textarea "Please leave by back door and carport, local person for this is Tui Davenport, …"
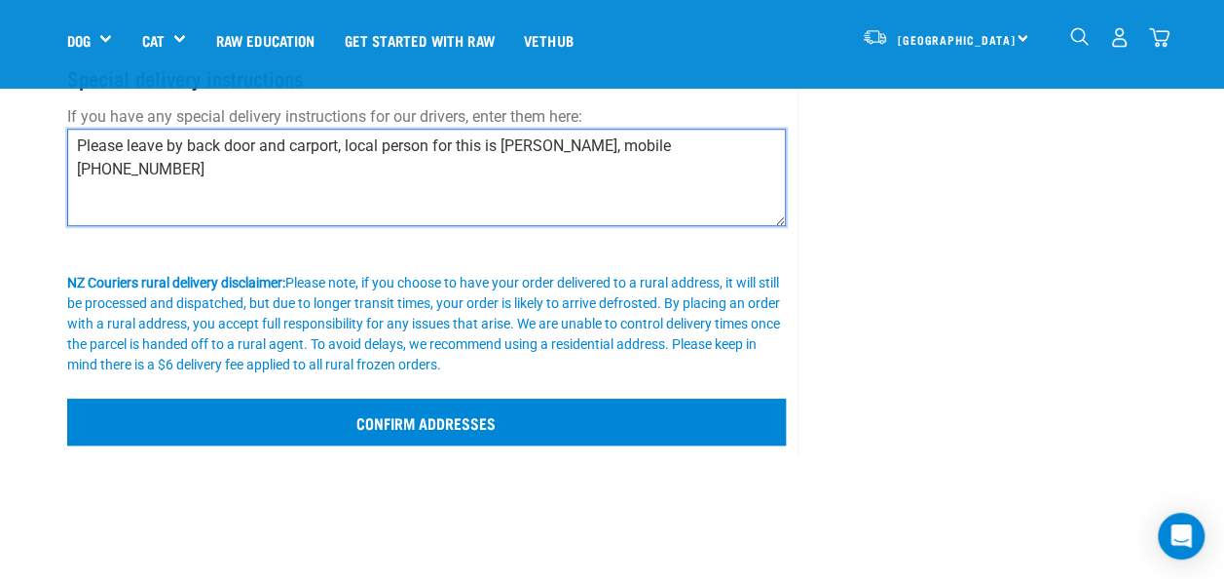
click at [369, 423] on input "Confirm addresses" at bounding box center [427, 421] width 720 height 47
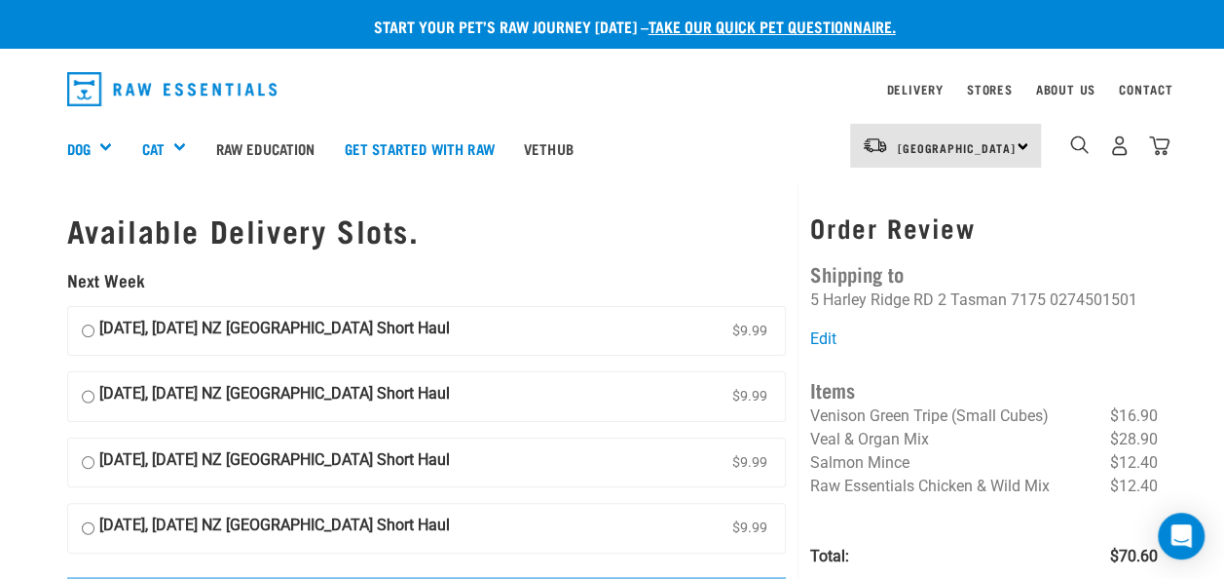
click at [87, 333] on input "23 September, Tuesday NZ Couriers South Island Short Haul $9.99" at bounding box center [88, 331] width 13 height 29
radio input "true"
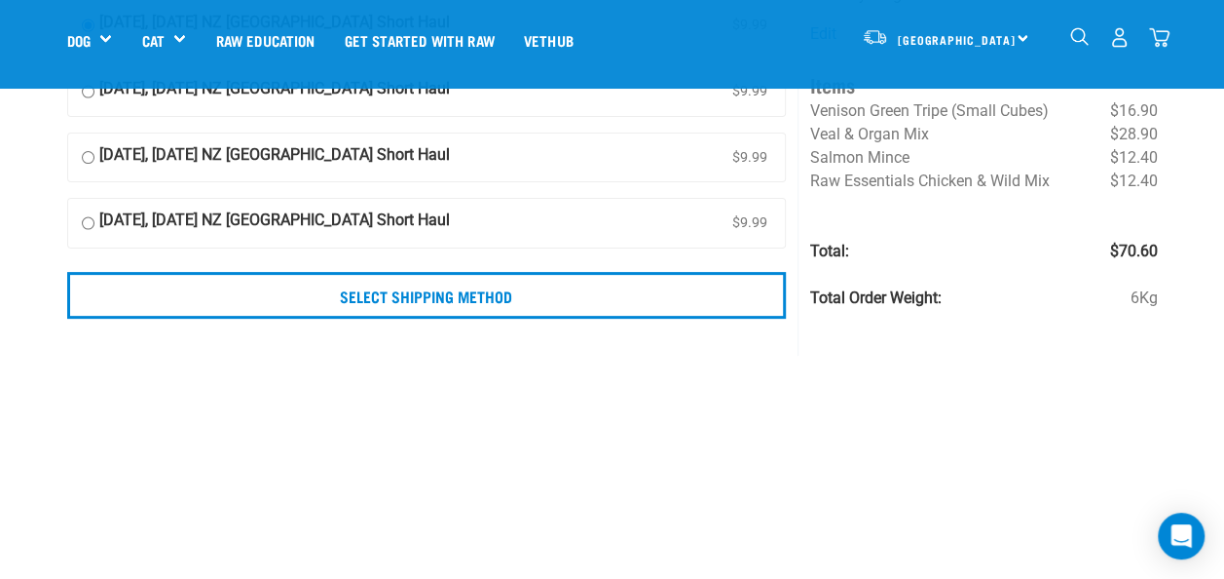
scroll to position [168, 0]
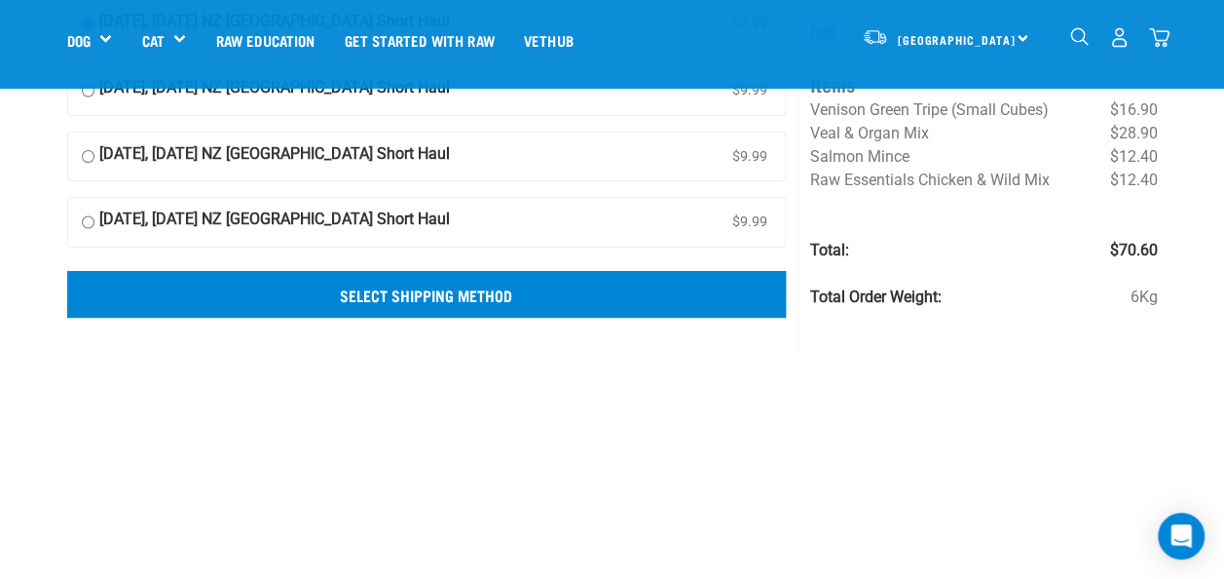
click at [364, 292] on input "Select Shipping Method" at bounding box center [427, 294] width 720 height 47
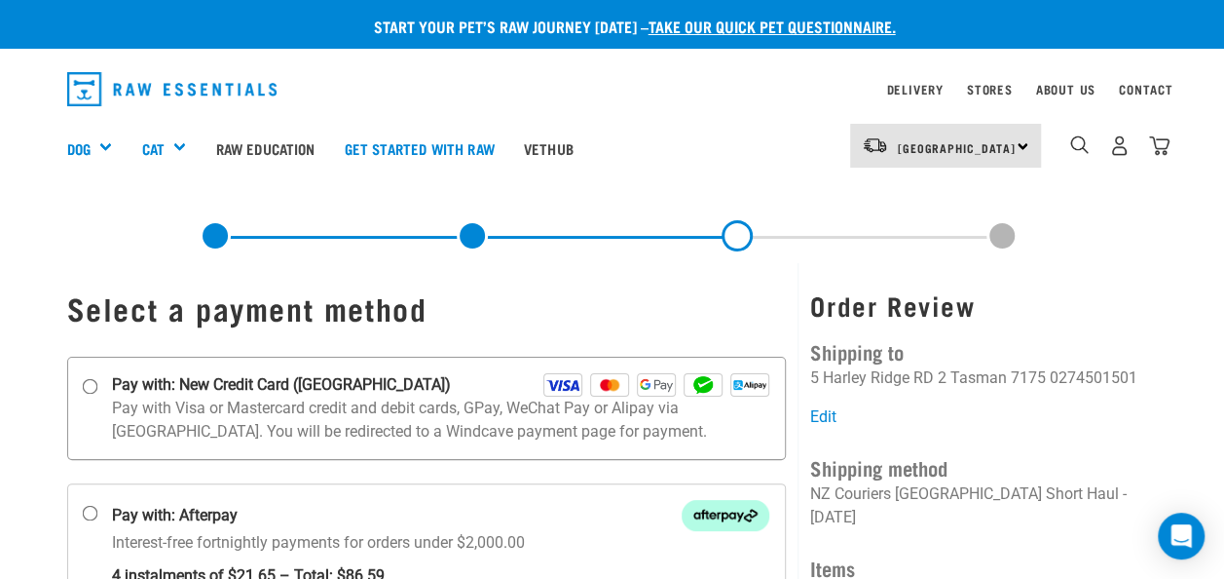
click at [91, 384] on input "Pay with: New Credit Card ([GEOGRAPHIC_DATA])" at bounding box center [90, 386] width 16 height 16
radio input "true"
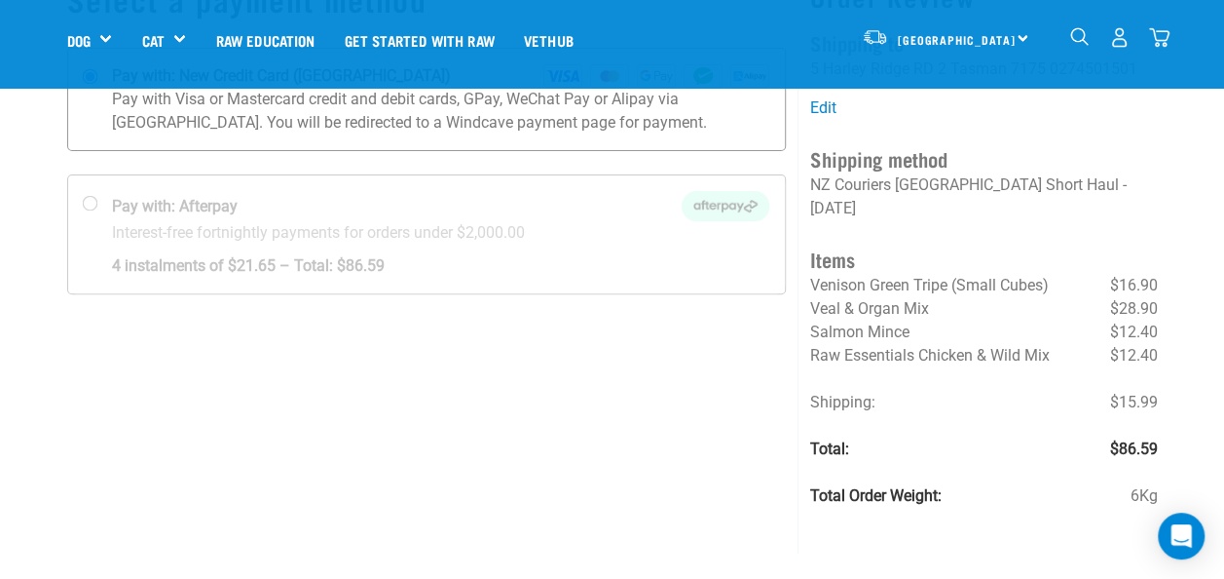
scroll to position [169, 0]
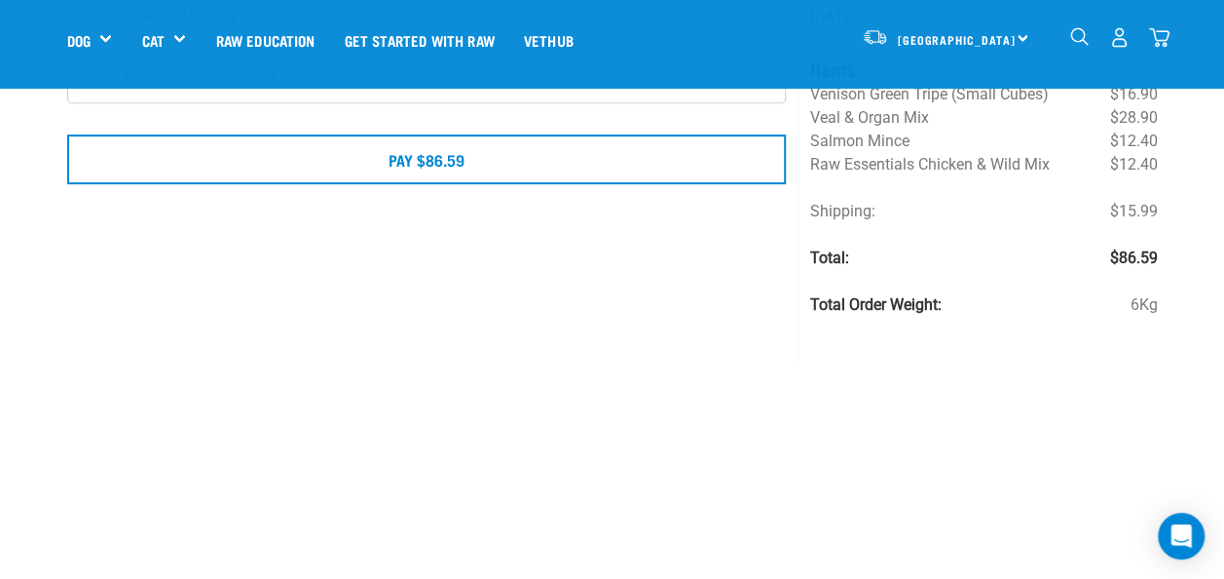
scroll to position [365, 0]
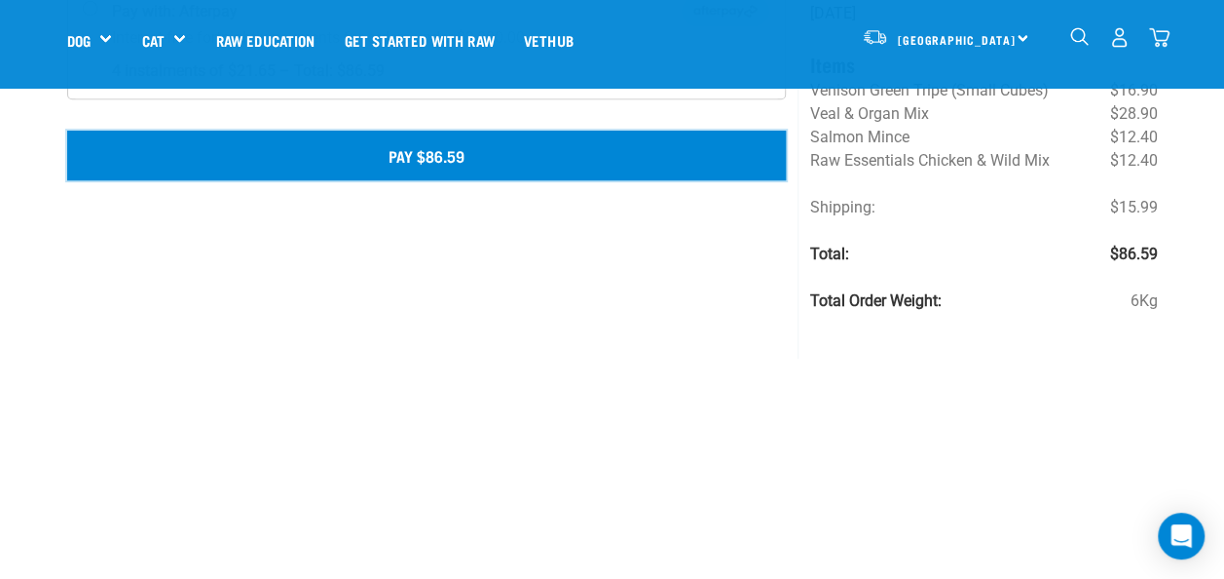
click at [394, 154] on button "Pay $86.59" at bounding box center [427, 155] width 720 height 49
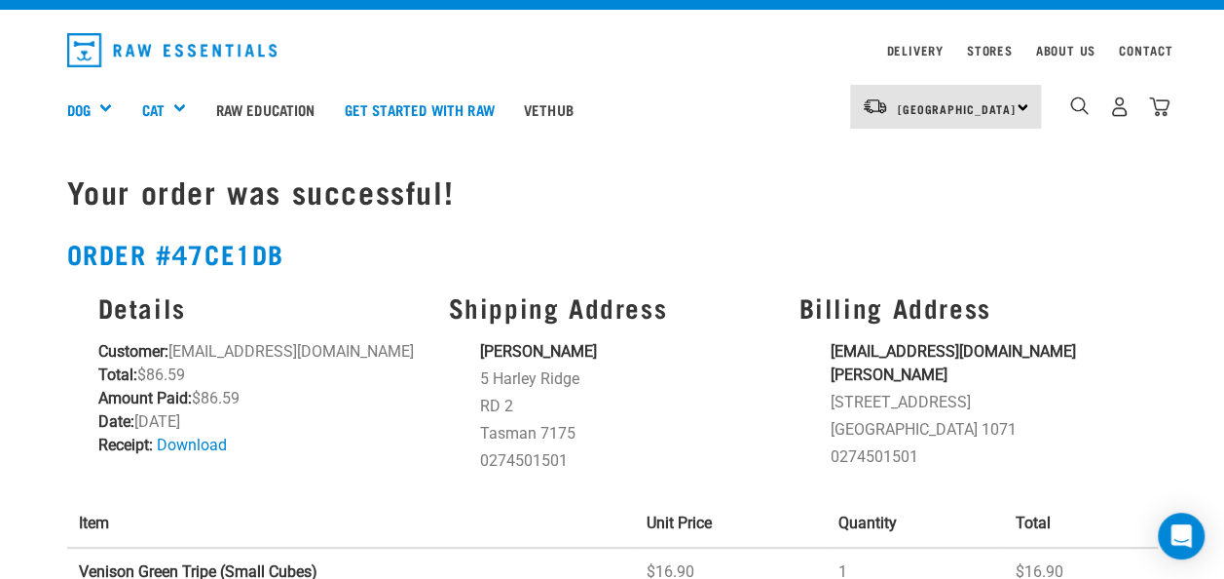
scroll to position [45, 0]
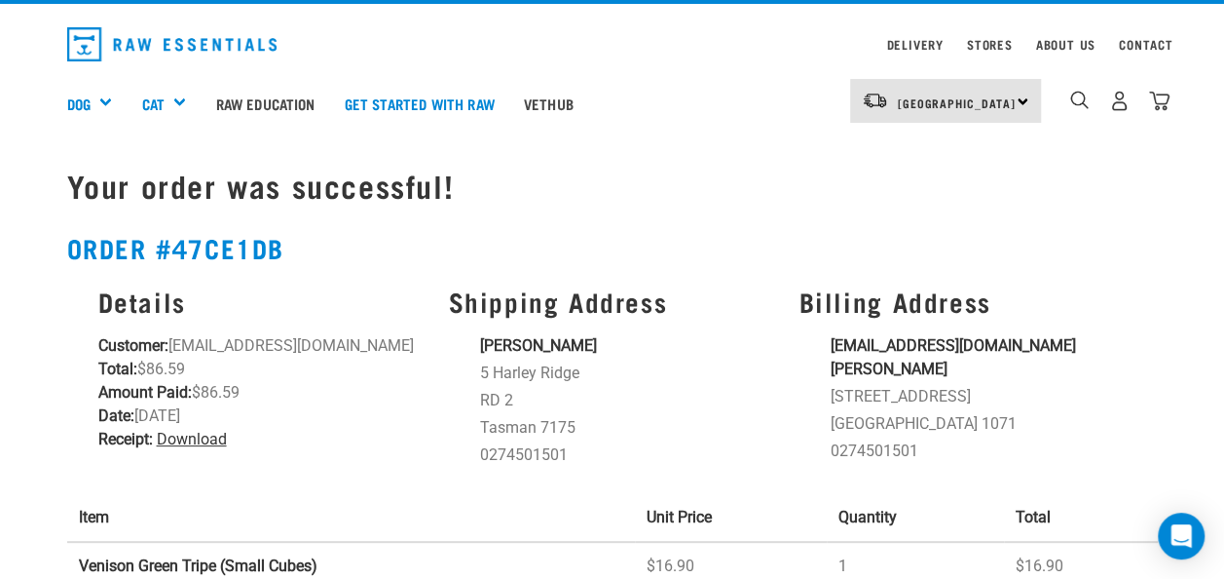
click at [180, 440] on link "Download" at bounding box center [192, 439] width 70 height 19
